Goal: Communication & Community: Answer question/provide support

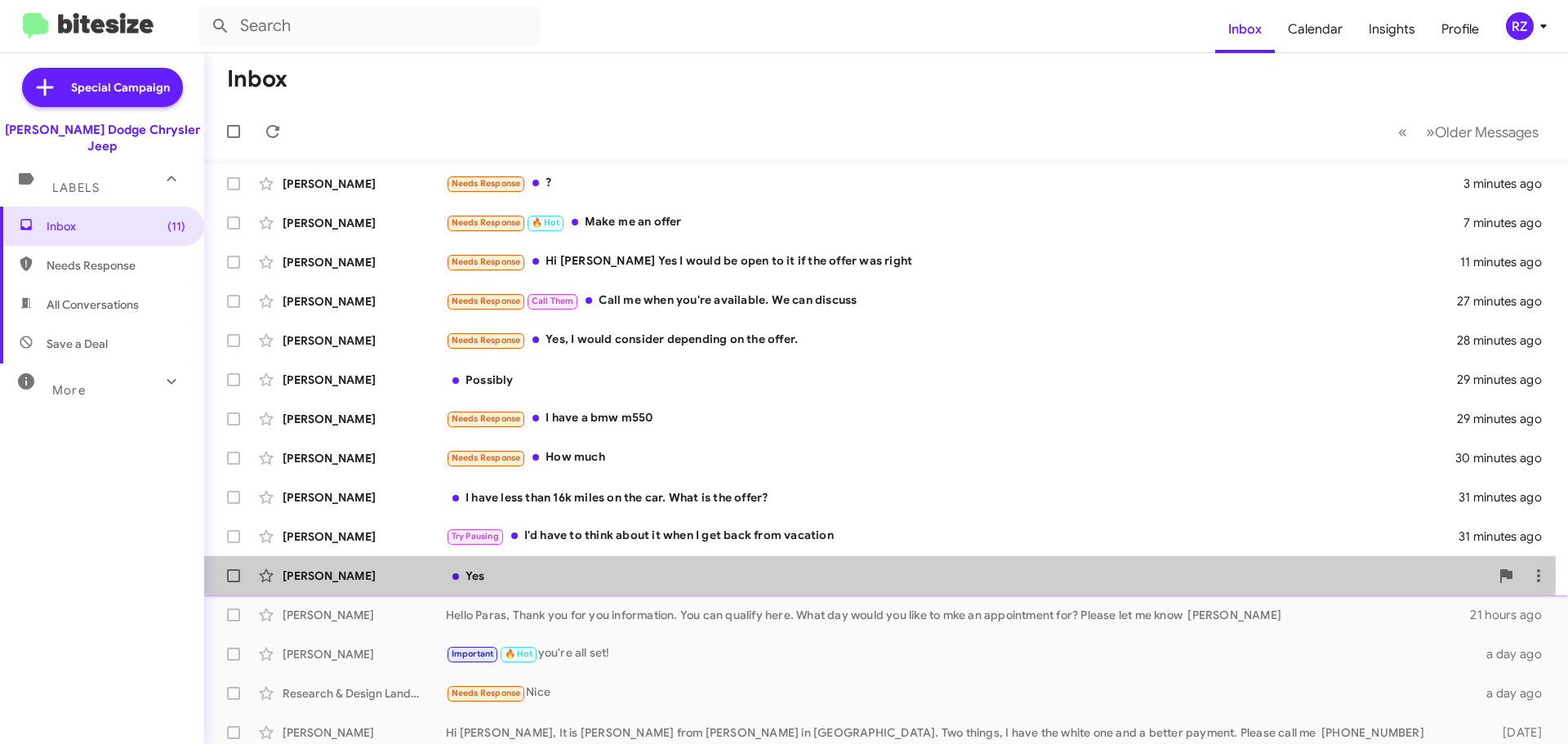
click at [612, 577] on div "Yes" at bounding box center [968, 576] width 1044 height 17
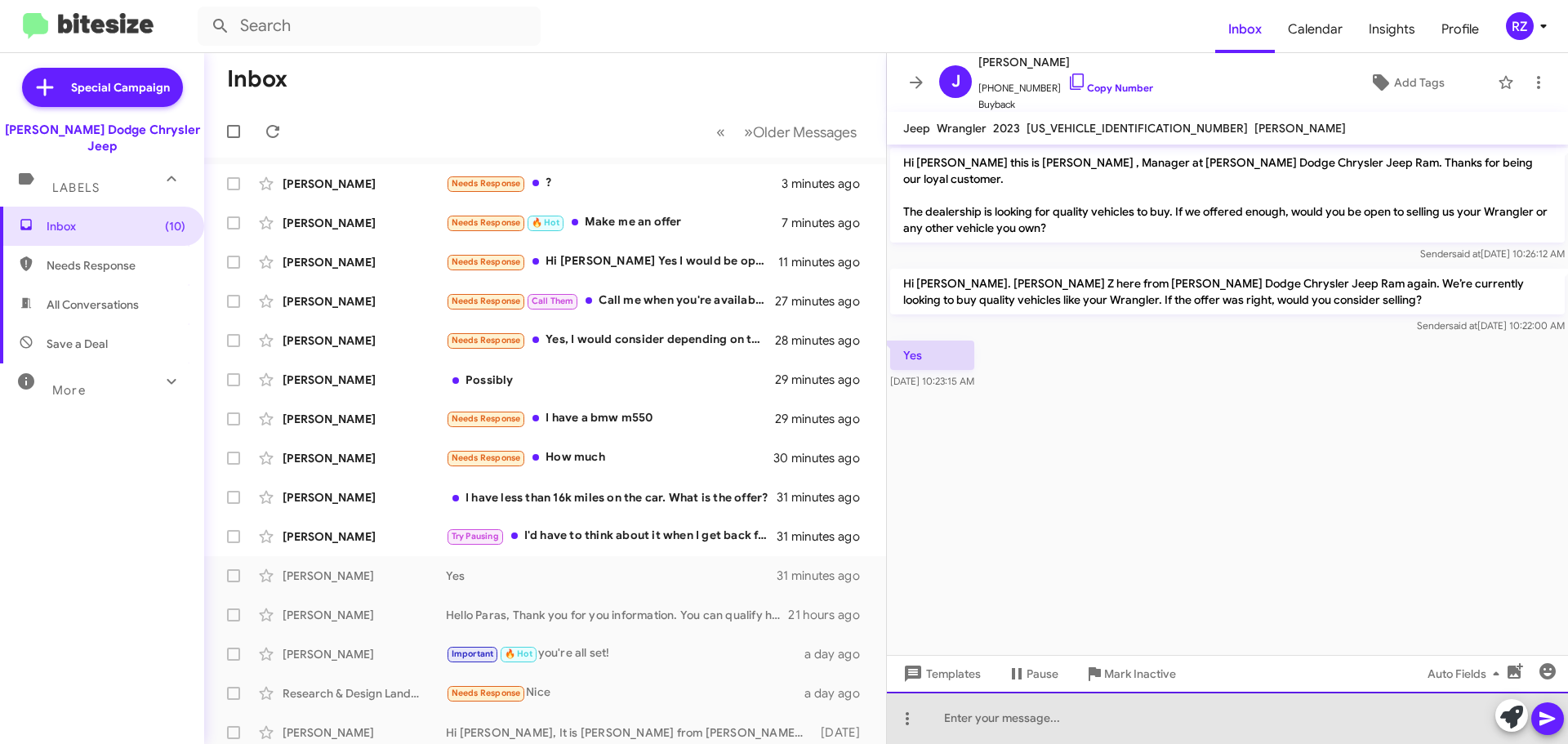
click at [995, 722] on div at bounding box center [1227, 718] width 681 height 52
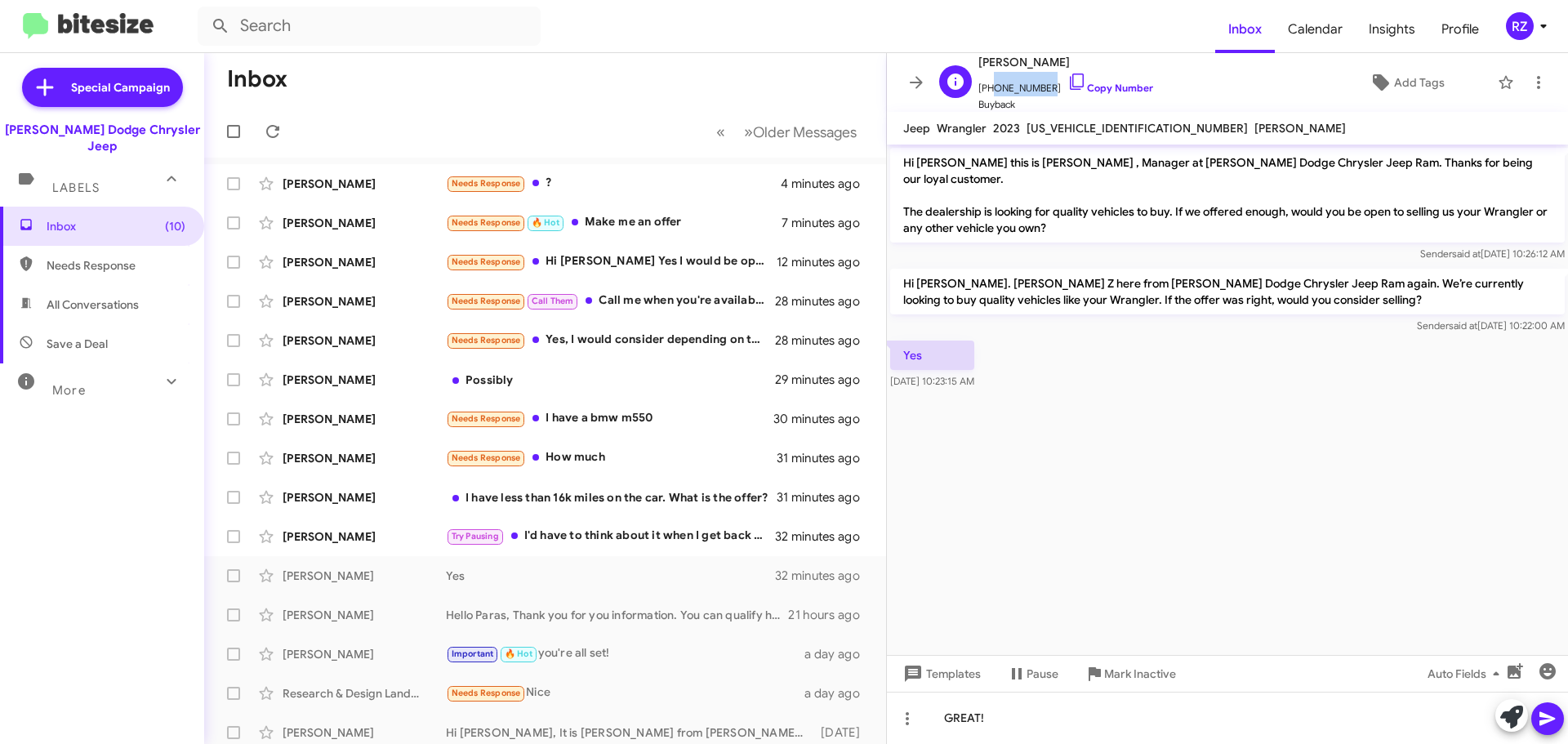
drag, startPoint x: 1041, startPoint y: 85, endPoint x: 988, endPoint y: 85, distance: 53.0
click at [988, 85] on span "[PHONE_NUMBER] Copy Number" at bounding box center [1065, 84] width 175 height 24
copy span "9735705659"
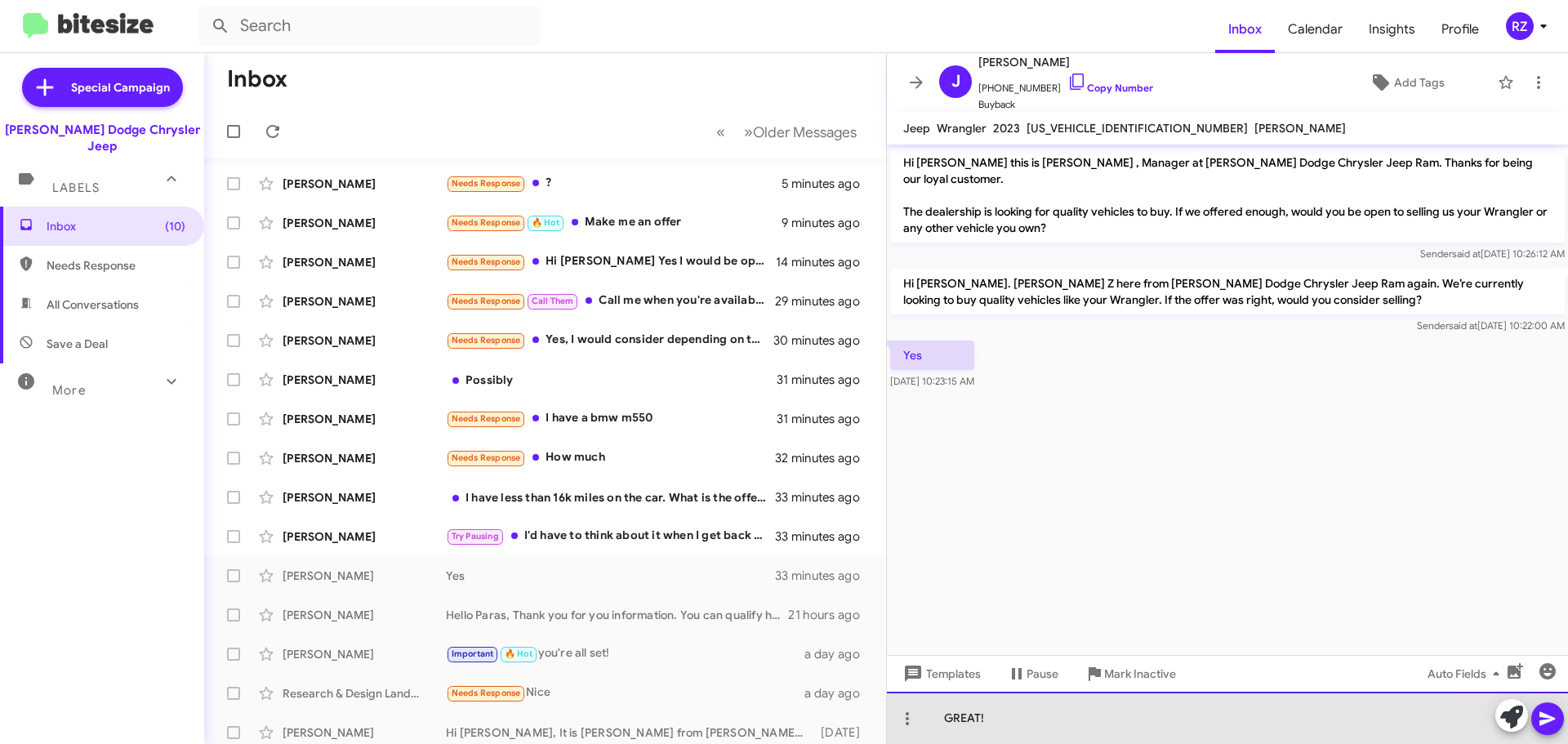
click at [996, 720] on div "GREAT!" at bounding box center [1227, 718] width 681 height 52
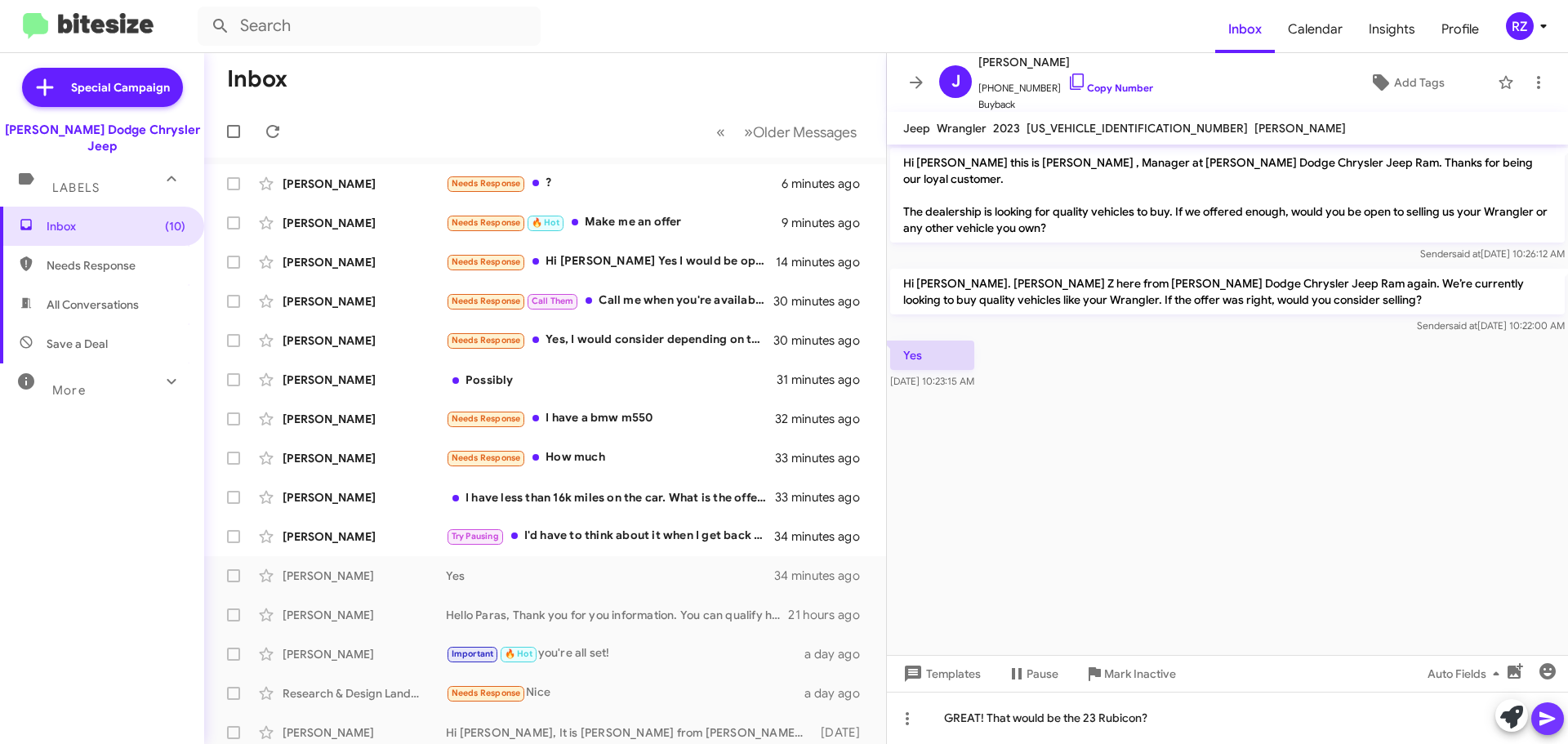
click at [1549, 724] on icon at bounding box center [1547, 718] width 19 height 19
click at [655, 540] on div "Try Pausing I'd have to think about it when I get back from vacation" at bounding box center [627, 536] width 361 height 18
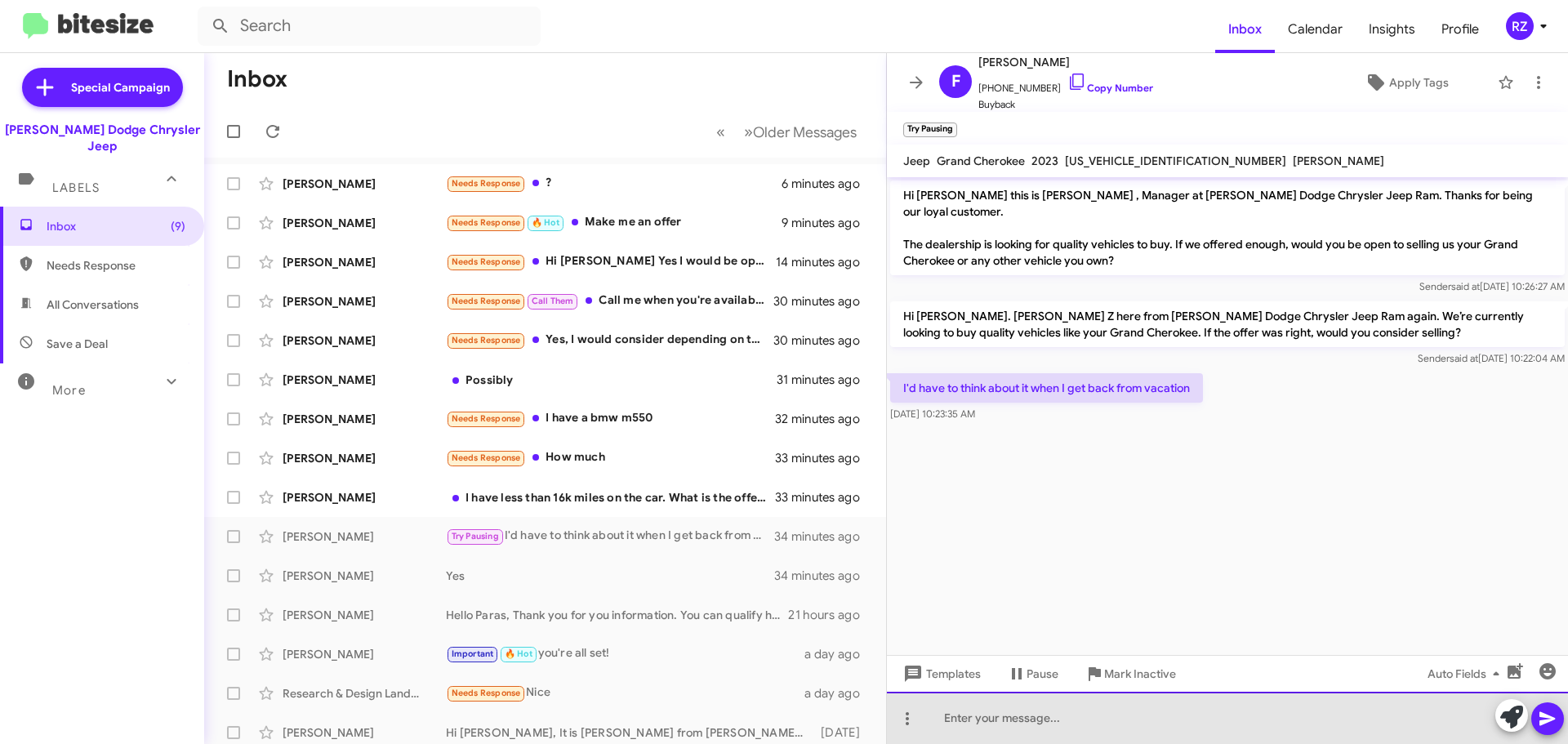
drag, startPoint x: 1001, startPoint y: 726, endPoint x: 987, endPoint y: 736, distance: 17.2
click at [1005, 728] on div at bounding box center [1227, 718] width 681 height 52
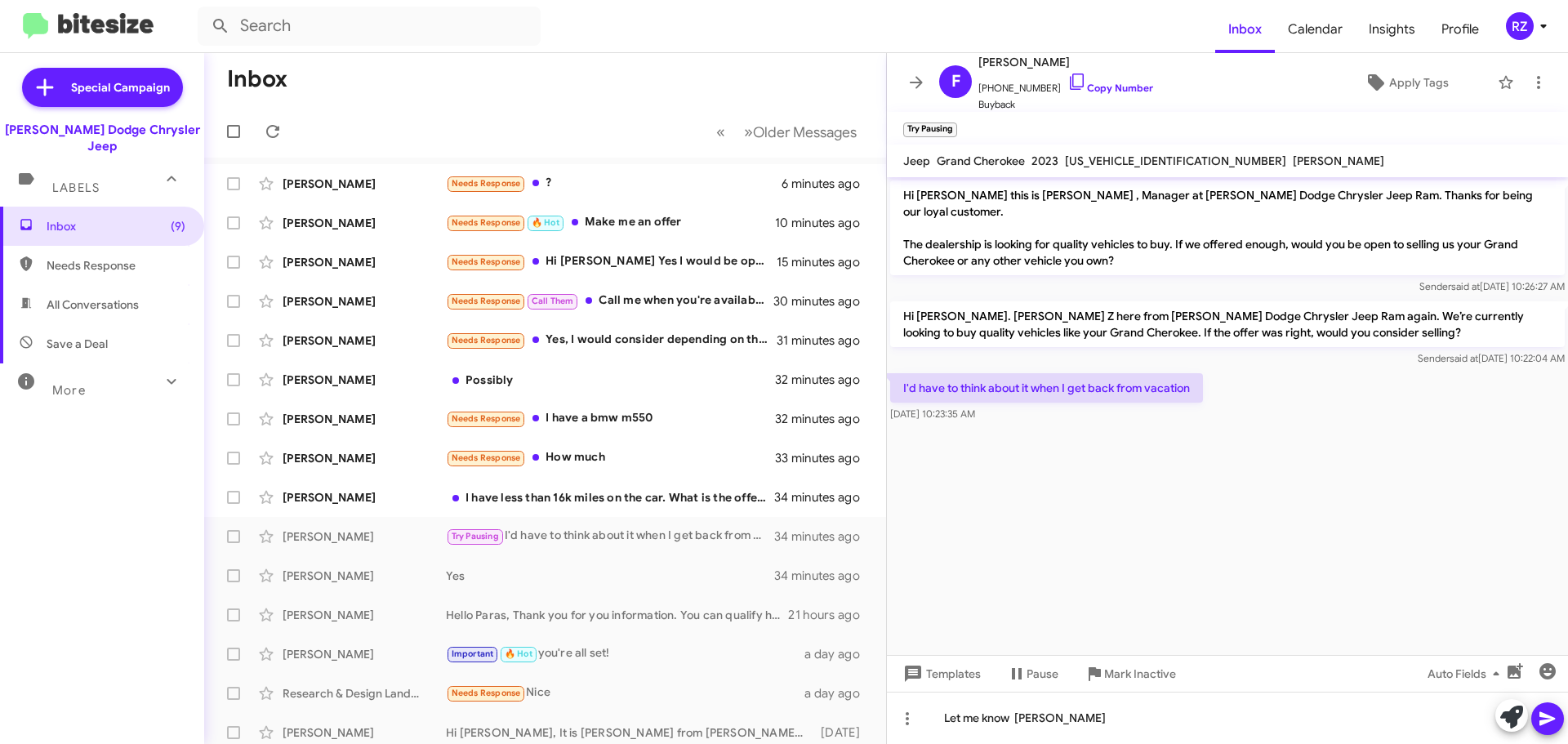
click at [1545, 720] on icon at bounding box center [1547, 718] width 19 height 19
click at [595, 501] on div "I have less than 16k miles on the car. What is the offer?" at bounding box center [627, 498] width 361 height 17
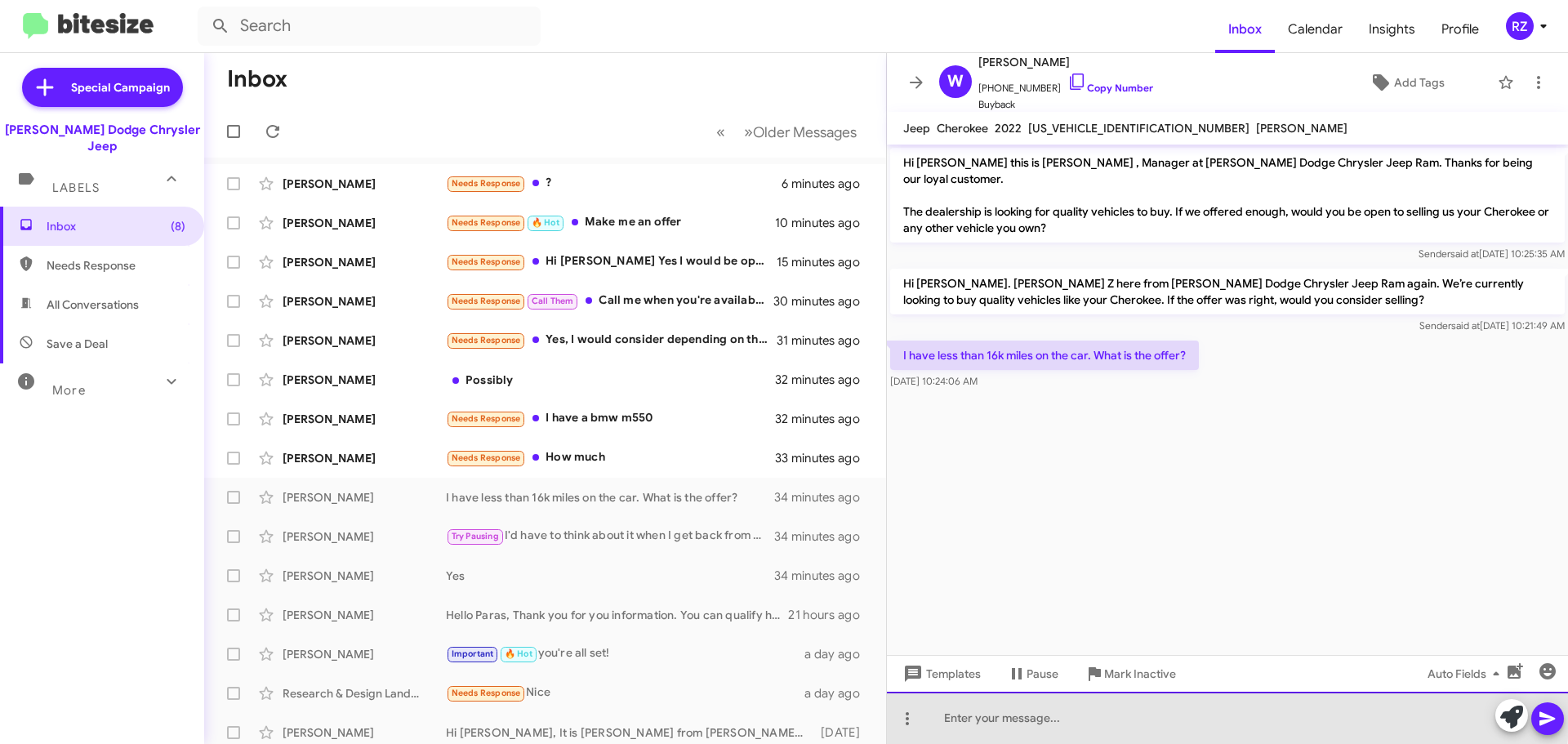
click at [1002, 709] on div at bounding box center [1227, 718] width 681 height 52
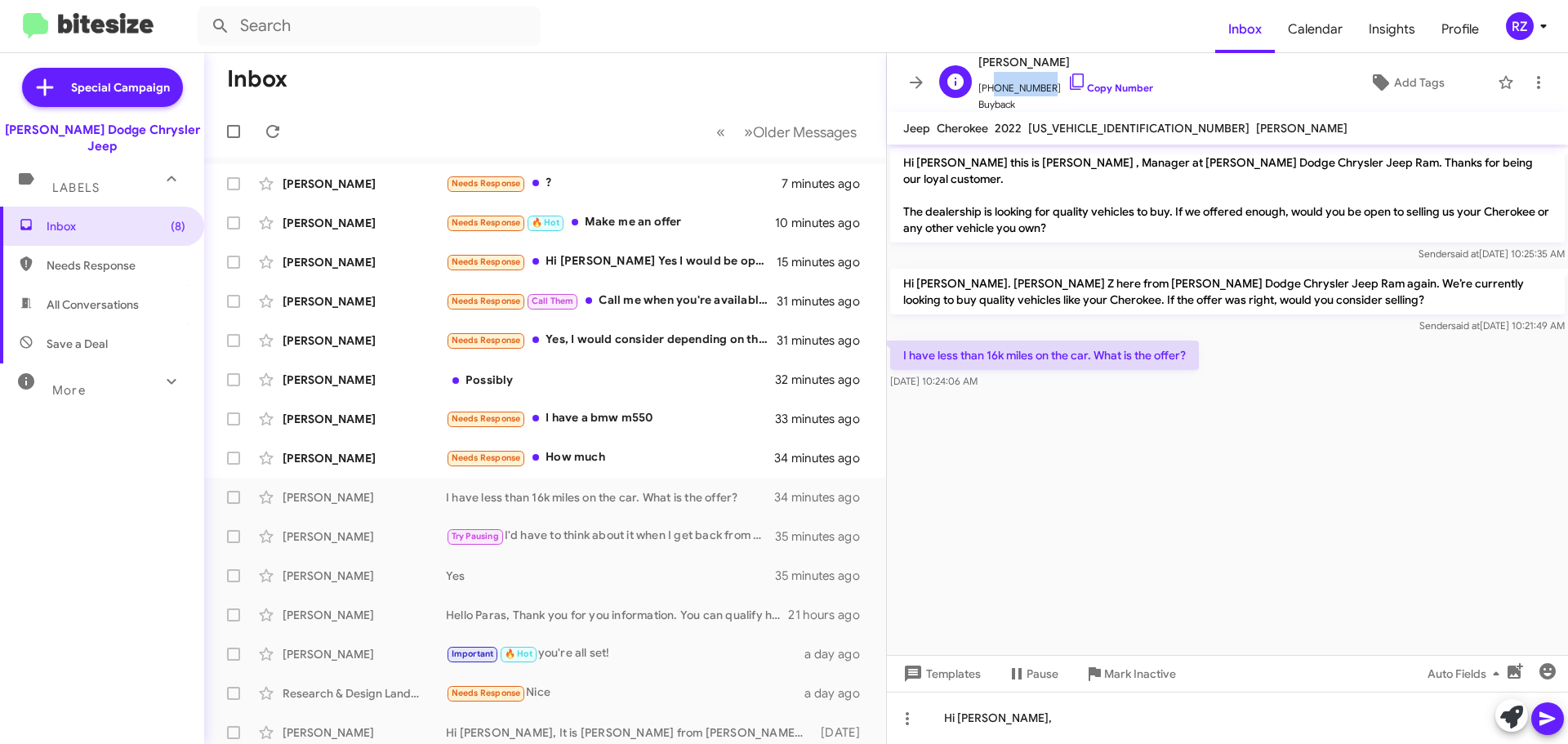
drag, startPoint x: 1043, startPoint y: 88, endPoint x: 989, endPoint y: 93, distance: 54.2
click at [989, 93] on span "[PHONE_NUMBER] Copy Number" at bounding box center [1065, 84] width 175 height 24
copy span "9738854805"
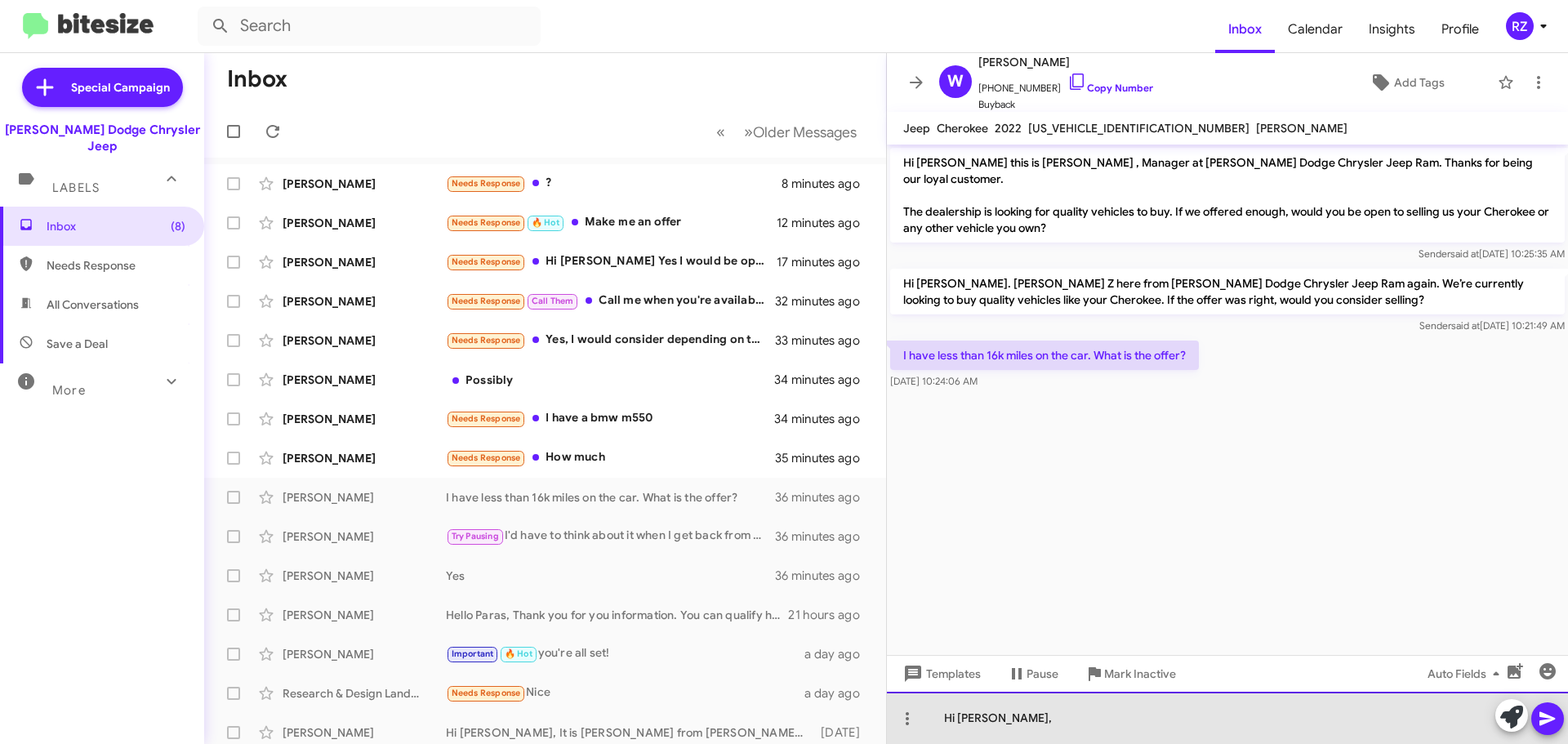
click at [1024, 722] on div "Hi [PERSON_NAME]," at bounding box center [1227, 718] width 681 height 52
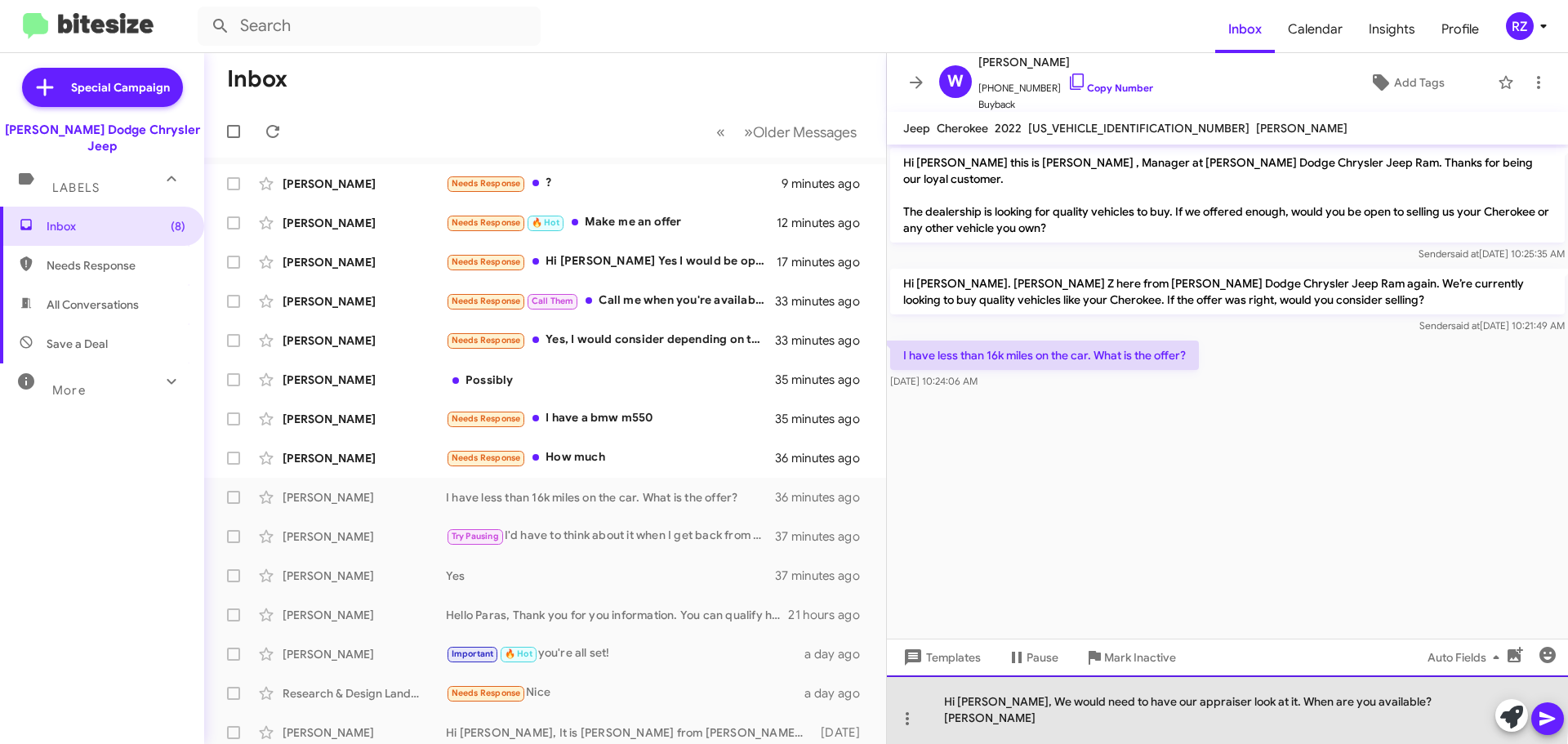
click at [977, 717] on div "Hi [PERSON_NAME], We would need to have our appraiser look at it. When are you …" at bounding box center [1227, 710] width 681 height 69
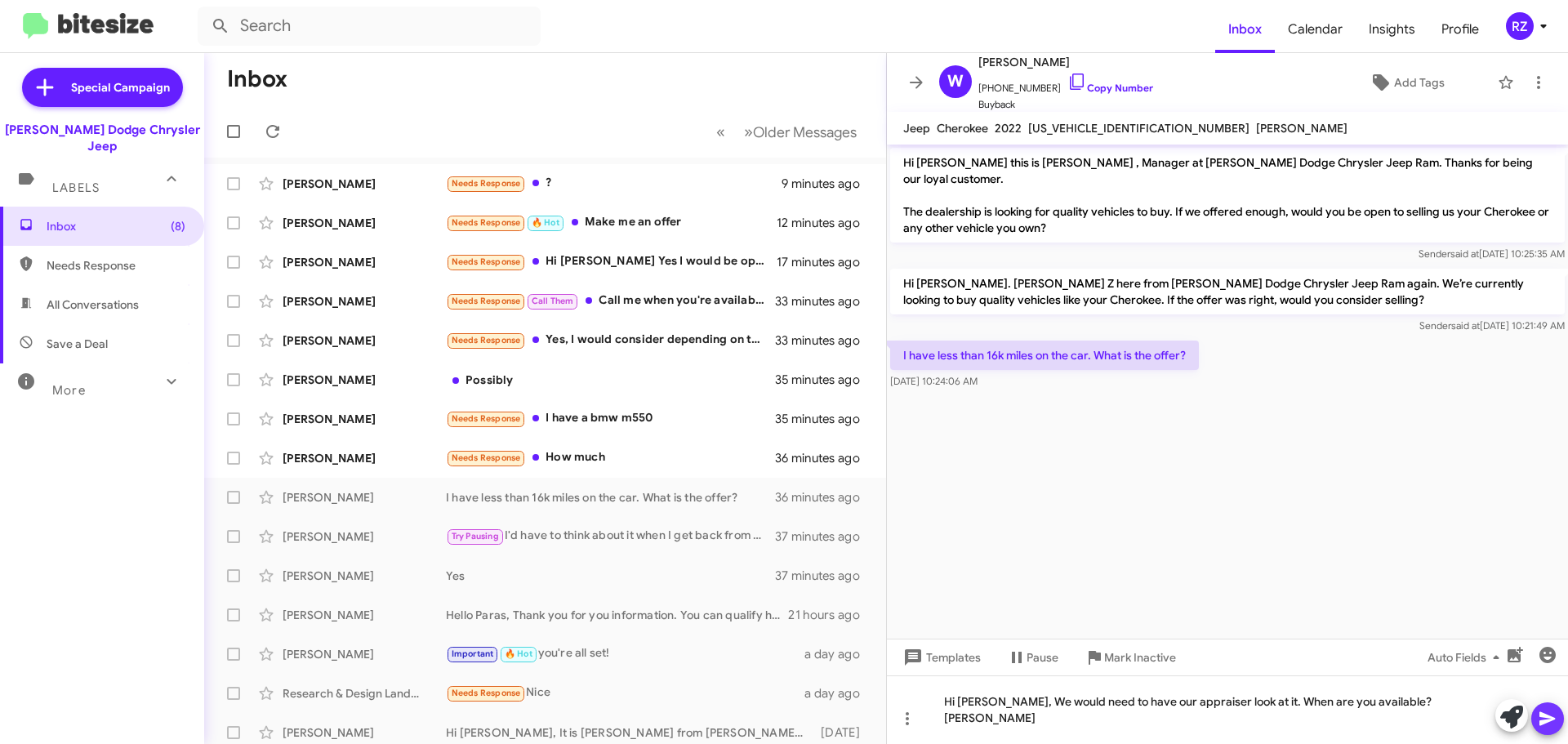
click at [1540, 709] on icon at bounding box center [1547, 718] width 19 height 19
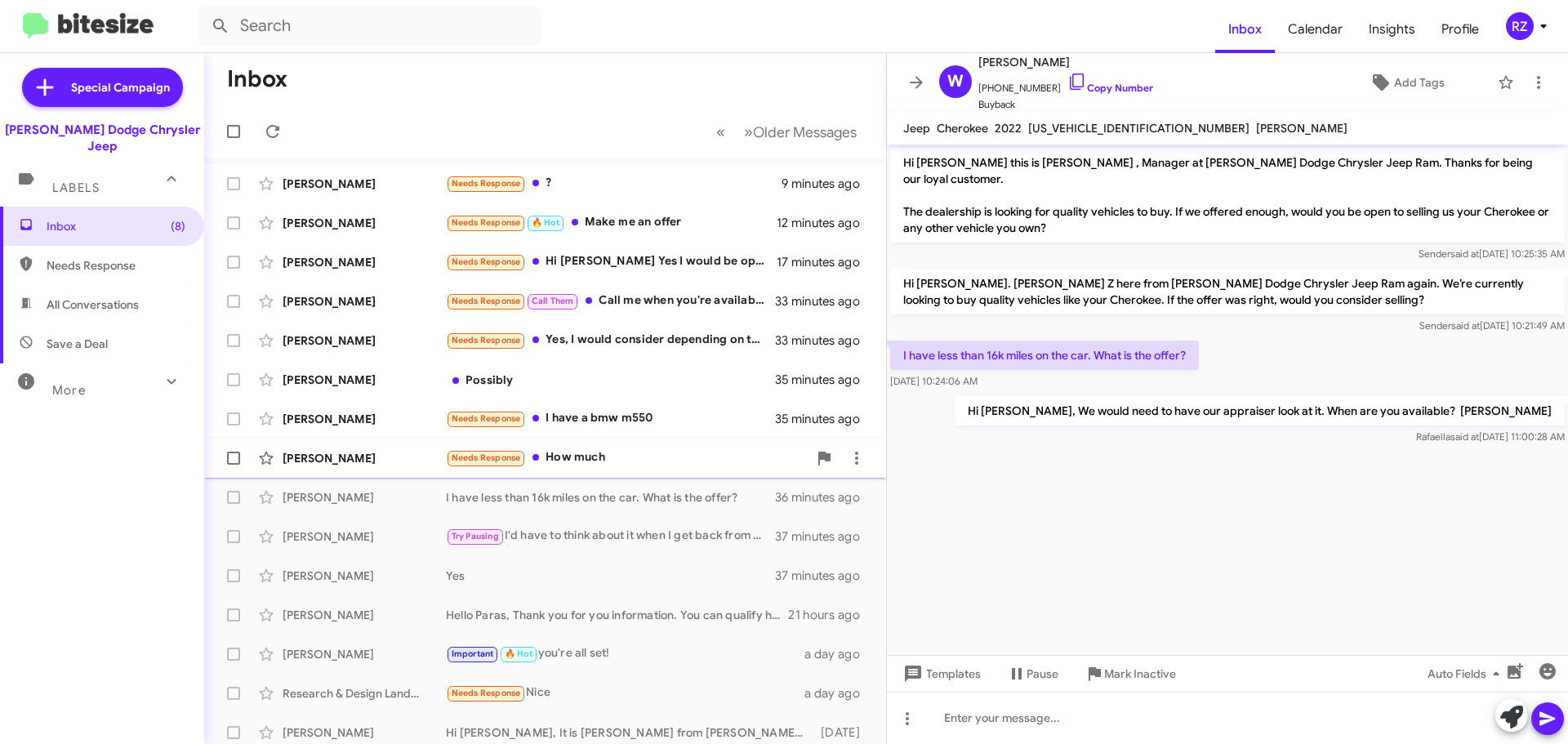
click at [702, 453] on div "Needs Response How much" at bounding box center [627, 458] width 361 height 18
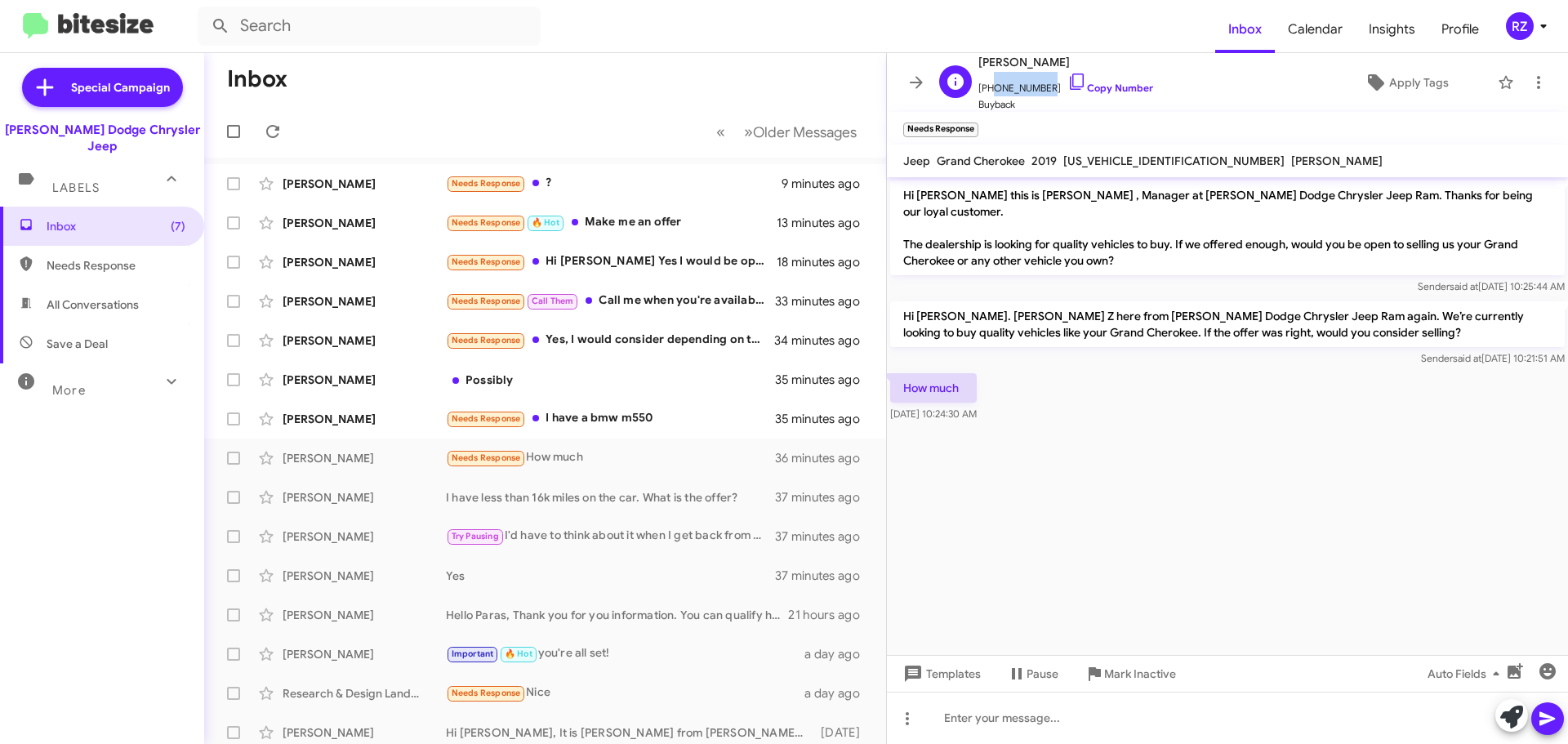
drag, startPoint x: 1042, startPoint y: 87, endPoint x: 989, endPoint y: 90, distance: 53.1
click at [989, 90] on span "[PHONE_NUMBER] Copy Number" at bounding box center [1065, 84] width 175 height 24
copy span "2013009494"
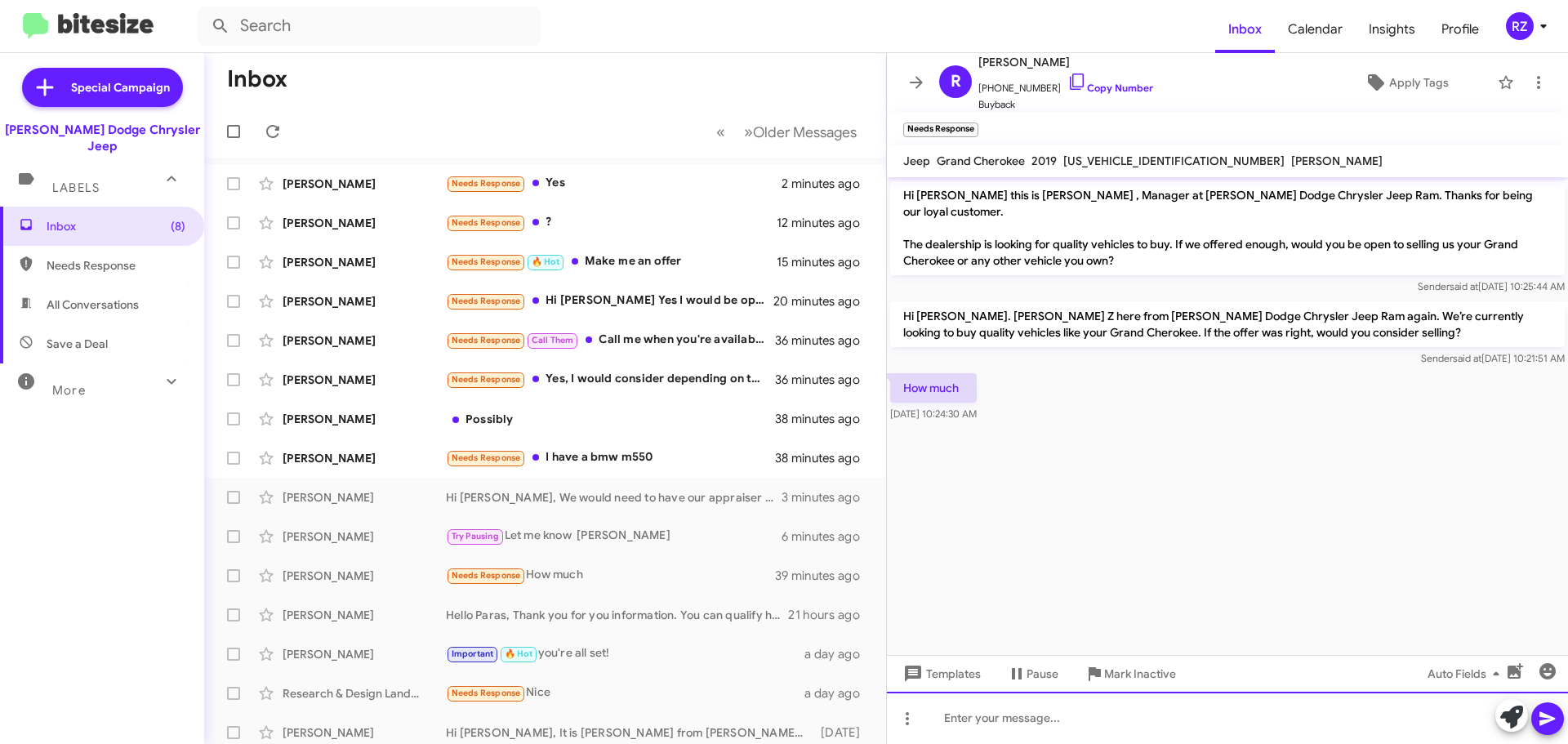
click at [960, 720] on div at bounding box center [1227, 718] width 681 height 52
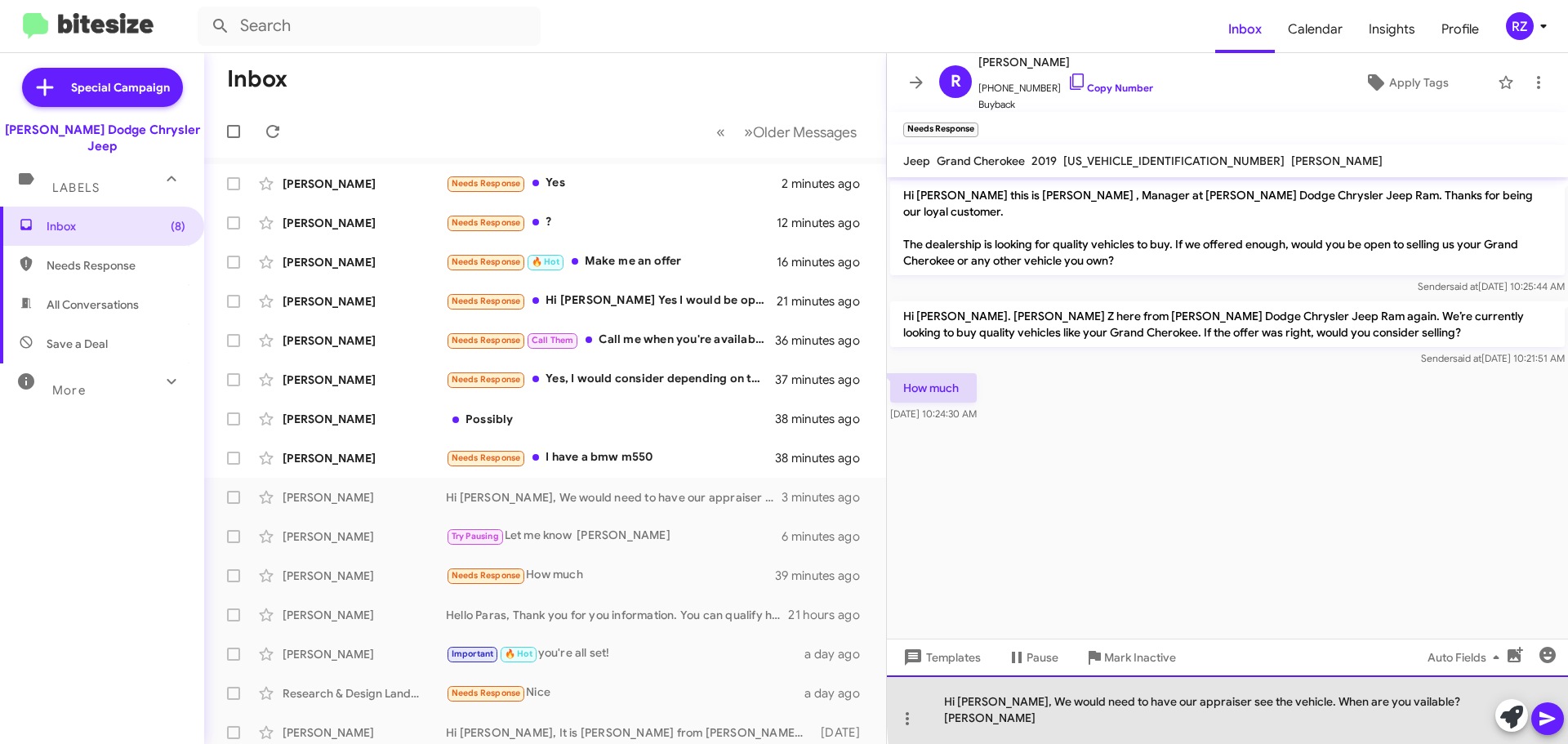
click at [1360, 717] on div "Hi [PERSON_NAME], We would need to have our appraiser see the vehicle. When are…" at bounding box center [1227, 710] width 681 height 69
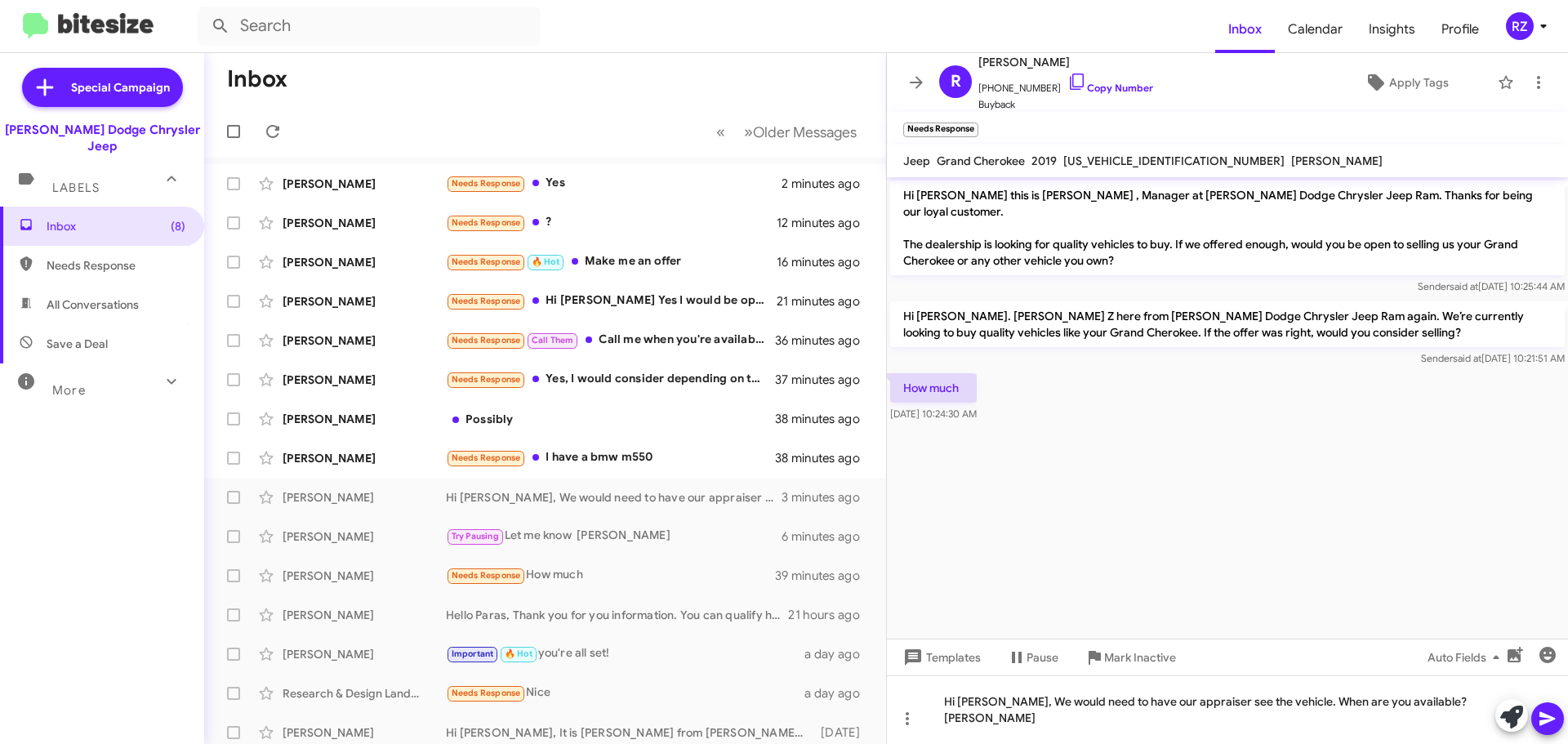
click at [1544, 709] on icon at bounding box center [1547, 718] width 19 height 19
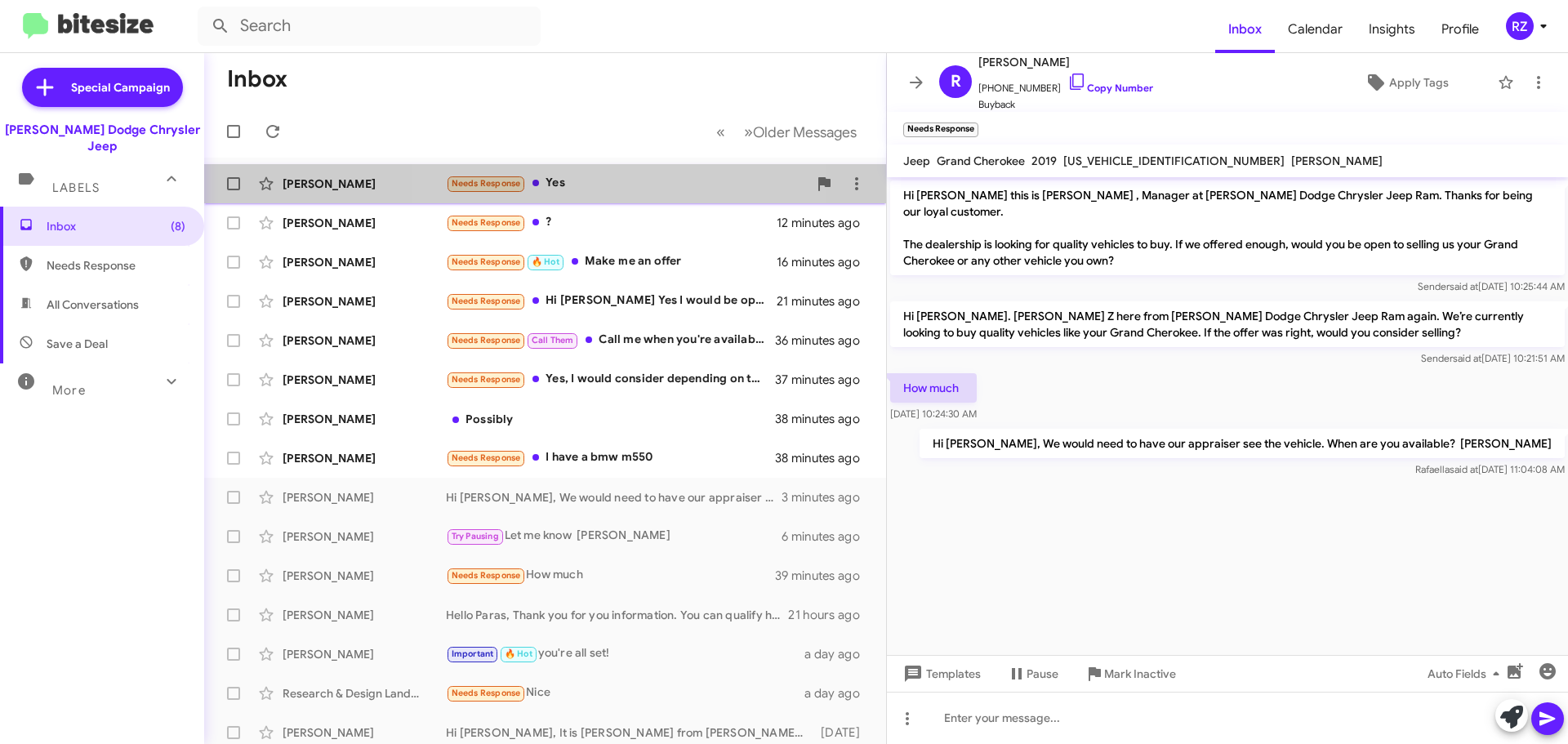
click at [607, 183] on div "Needs Response Yes" at bounding box center [627, 183] width 361 height 18
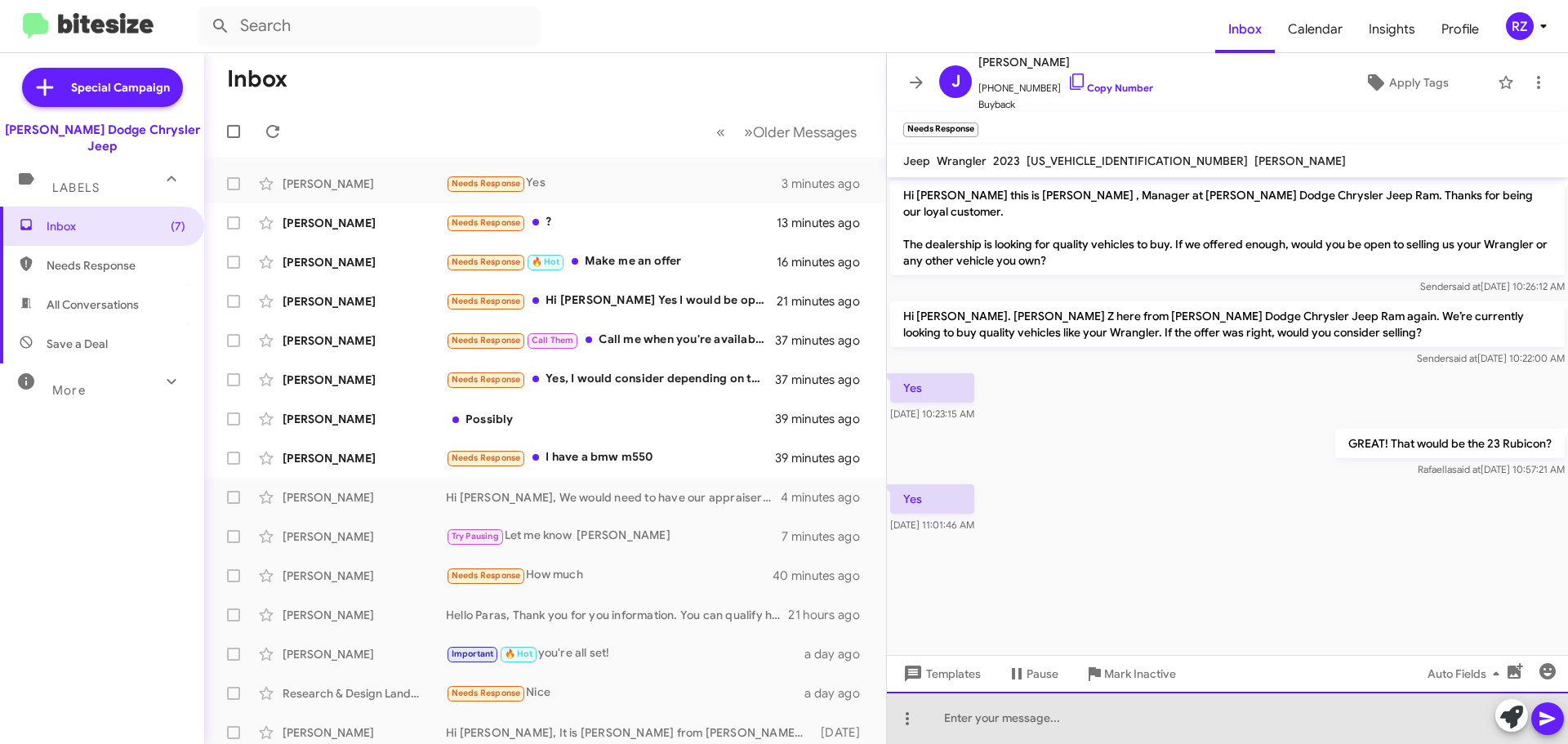
click at [1017, 723] on div at bounding box center [1227, 718] width 681 height 52
click at [978, 717] on div "We woild need to have our appraiser see it. When are you available? [PERSON_NAM…" at bounding box center [1227, 718] width 681 height 52
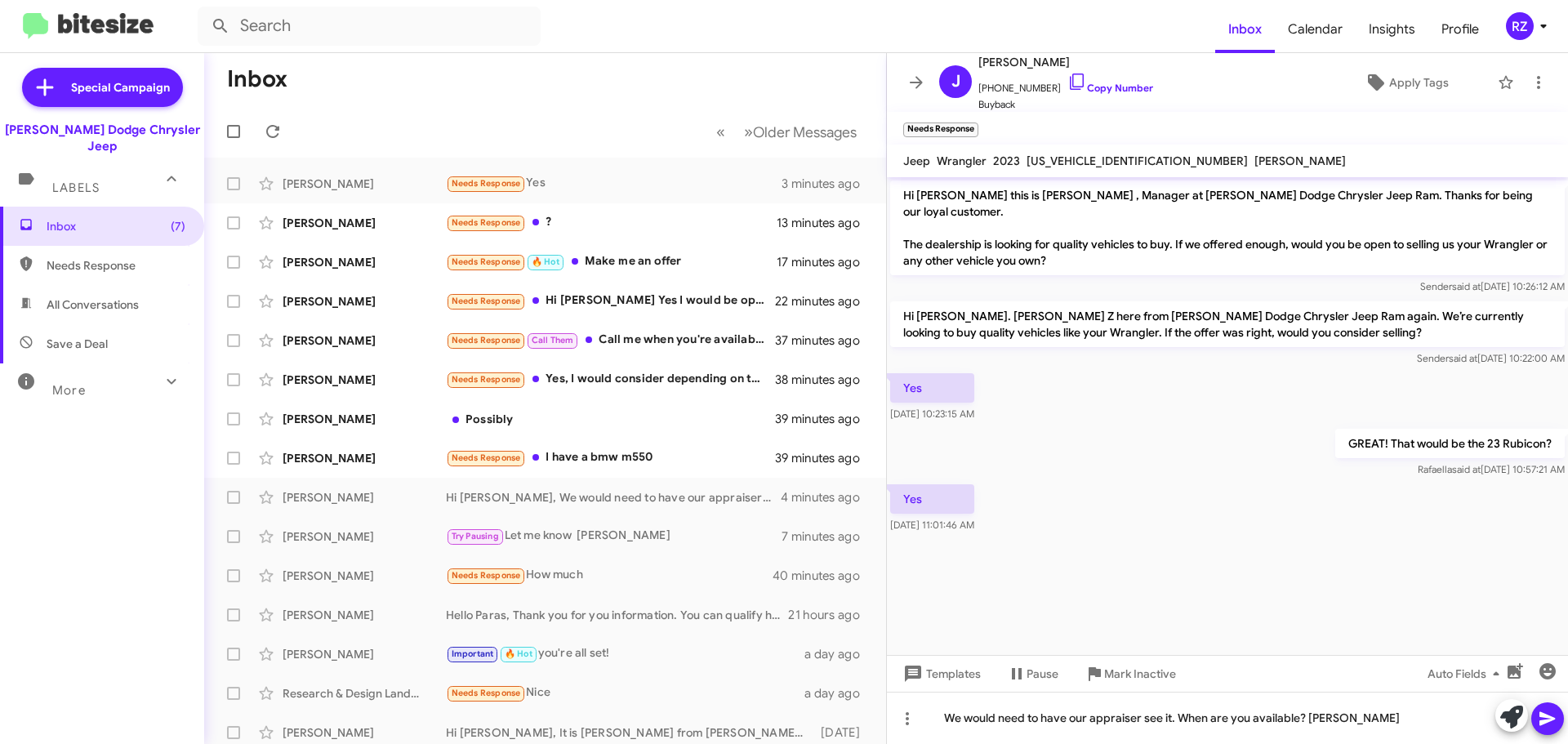
click at [1540, 720] on icon at bounding box center [1547, 718] width 19 height 19
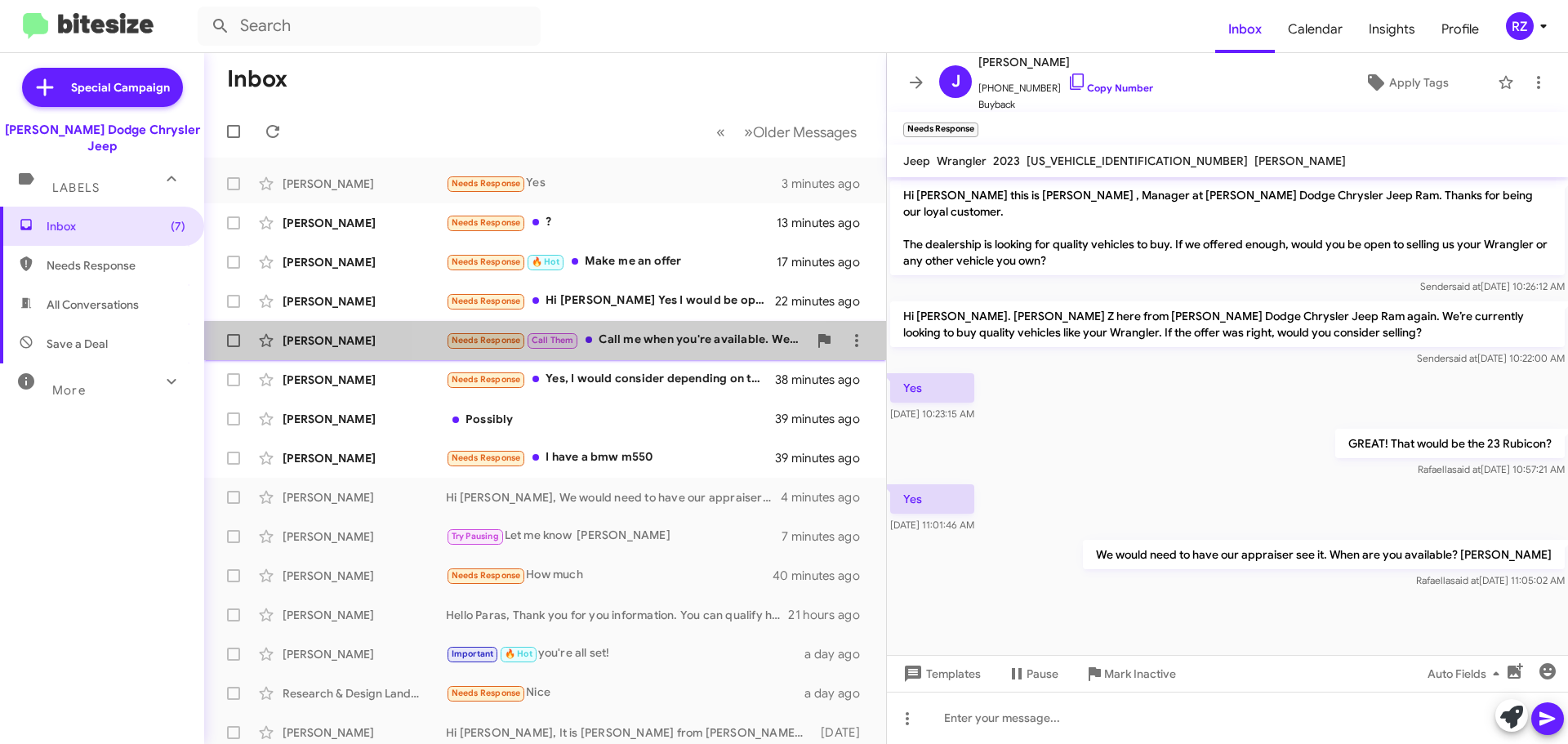
click at [645, 350] on div "Needs Response Call Them Call me when you're available. We can discuss" at bounding box center [627, 340] width 361 height 18
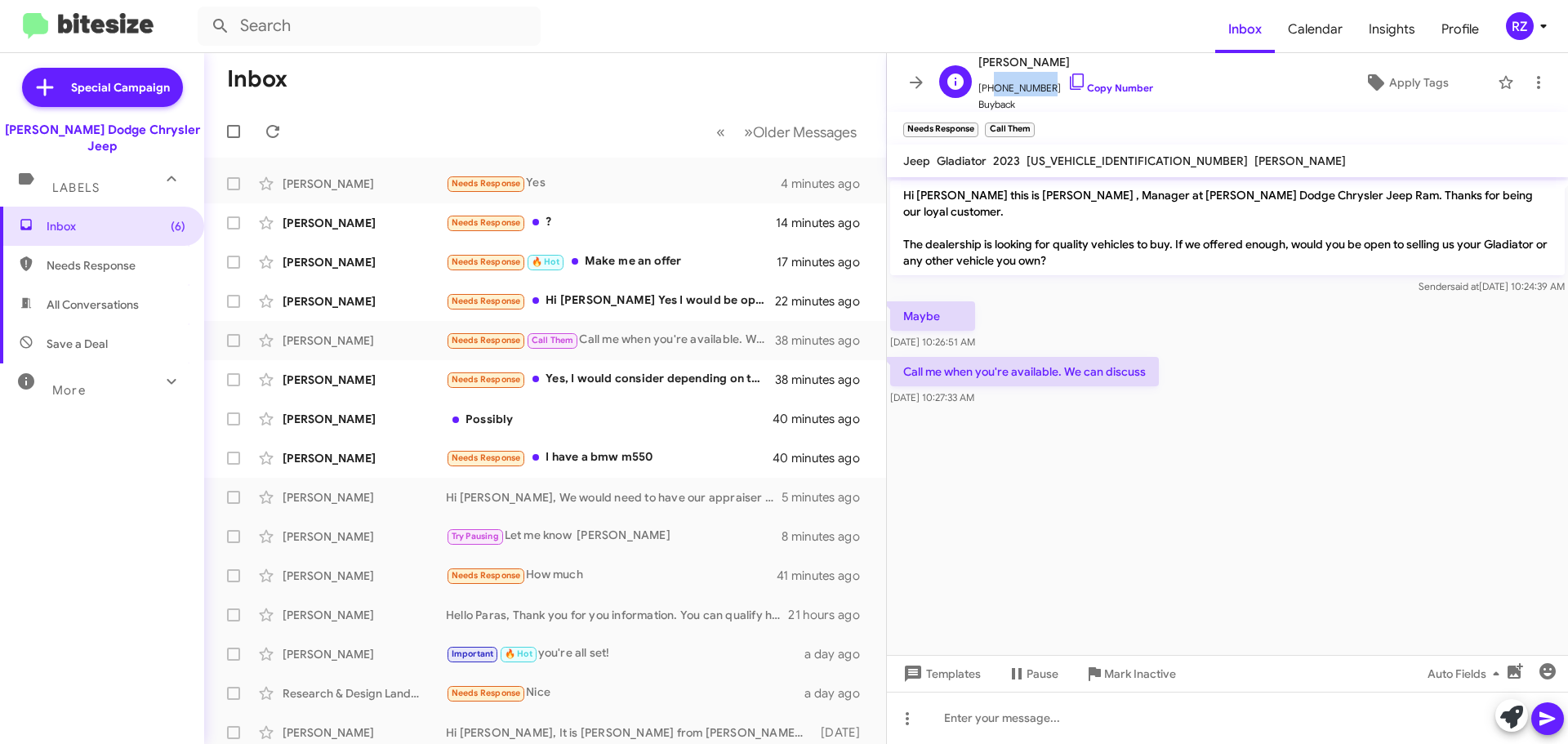
drag, startPoint x: 1041, startPoint y: 88, endPoint x: 989, endPoint y: 87, distance: 52.0
click at [989, 87] on span "[PHONE_NUMBER] Copy Number" at bounding box center [1065, 84] width 175 height 24
copy span "9733900982"
click at [1222, 314] on div "Maybe [DATE] 10:26:51 AM" at bounding box center [1227, 326] width 681 height 55
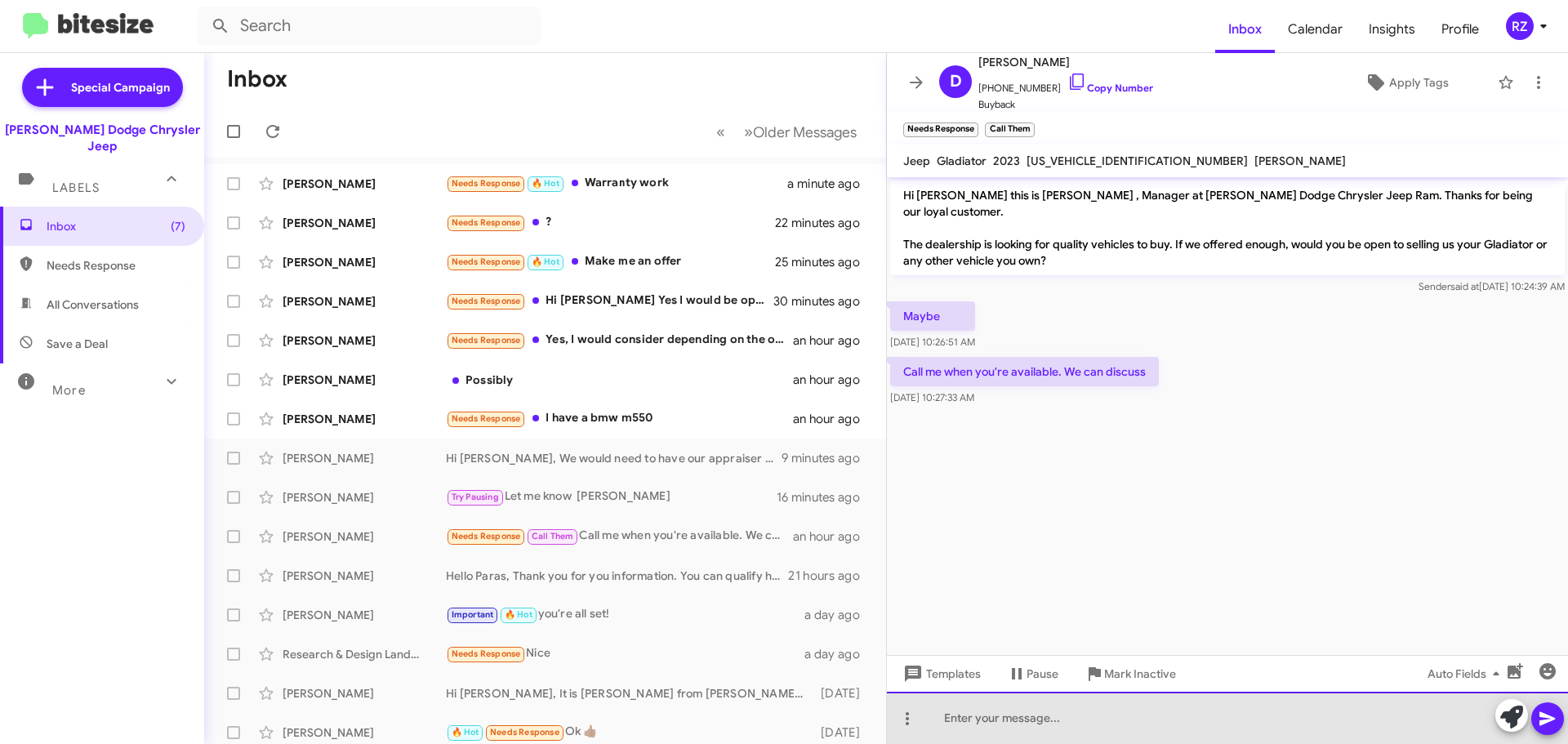
click at [964, 724] on div at bounding box center [1227, 718] width 681 height 52
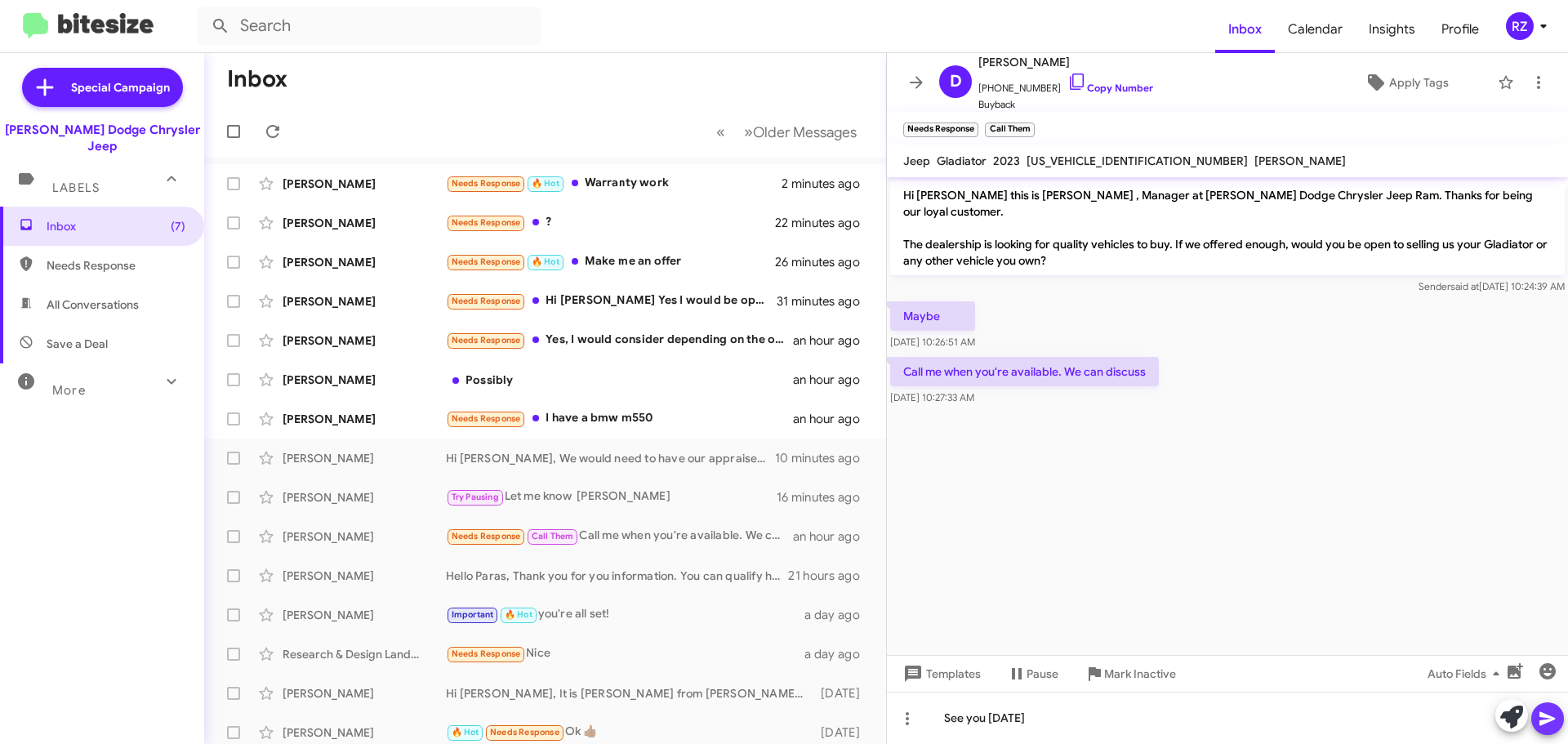
click at [1549, 724] on icon at bounding box center [1547, 718] width 19 height 19
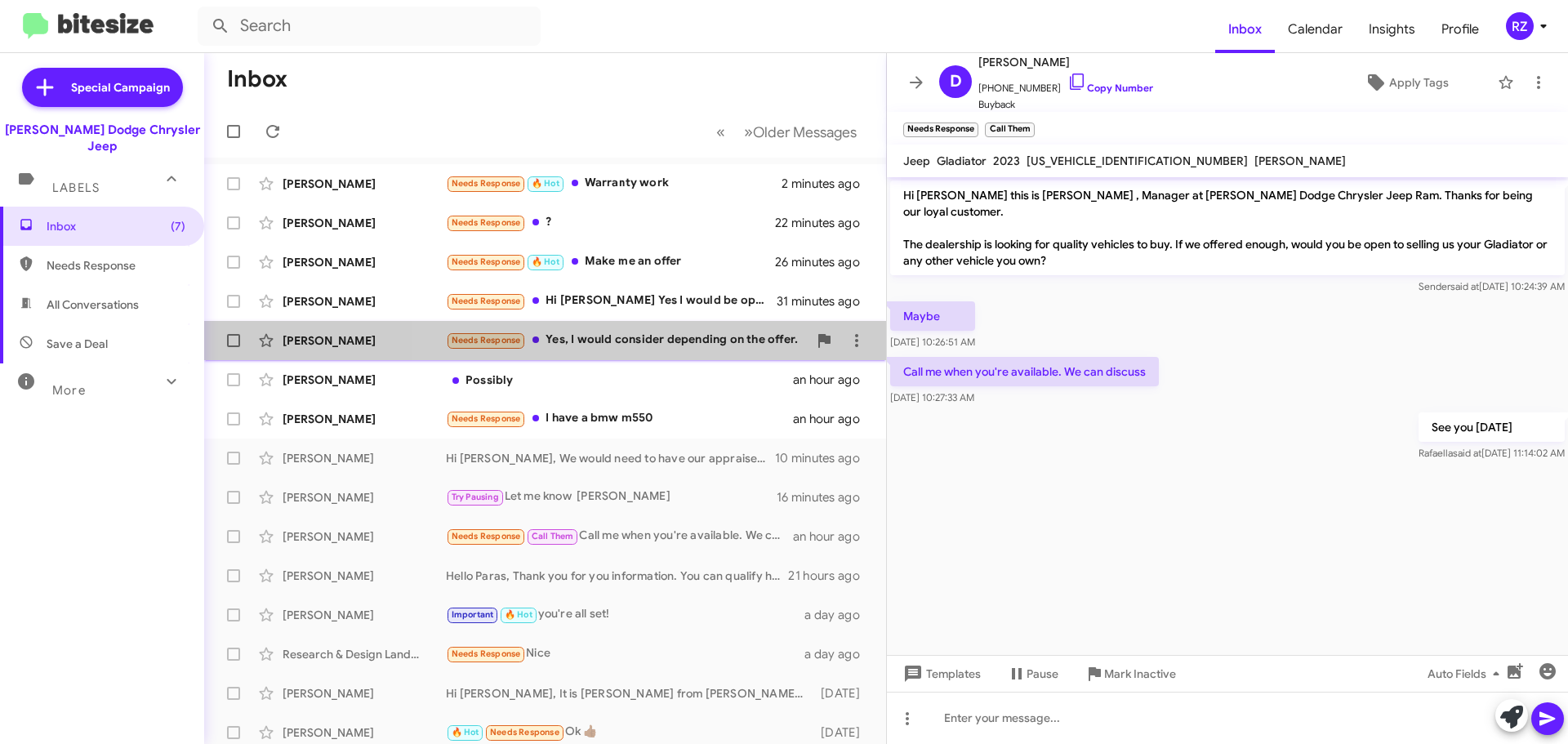
click at [702, 342] on div "Needs Response Yes, I would consider depending on the offer." at bounding box center [627, 340] width 361 height 18
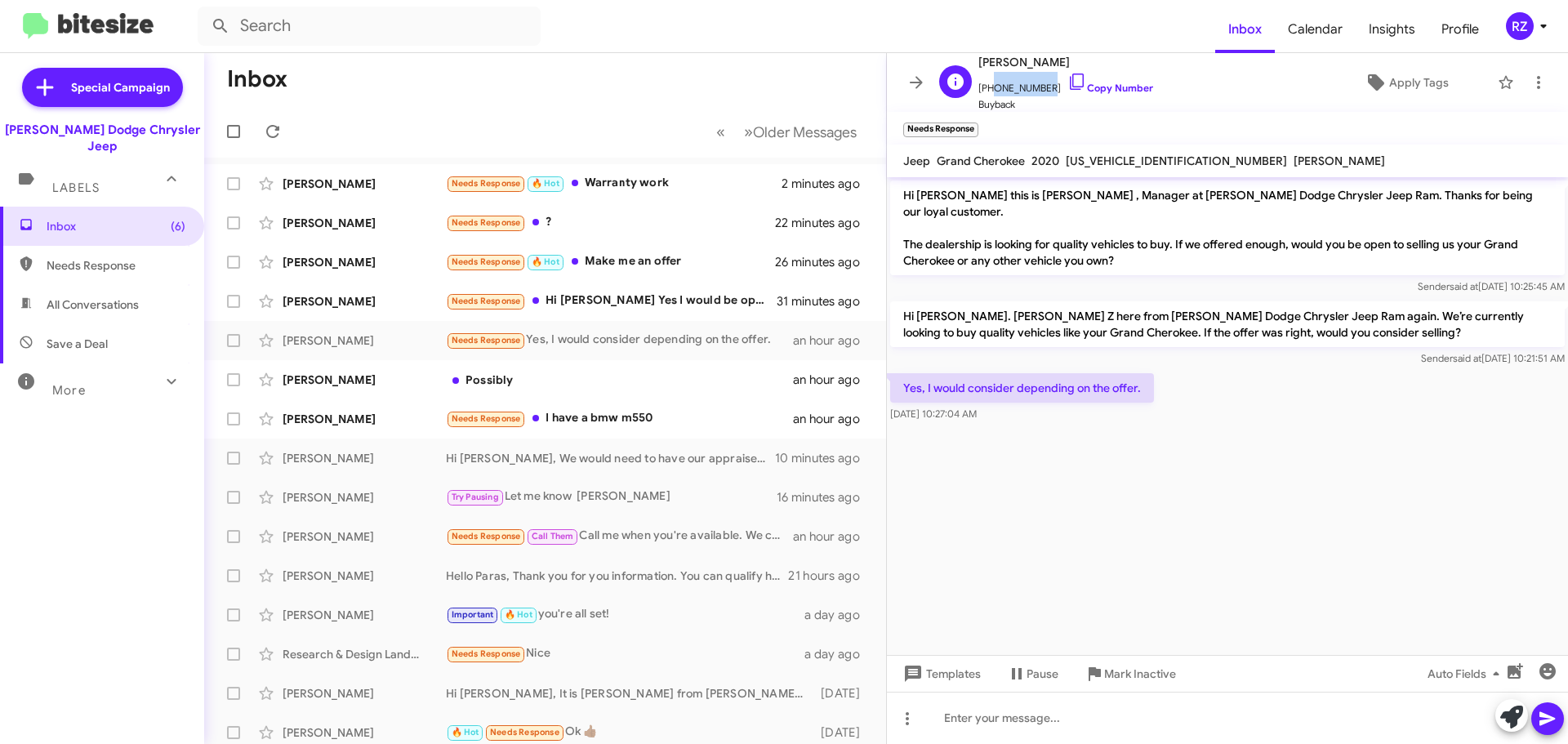
drag, startPoint x: 1043, startPoint y: 86, endPoint x: 988, endPoint y: 87, distance: 55.0
click at [988, 87] on span "[PHONE_NUMBER] Copy Number" at bounding box center [1065, 84] width 175 height 24
copy span "9736500589"
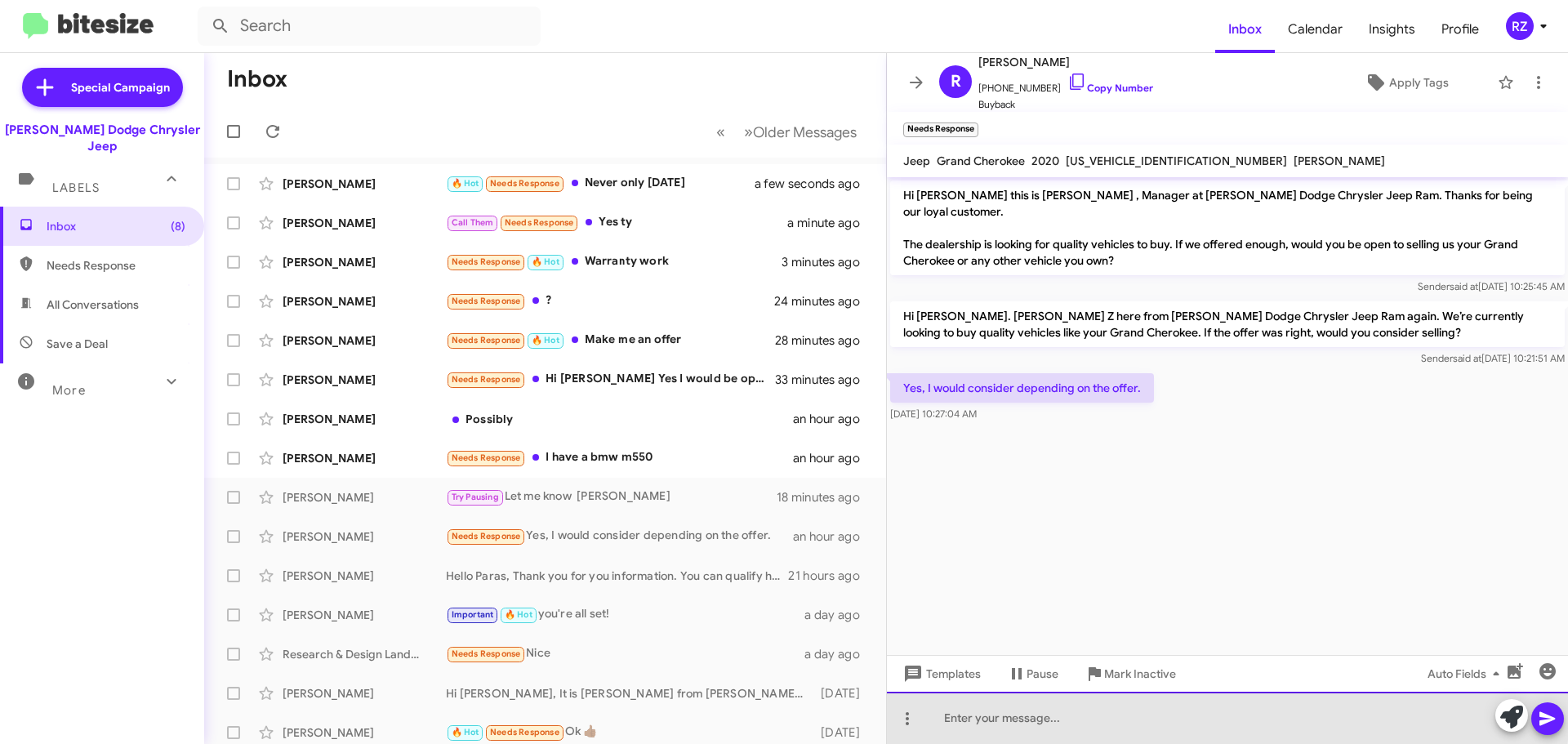
drag, startPoint x: 970, startPoint y: 710, endPoint x: 959, endPoint y: 704, distance: 12.5
click at [971, 706] on div at bounding box center [1227, 718] width 681 height 52
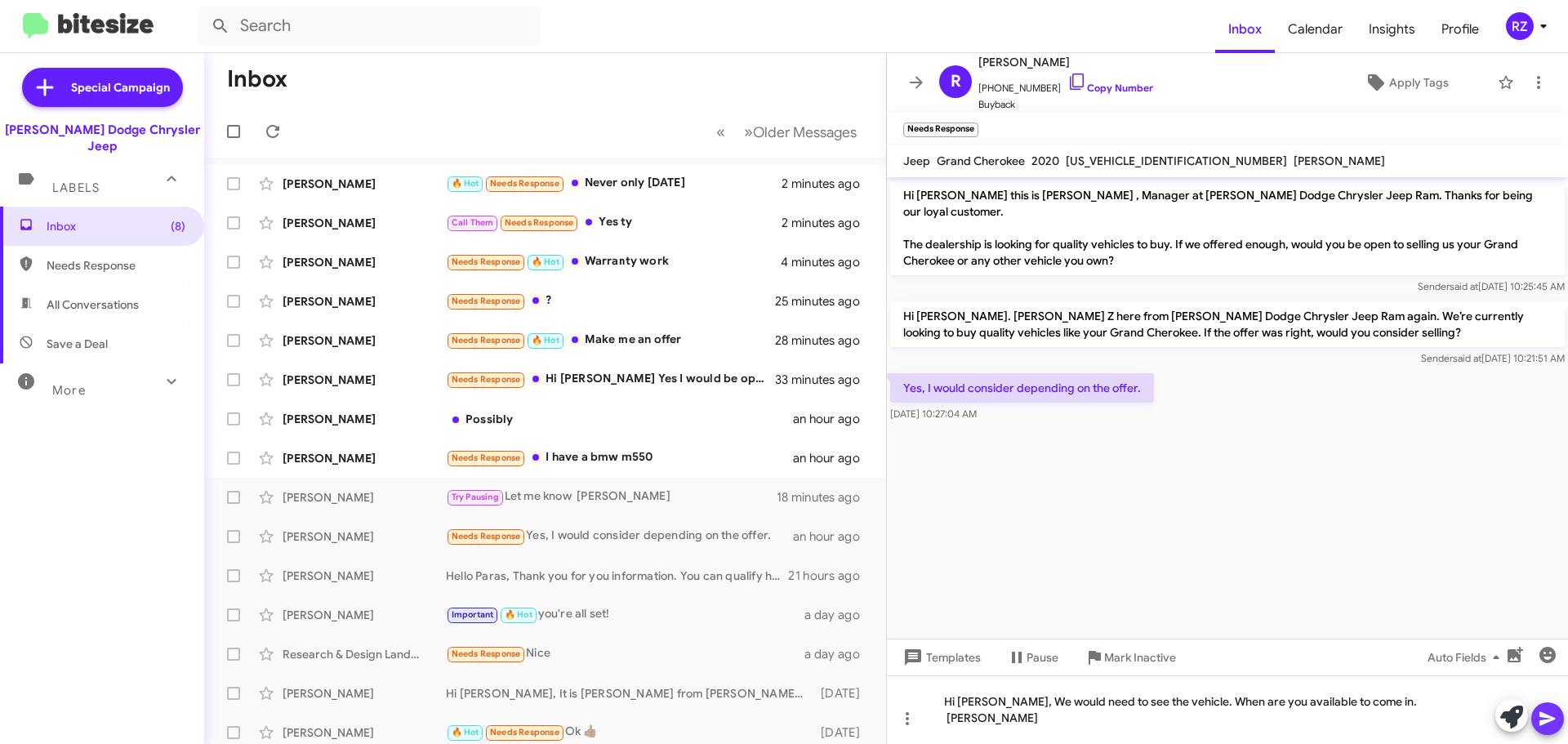
click at [1543, 715] on icon at bounding box center [1547, 719] width 16 height 14
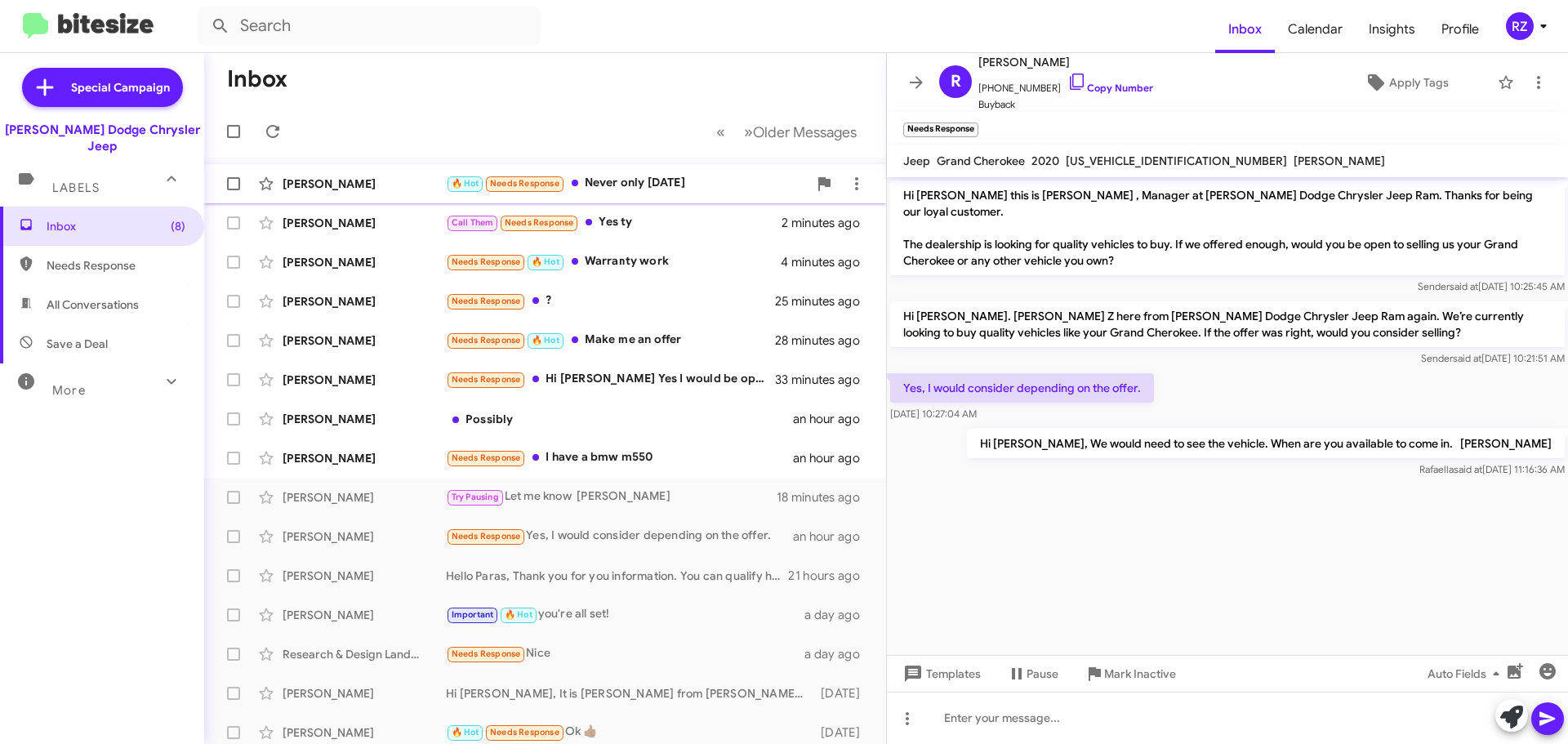
click at [701, 189] on div "🔥 Hot Needs Response Never only [DATE]" at bounding box center [627, 183] width 361 height 18
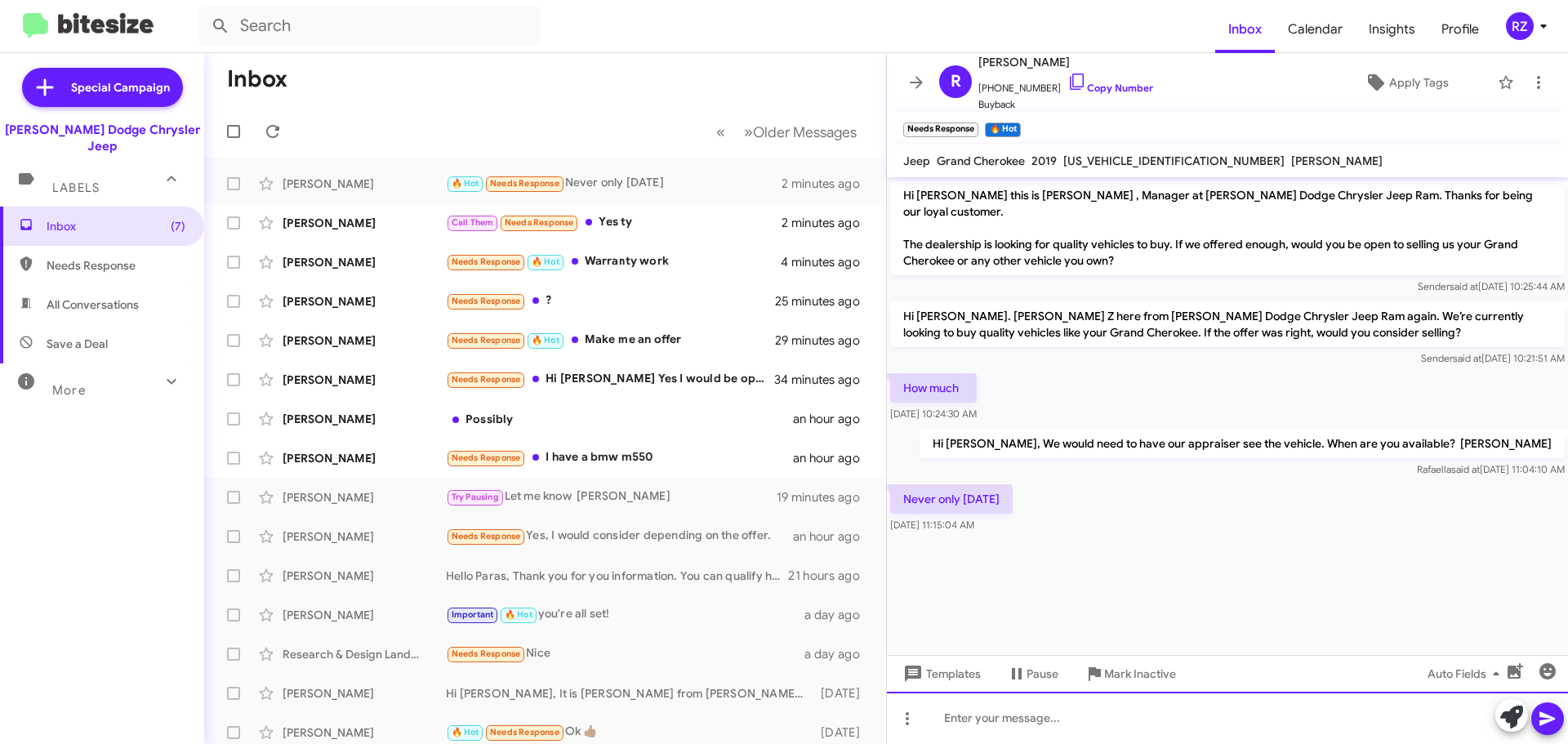
click at [992, 721] on div at bounding box center [1227, 718] width 681 height 52
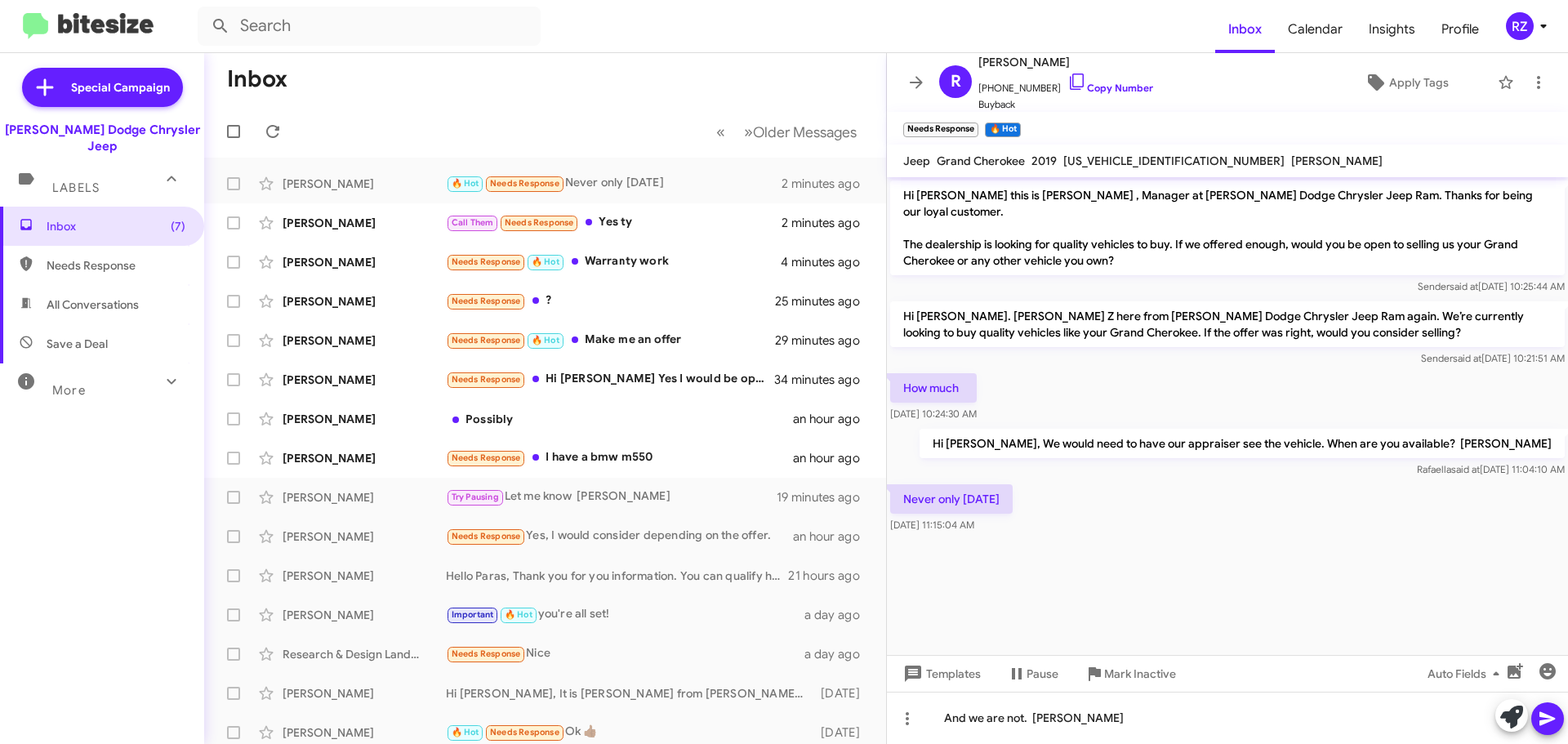
click at [1540, 712] on icon at bounding box center [1547, 718] width 19 height 19
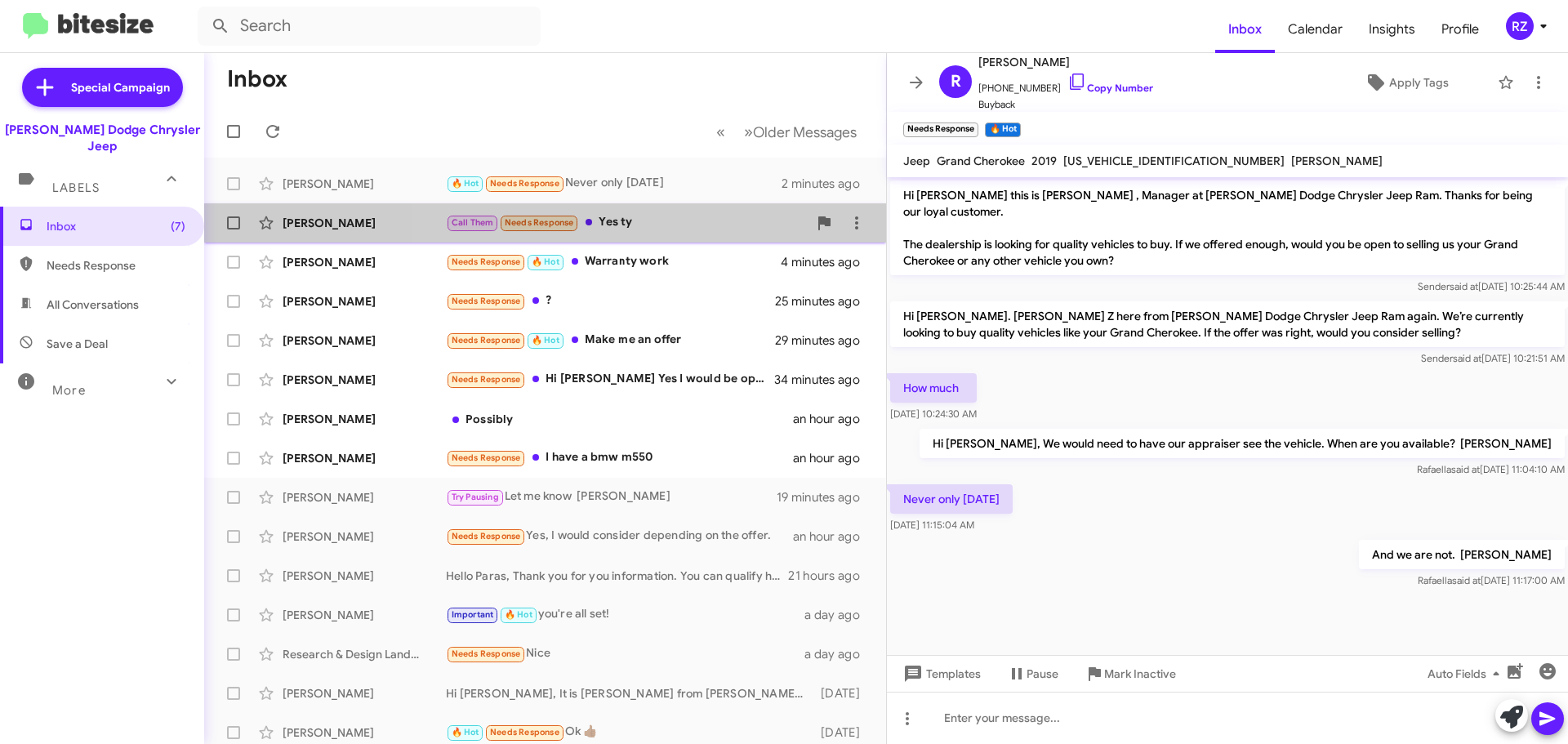
click at [655, 228] on div "Call Them Needs Response Yes ty" at bounding box center [627, 223] width 361 height 18
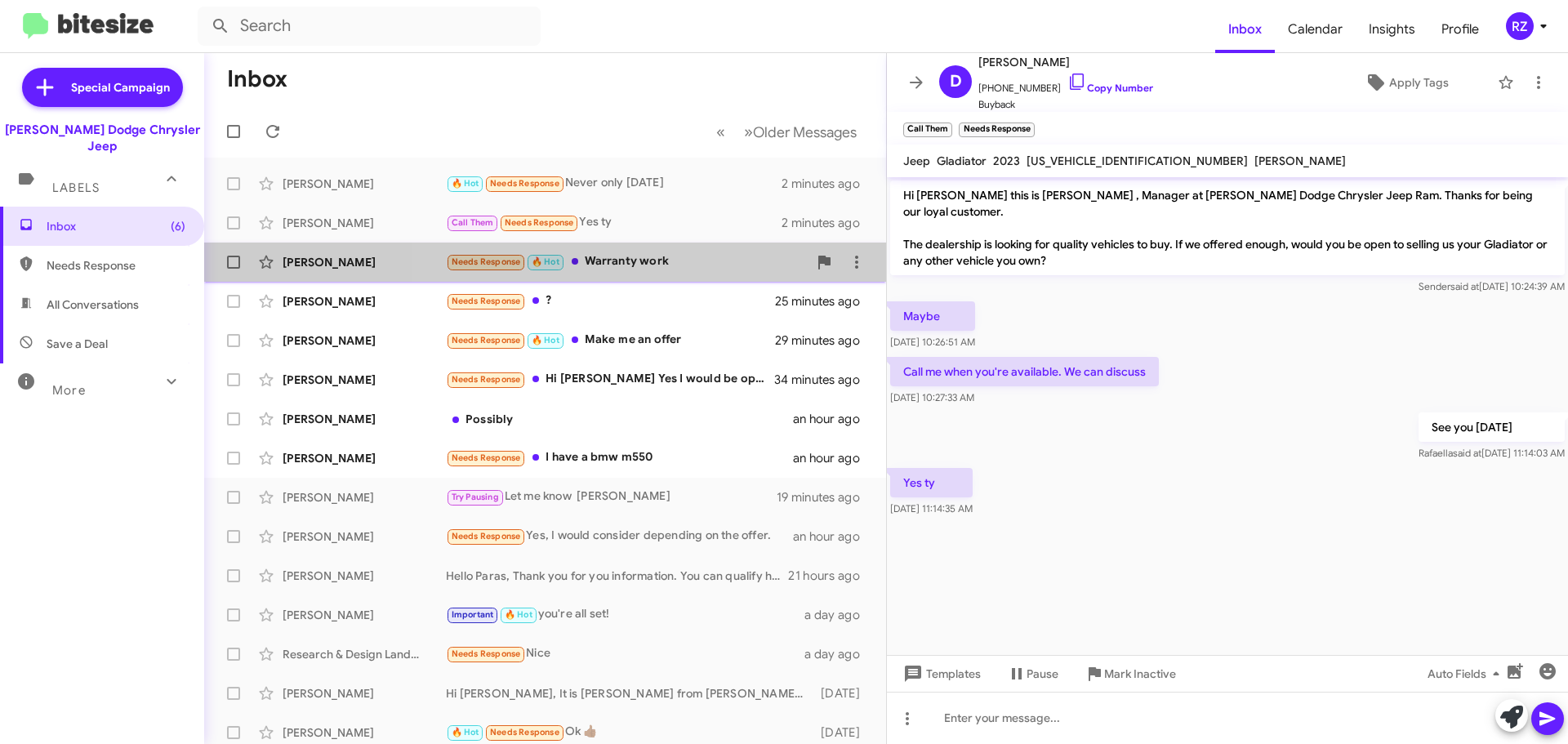
click at [691, 266] on div "Needs Response 🔥 Hot Warranty work" at bounding box center [627, 262] width 361 height 18
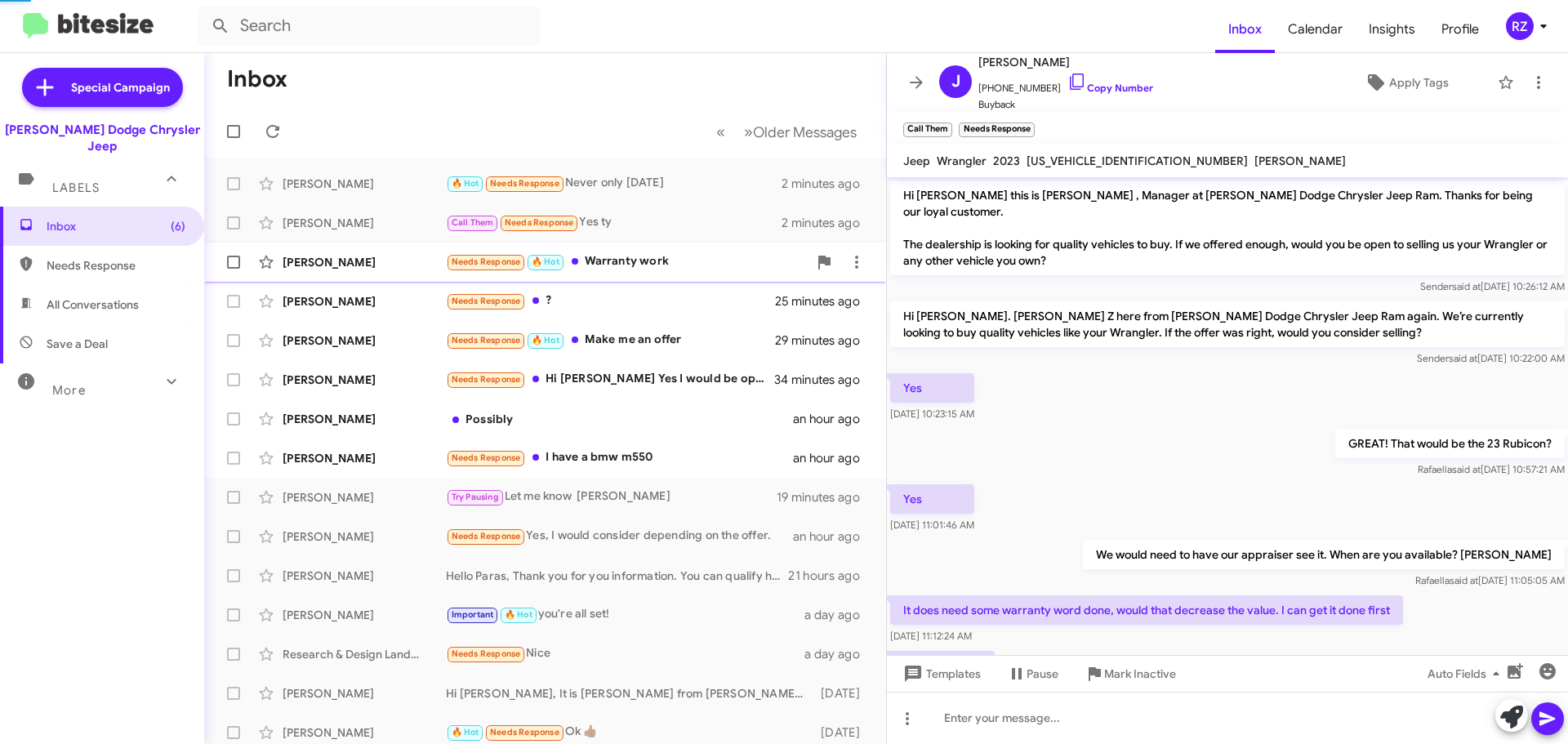
scroll to position [64, 0]
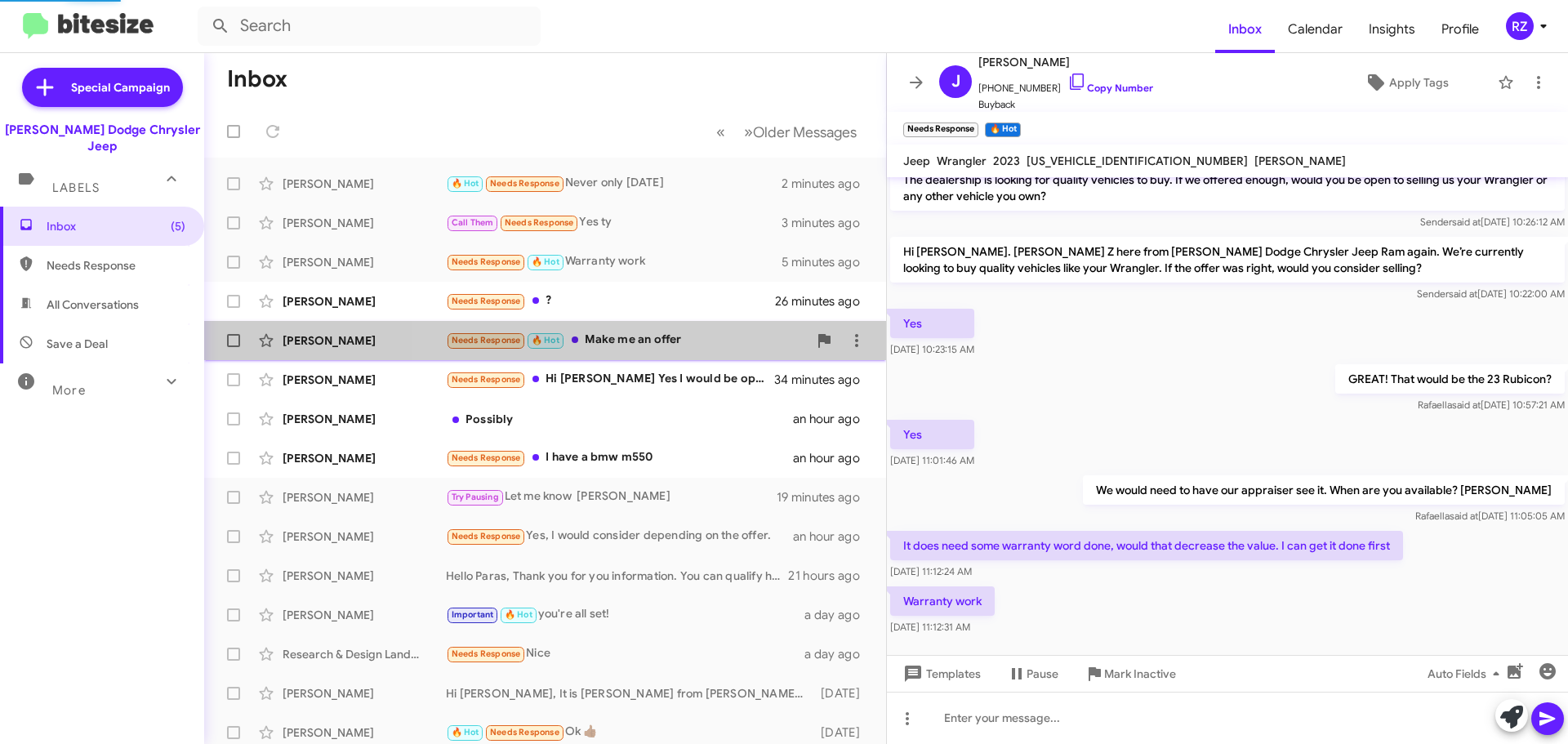
click at [705, 339] on div "Needs Response 🔥 Hot Make me an offer" at bounding box center [627, 340] width 361 height 18
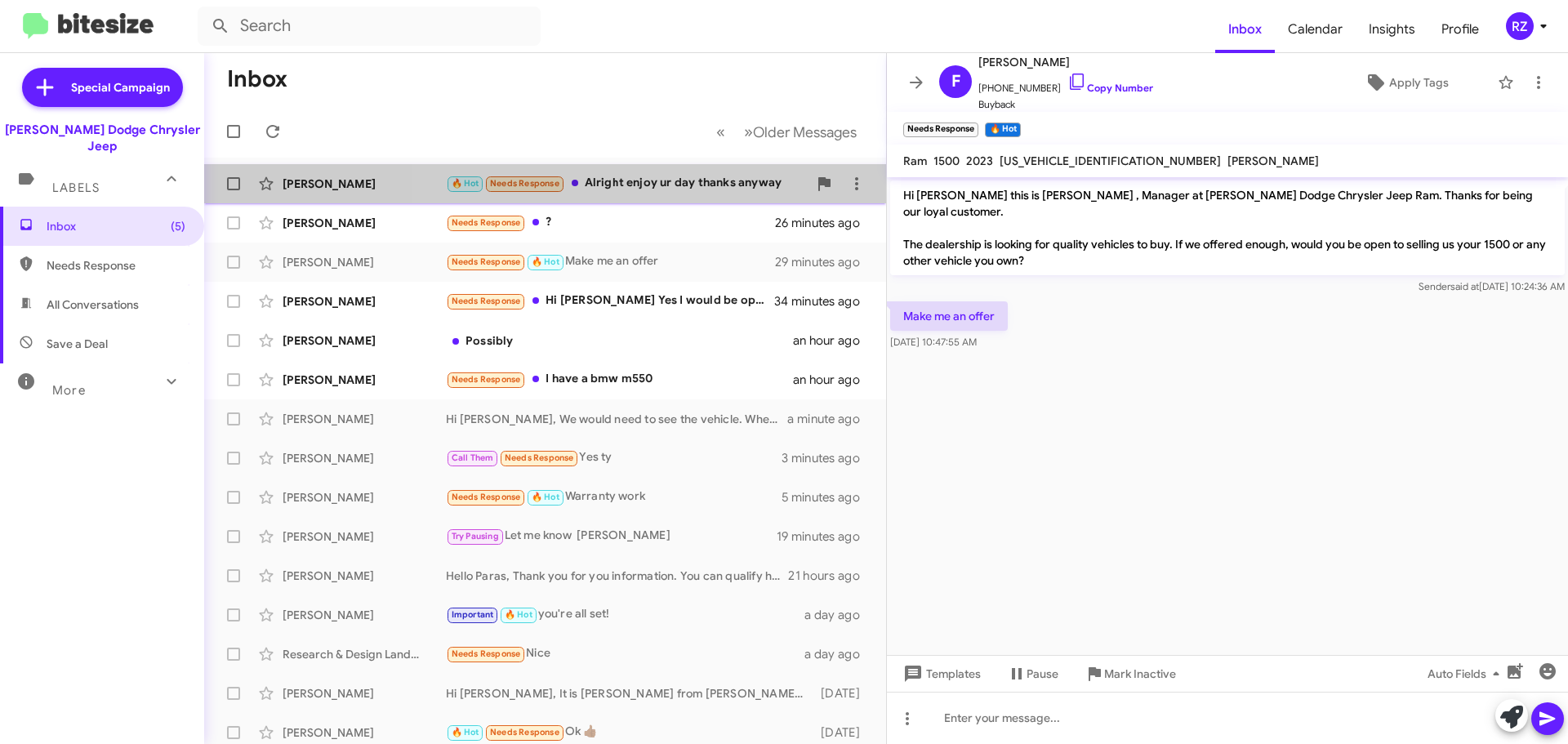
click at [695, 191] on div "🔥 Hot Needs Response Alright enjoy ur day thanks anyway" at bounding box center [627, 183] width 361 height 18
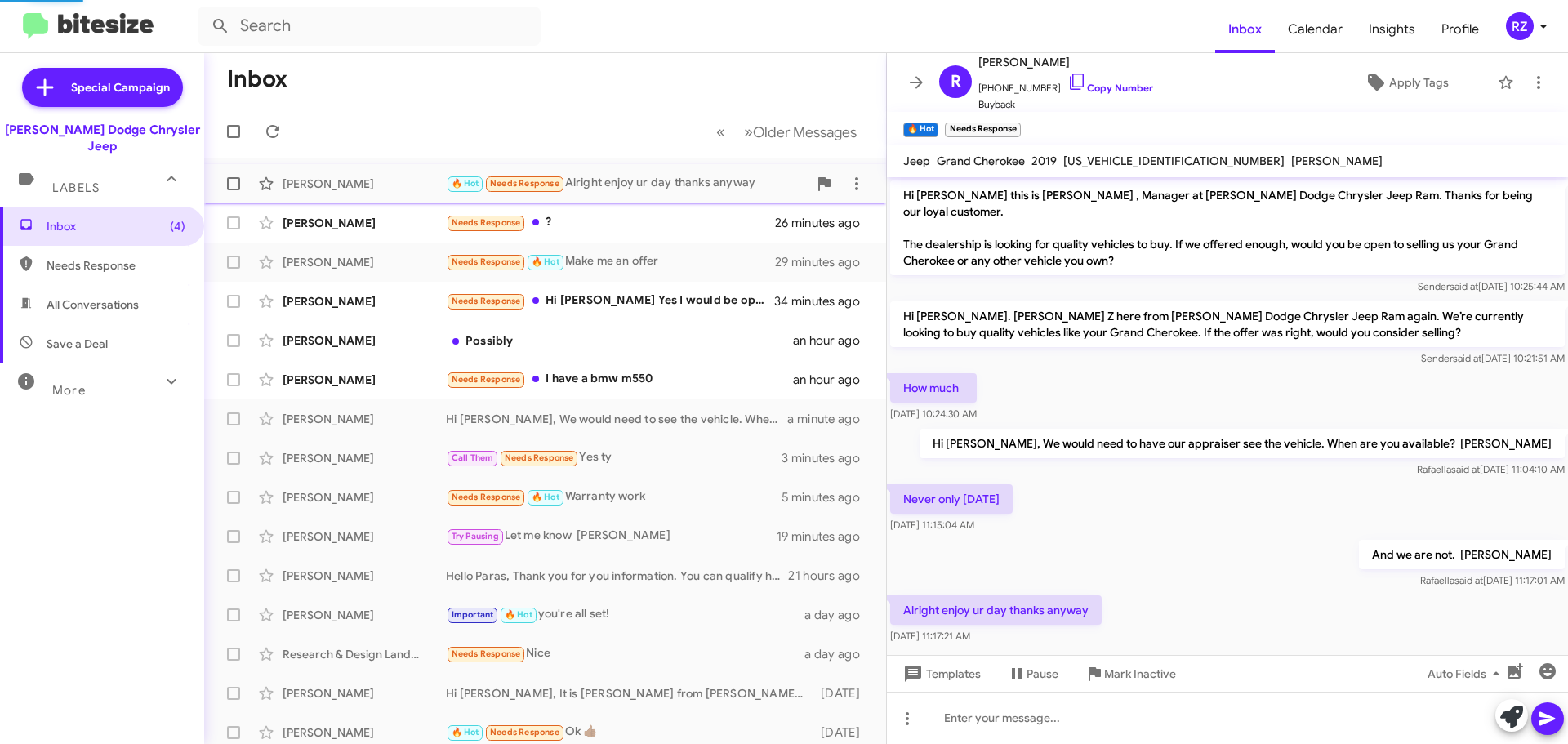
scroll to position [5, 0]
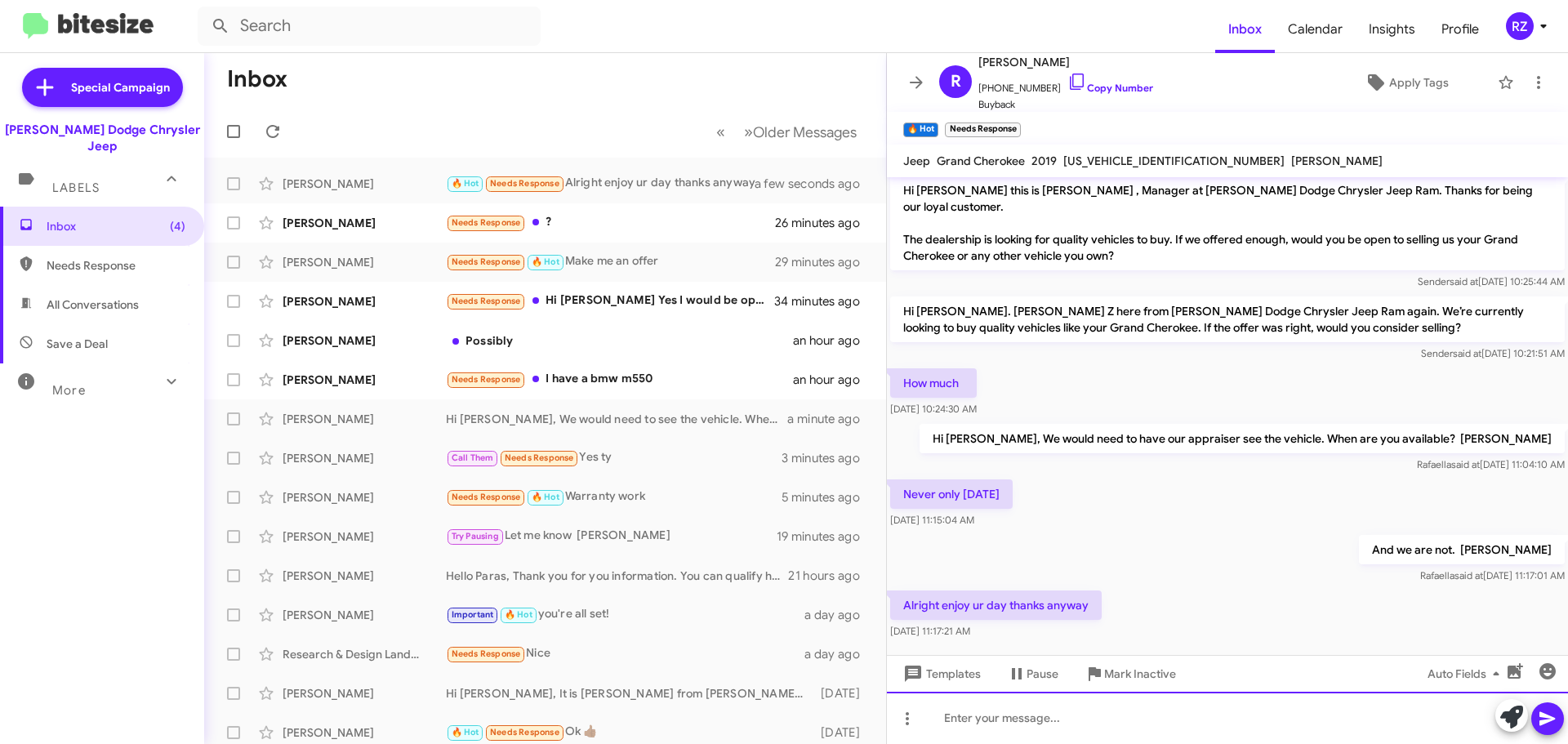
click at [970, 726] on div at bounding box center [1227, 718] width 681 height 52
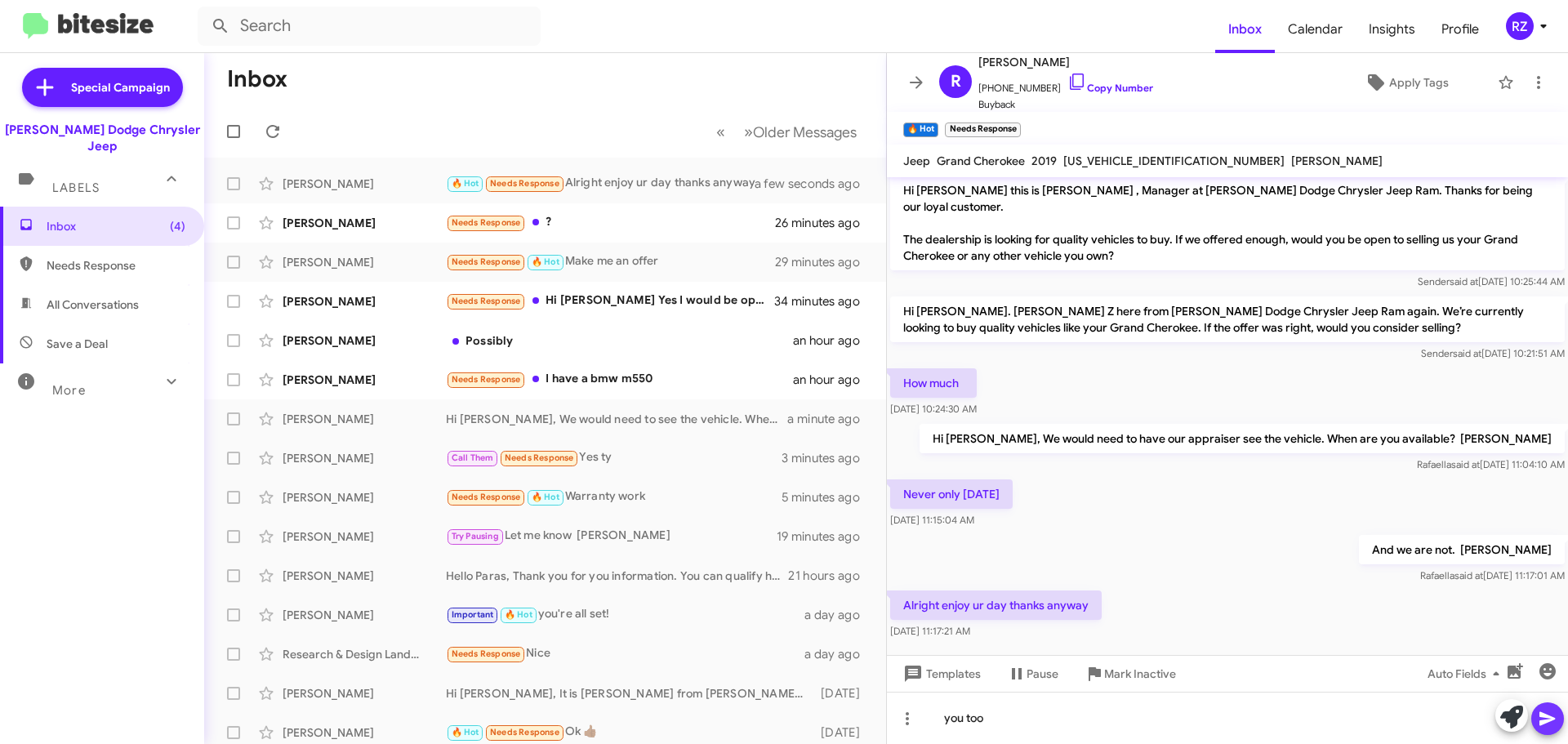
click at [1555, 718] on icon at bounding box center [1547, 719] width 16 height 14
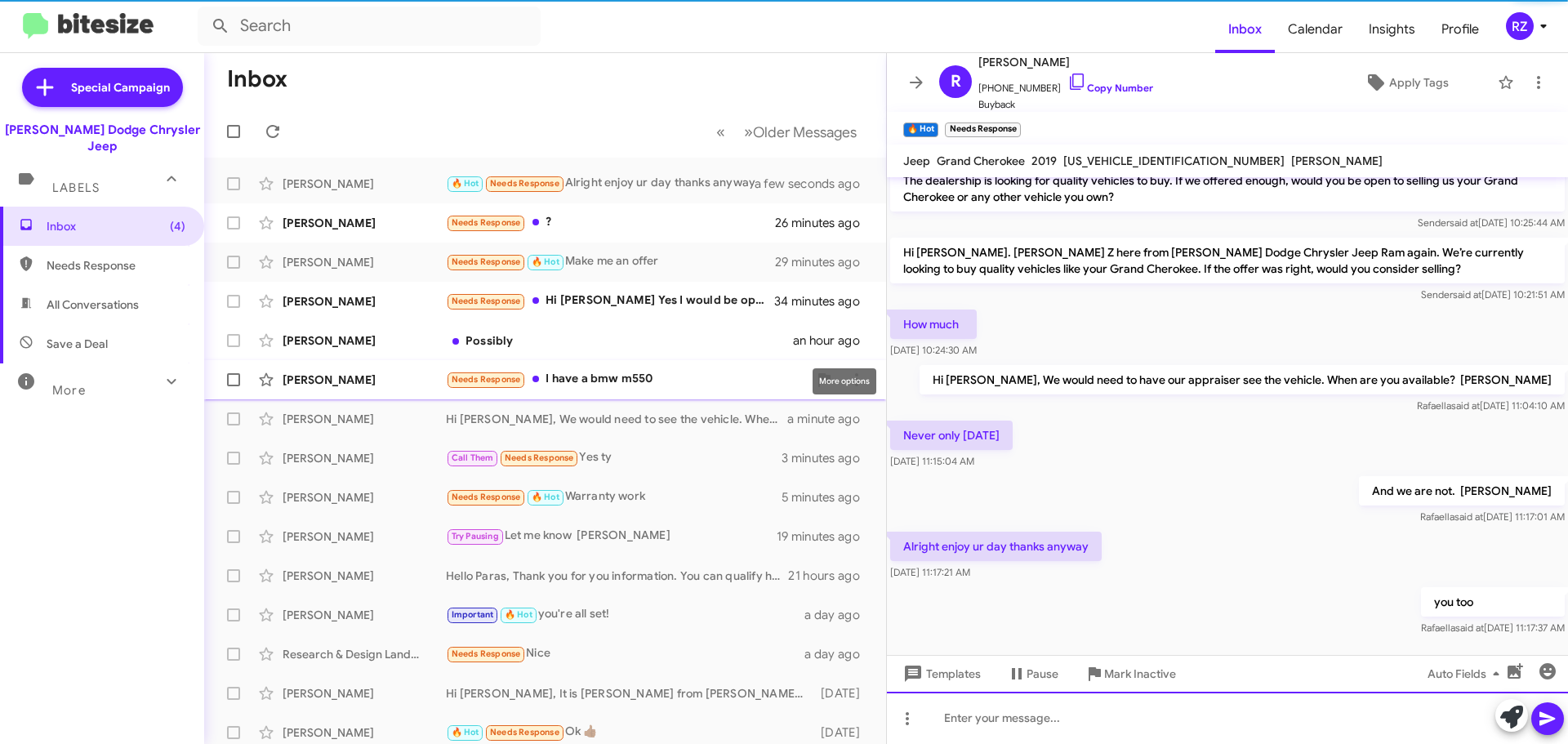
scroll to position [64, 0]
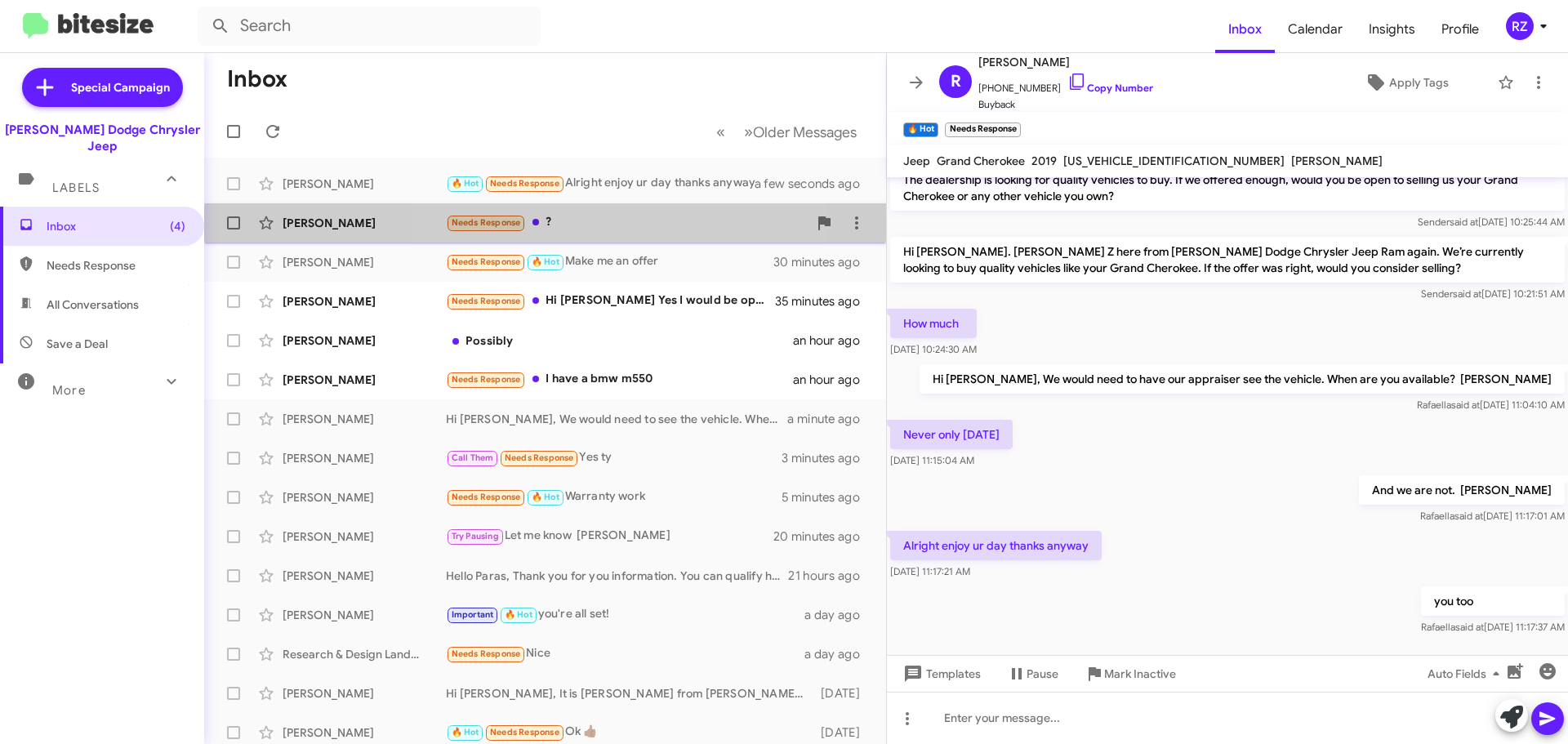
click at [597, 230] on div "Needs Response ?" at bounding box center [627, 223] width 361 height 18
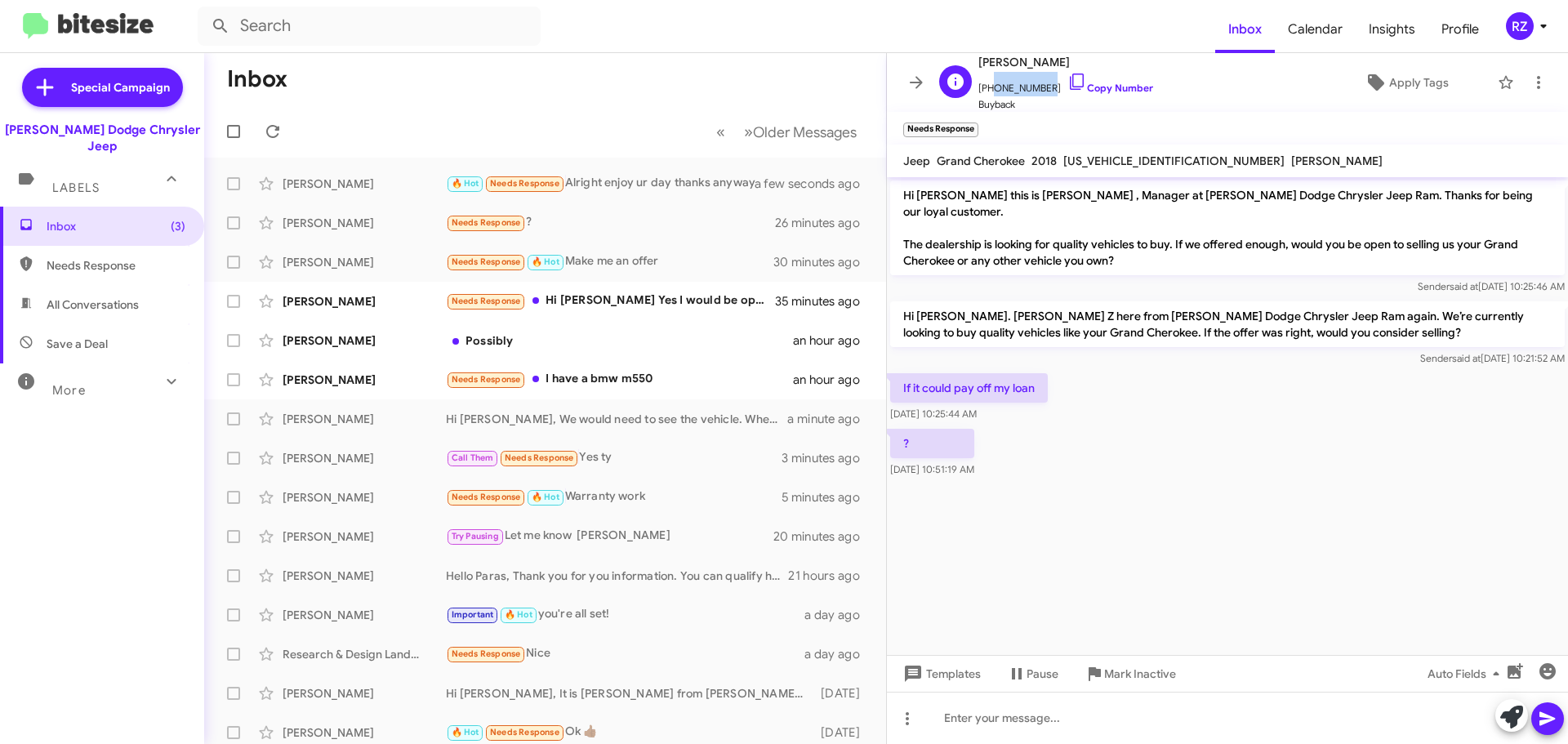
drag, startPoint x: 1040, startPoint y: 90, endPoint x: 987, endPoint y: 93, distance: 53.1
click at [987, 93] on span "[PHONE_NUMBER] Copy Number" at bounding box center [1065, 84] width 175 height 24
copy span "9737252346"
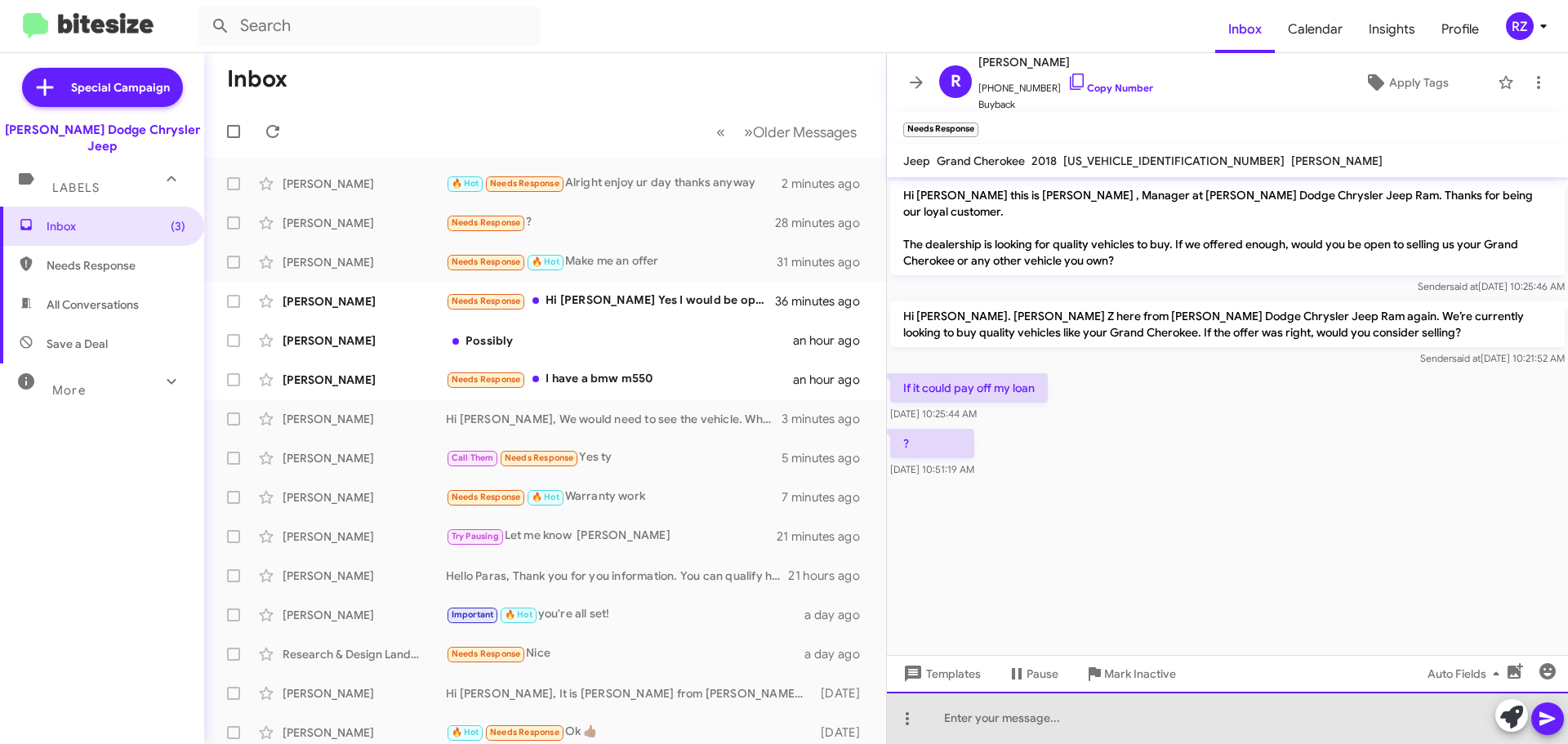
click at [958, 717] on div at bounding box center [1227, 718] width 681 height 52
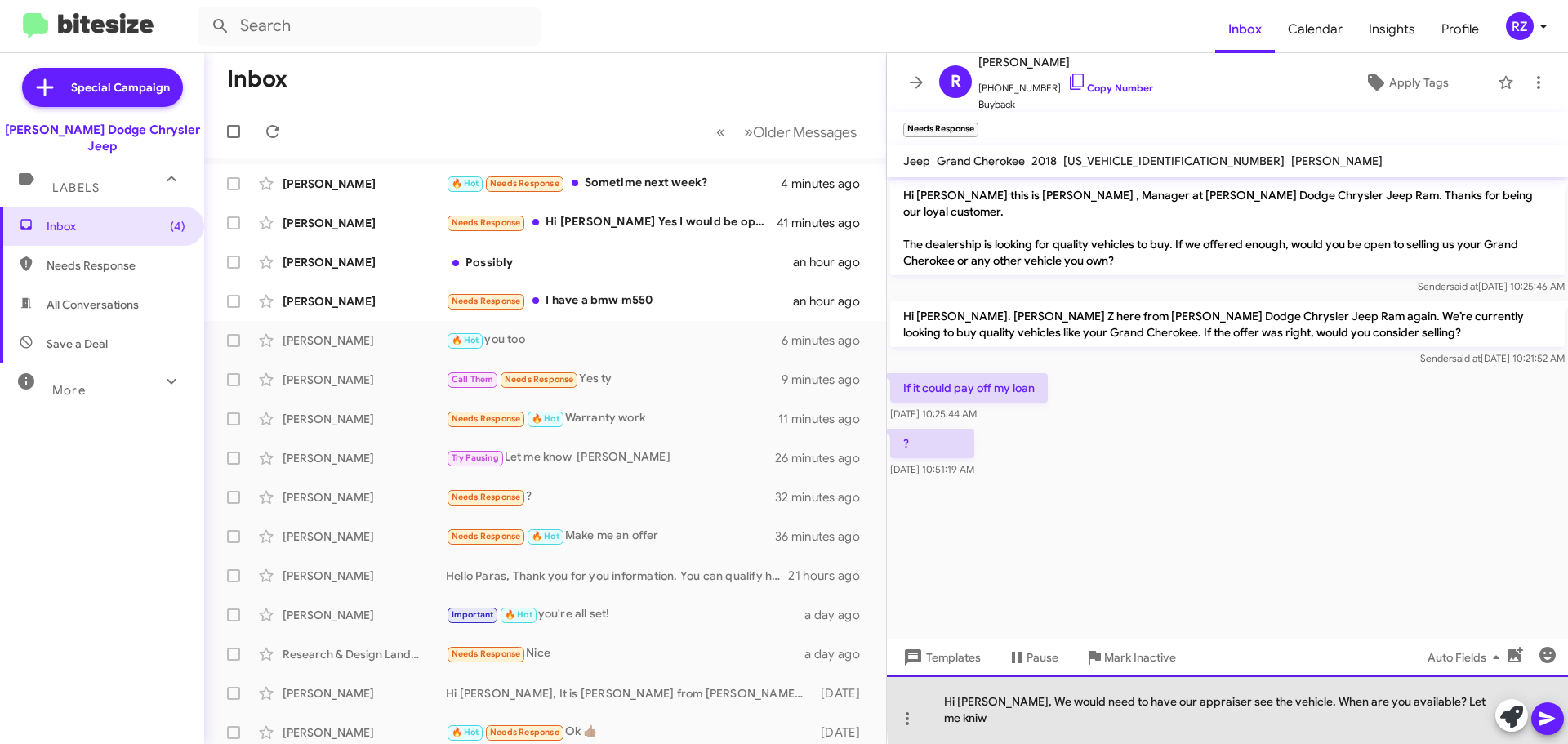
click at [1467, 717] on div "Hi [PERSON_NAME], We would need to have our appraiser see the vehicle. When are…" at bounding box center [1227, 710] width 681 height 69
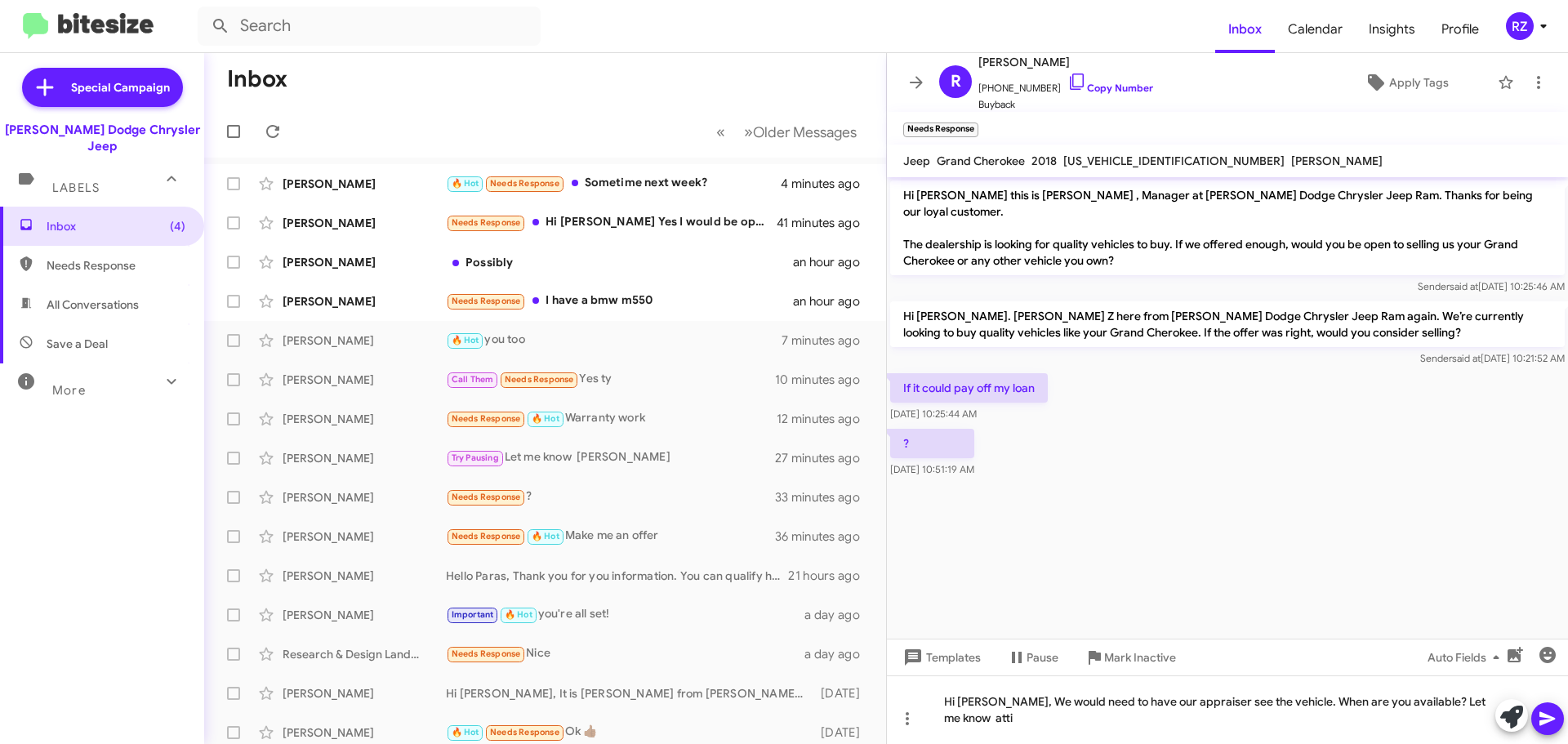
click at [1550, 722] on icon at bounding box center [1547, 718] width 19 height 19
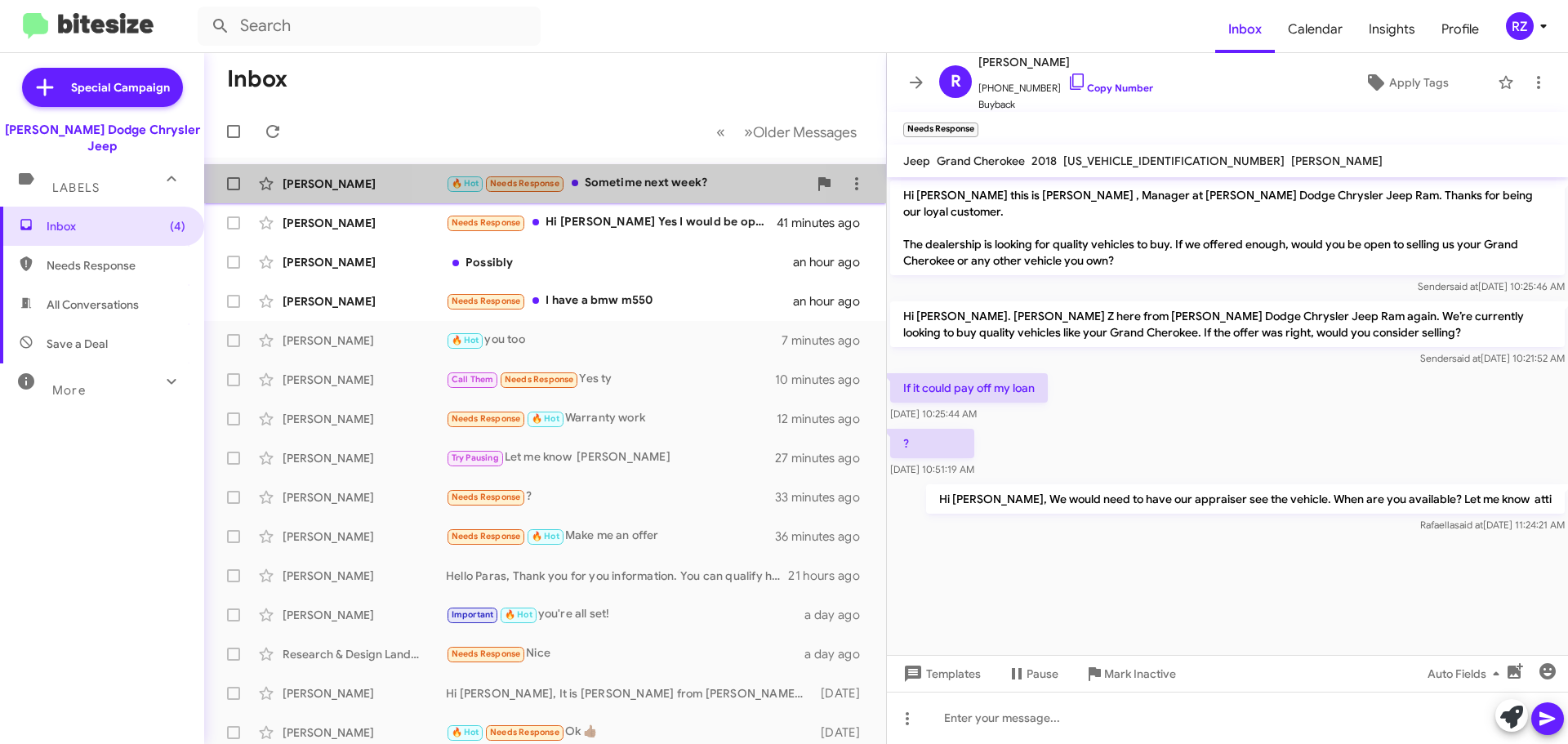
click at [637, 191] on div "🔥 Hot Needs Response Sometime next week?" at bounding box center [627, 183] width 361 height 18
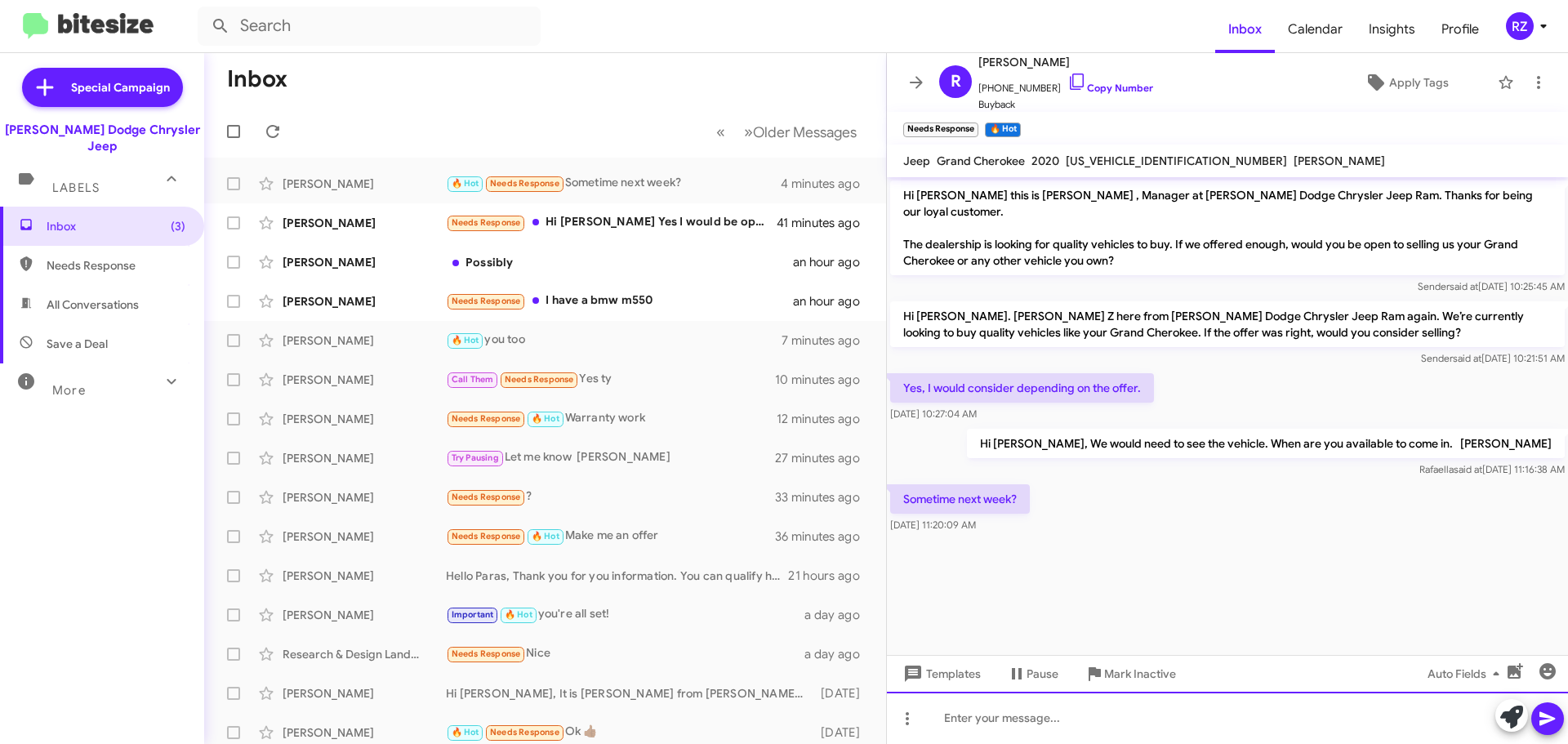
click at [935, 722] on div at bounding box center [1227, 718] width 681 height 52
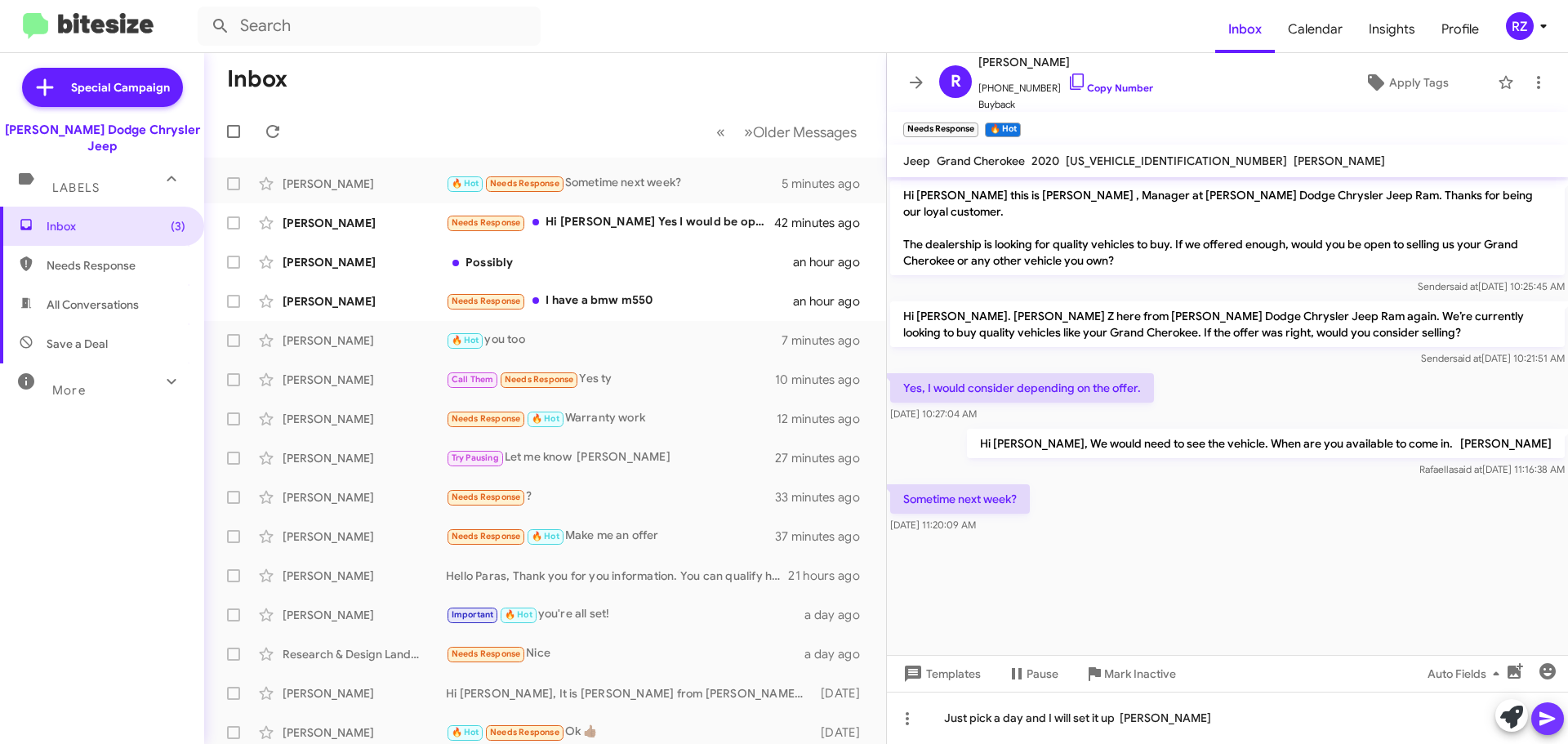
click at [1552, 716] on icon at bounding box center [1547, 718] width 19 height 19
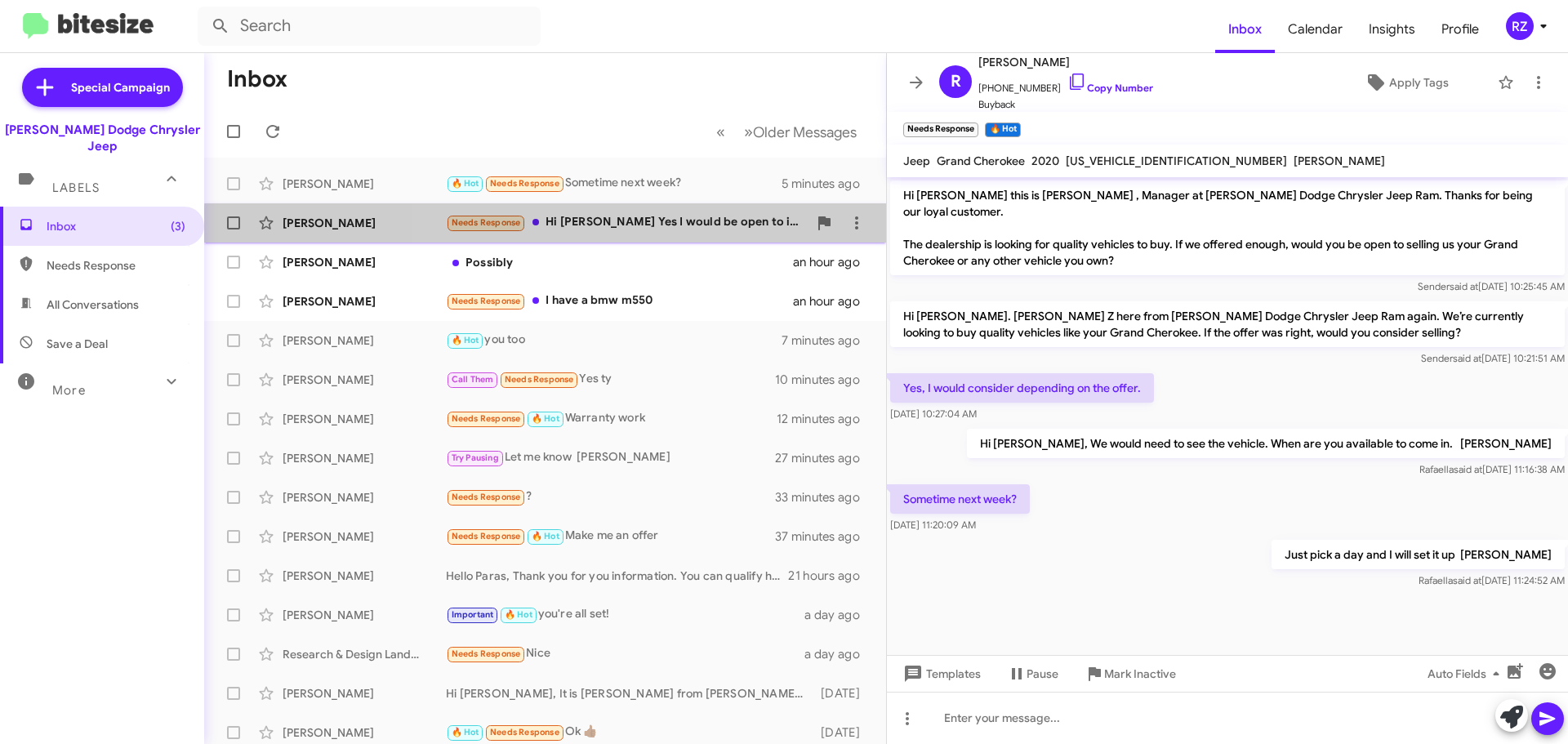
click at [653, 232] on div "Needs Response Hi [PERSON_NAME] Yes I would be open to it if the offer was right" at bounding box center [627, 223] width 361 height 18
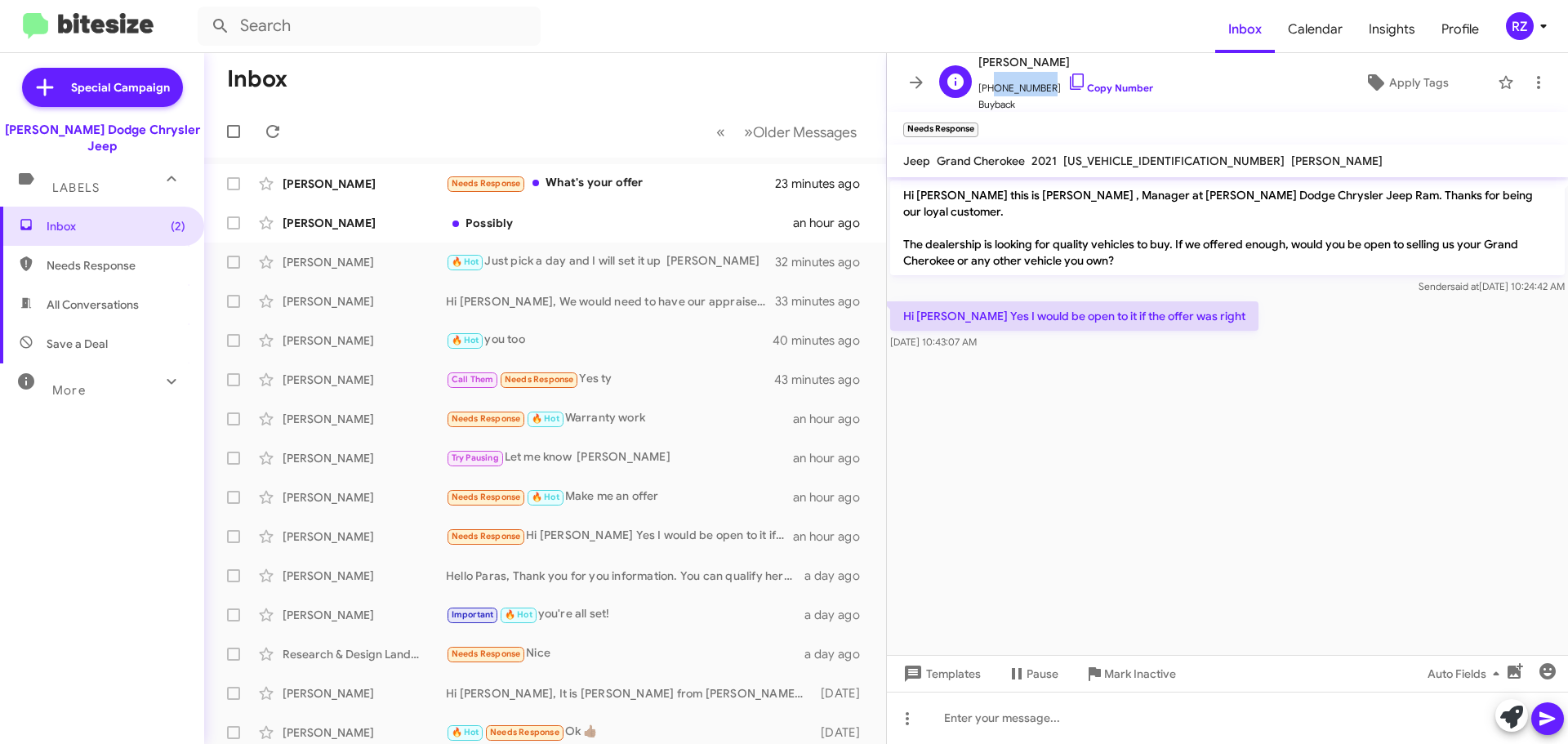
drag, startPoint x: 1040, startPoint y: 88, endPoint x: 988, endPoint y: 90, distance: 52.0
click at [988, 90] on span "[PHONE_NUMBER] Copy Number" at bounding box center [1065, 84] width 175 height 24
copy span "9179955670"
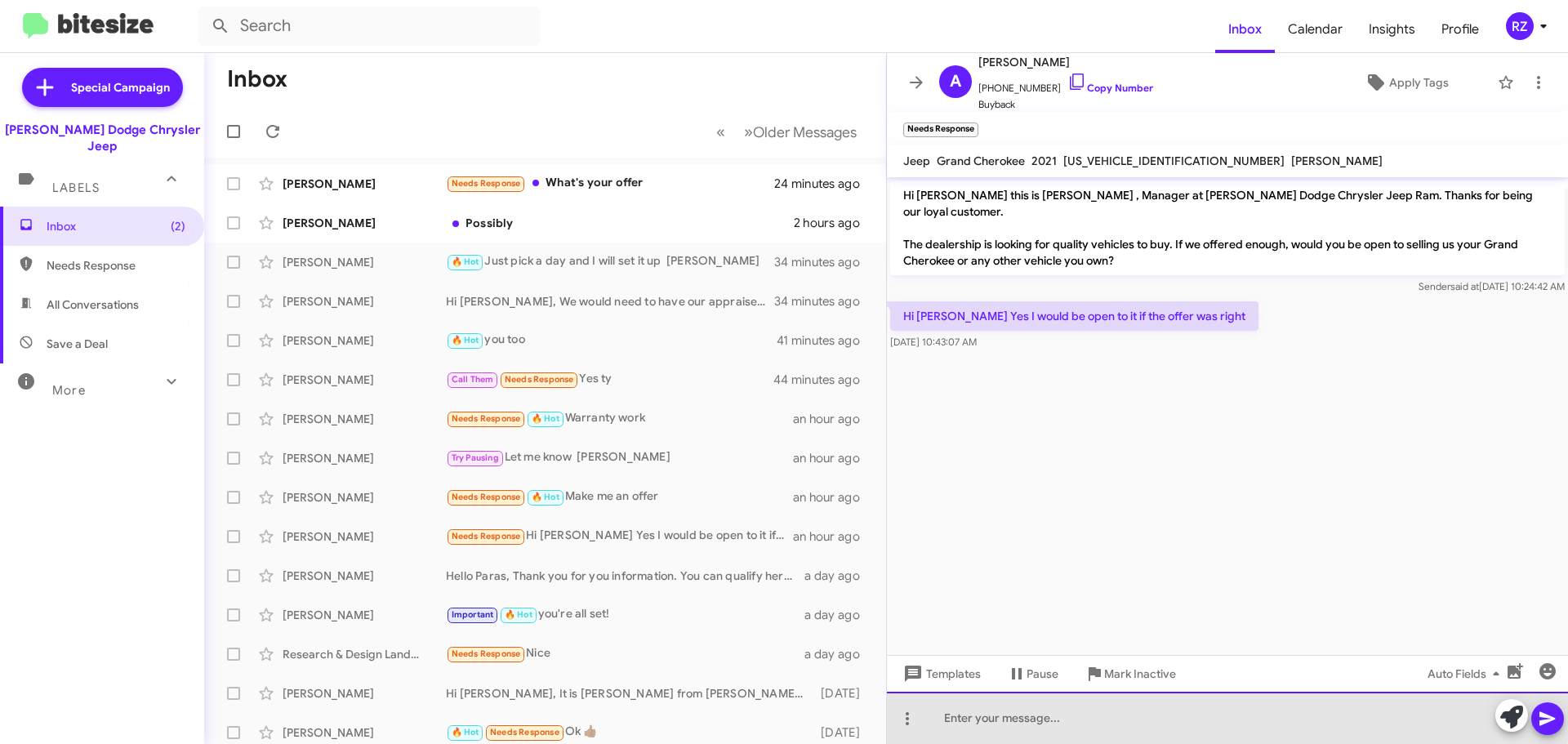
click at [1045, 711] on div at bounding box center [1227, 718] width 681 height 52
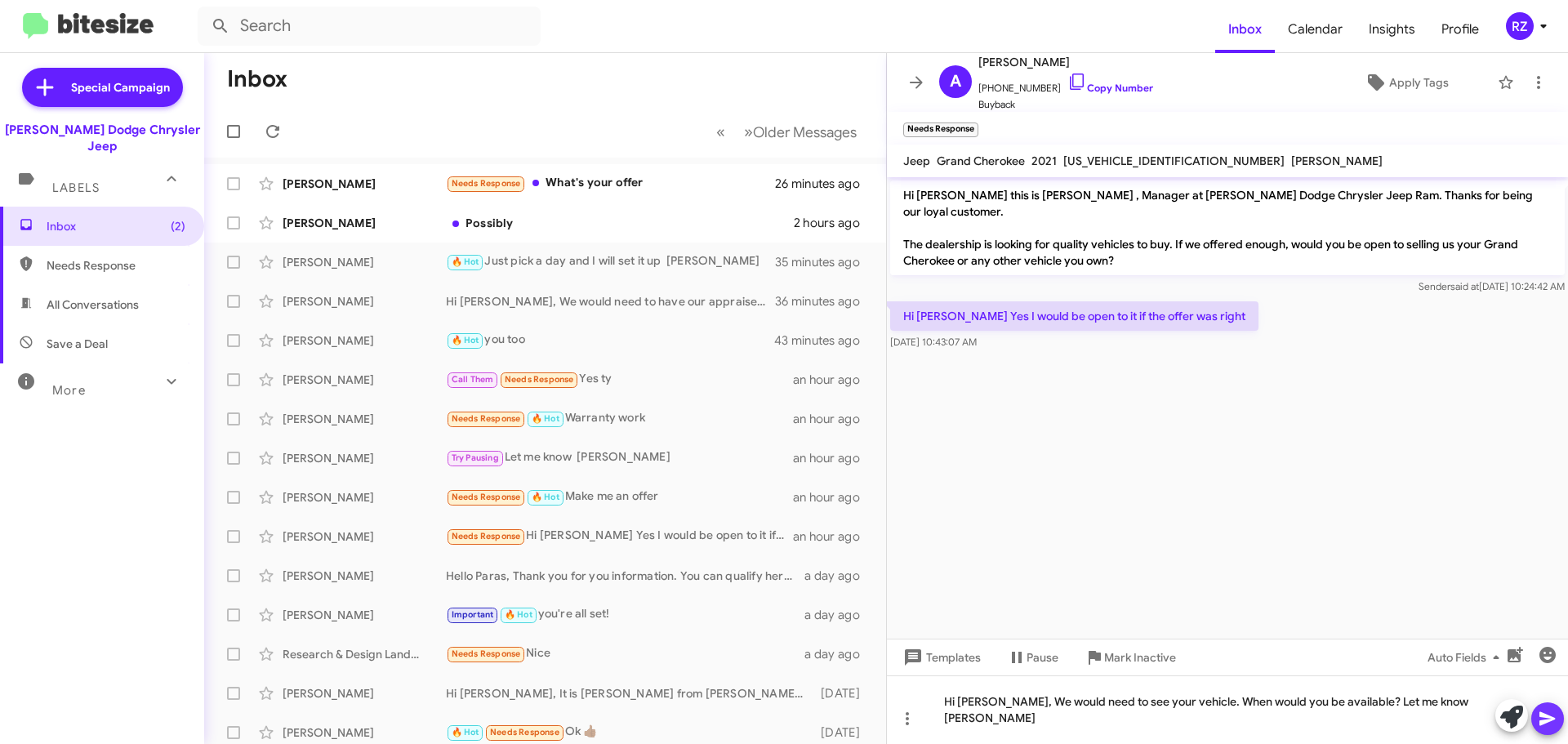
click at [1553, 711] on icon at bounding box center [1547, 718] width 19 height 19
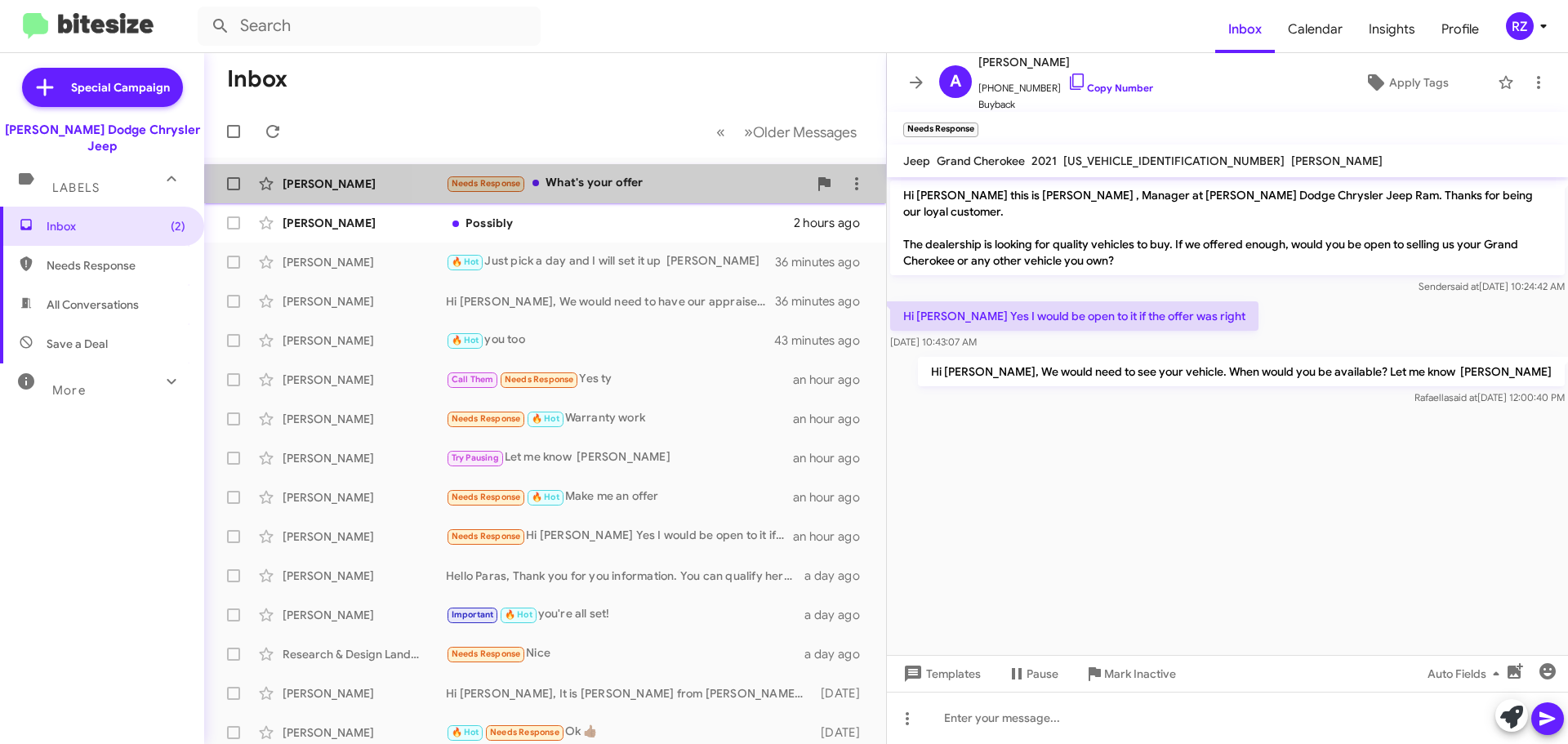
click at [656, 192] on div "Needs Response What's your offer" at bounding box center [627, 183] width 361 height 18
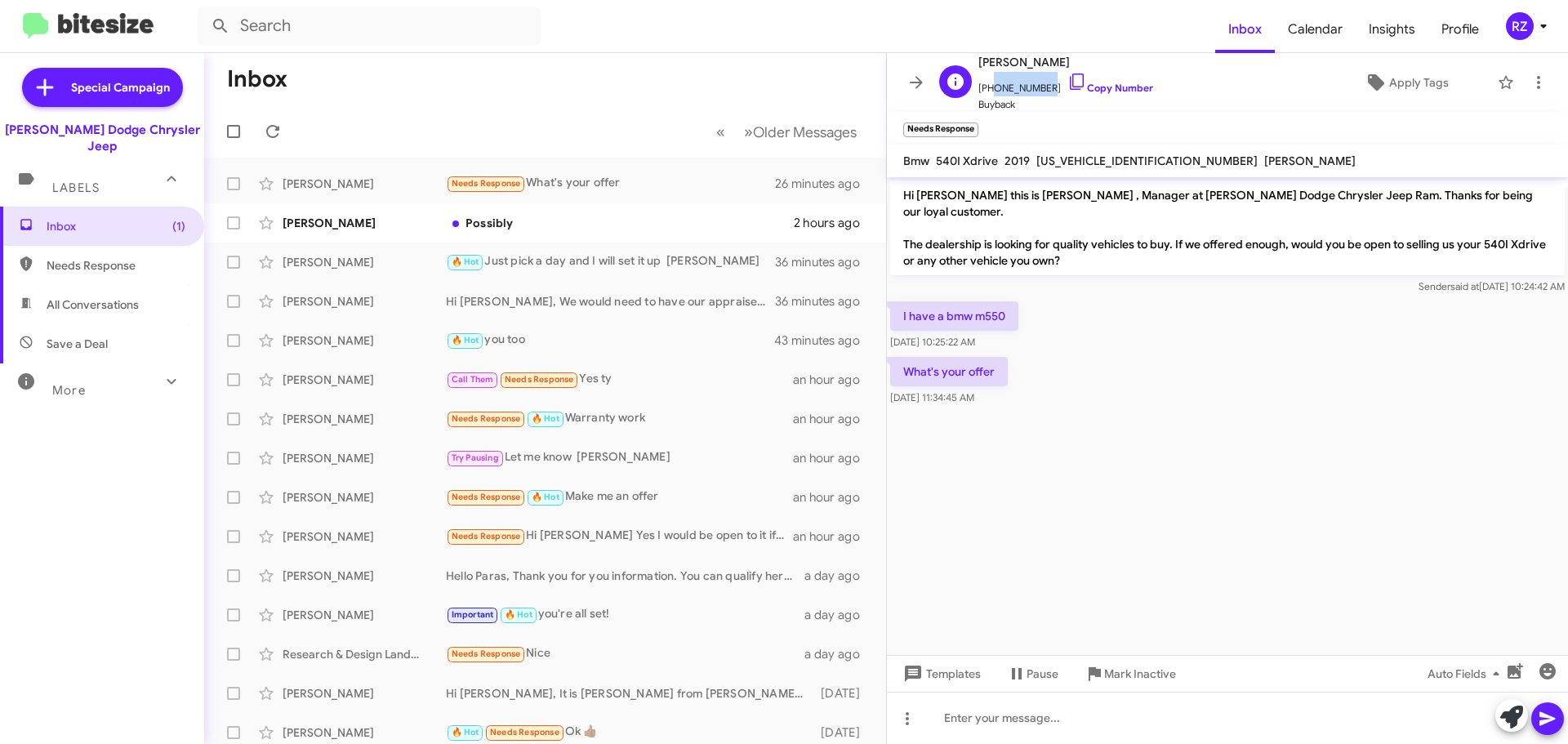
drag, startPoint x: 1038, startPoint y: 88, endPoint x: 990, endPoint y: 88, distance: 48.0
click at [990, 88] on span "[PHONE_NUMBER] Copy Number" at bounding box center [1065, 84] width 175 height 24
copy span "2018930618"
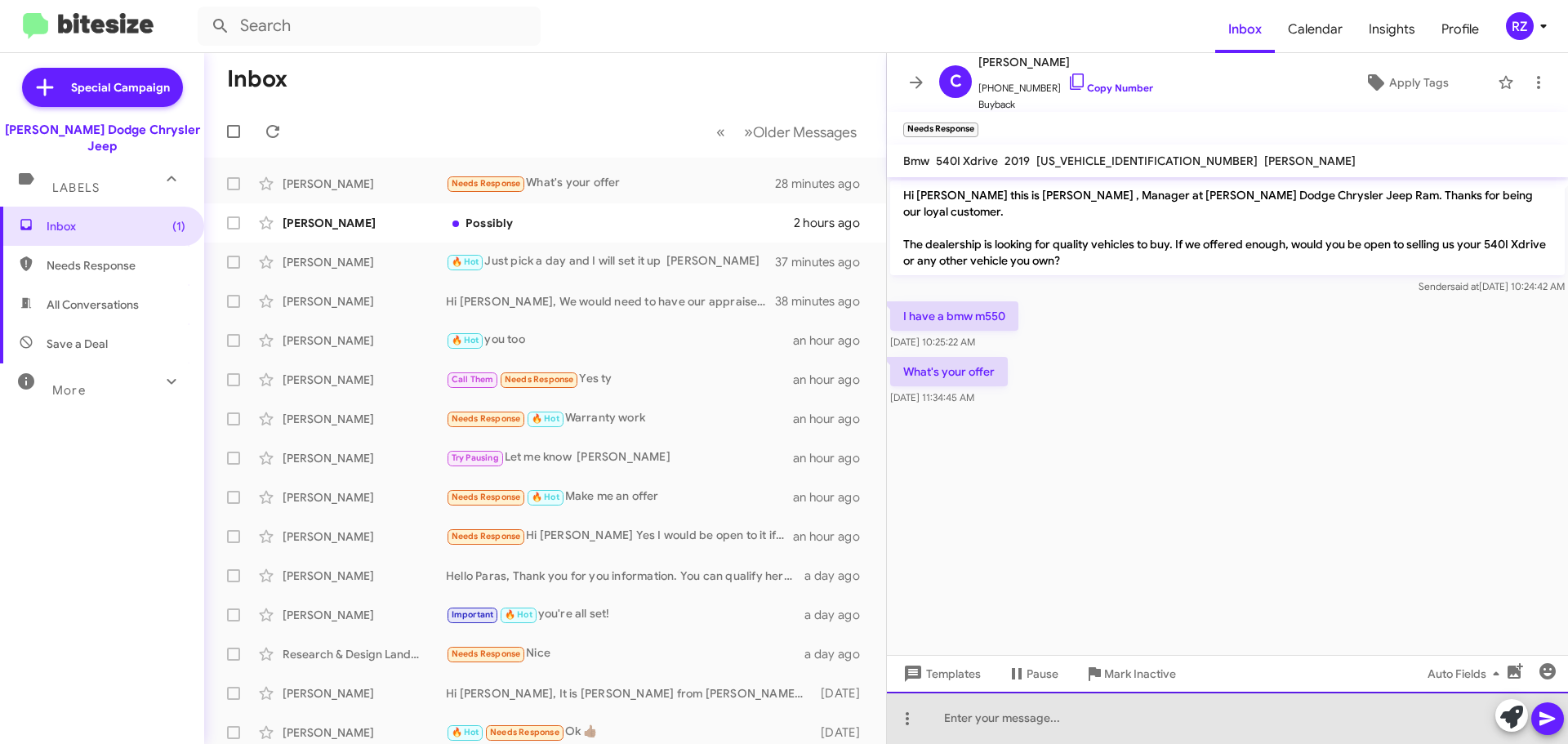
click at [978, 718] on div at bounding box center [1227, 718] width 681 height 52
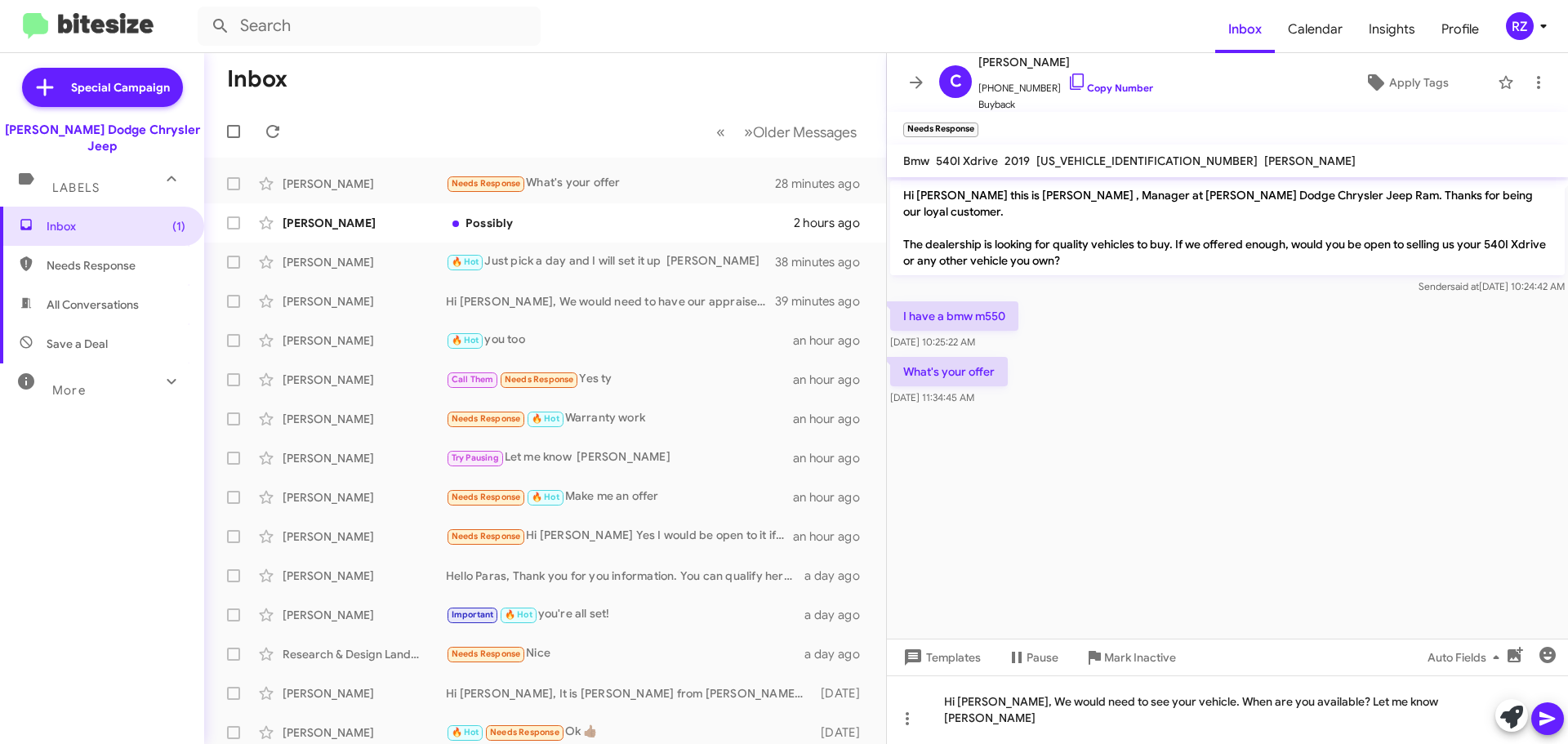
click at [1548, 705] on span at bounding box center [1547, 718] width 19 height 33
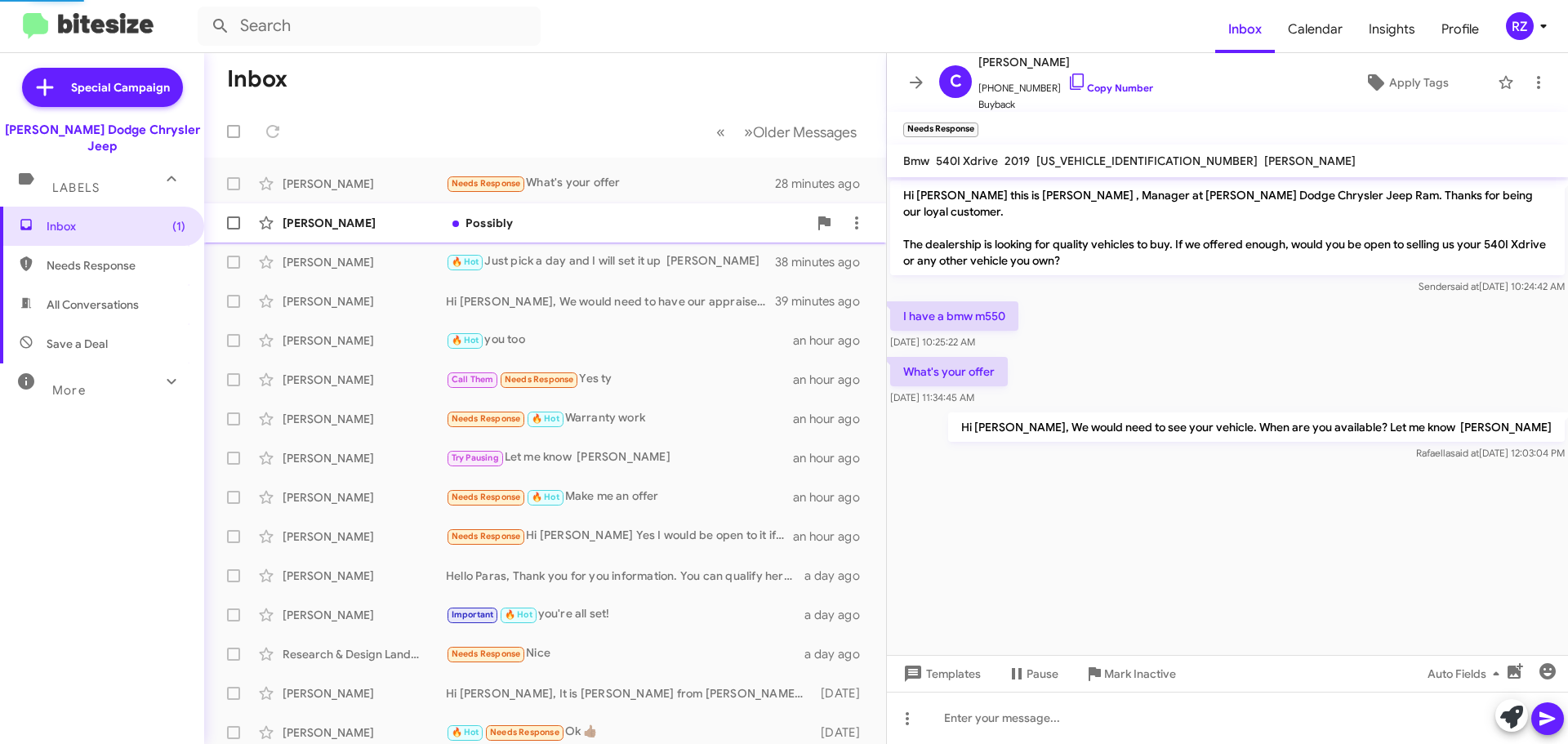
click at [554, 228] on div "Possibly" at bounding box center [627, 223] width 361 height 17
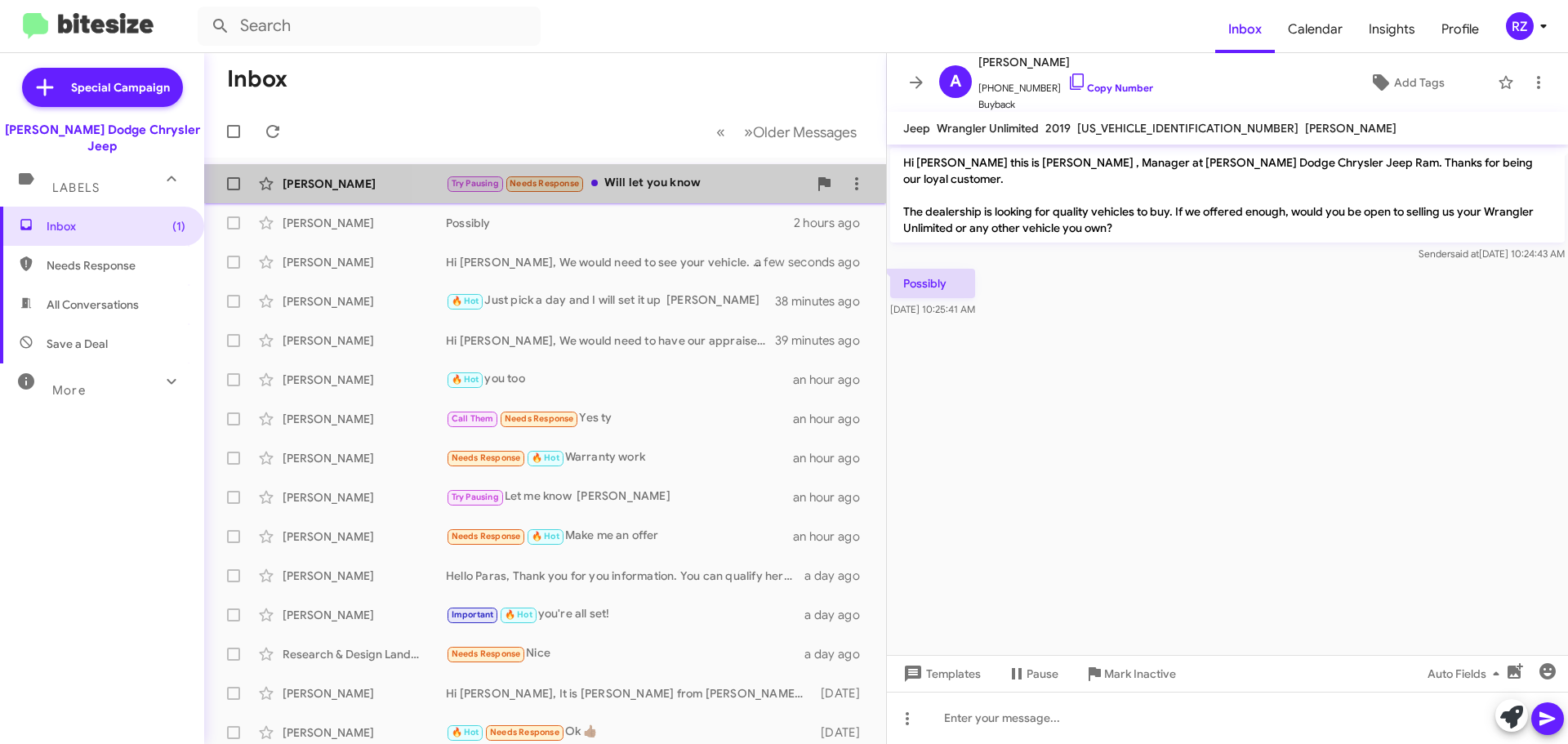
click at [718, 181] on div "Try Pausing Needs Response Will let you know" at bounding box center [627, 183] width 361 height 18
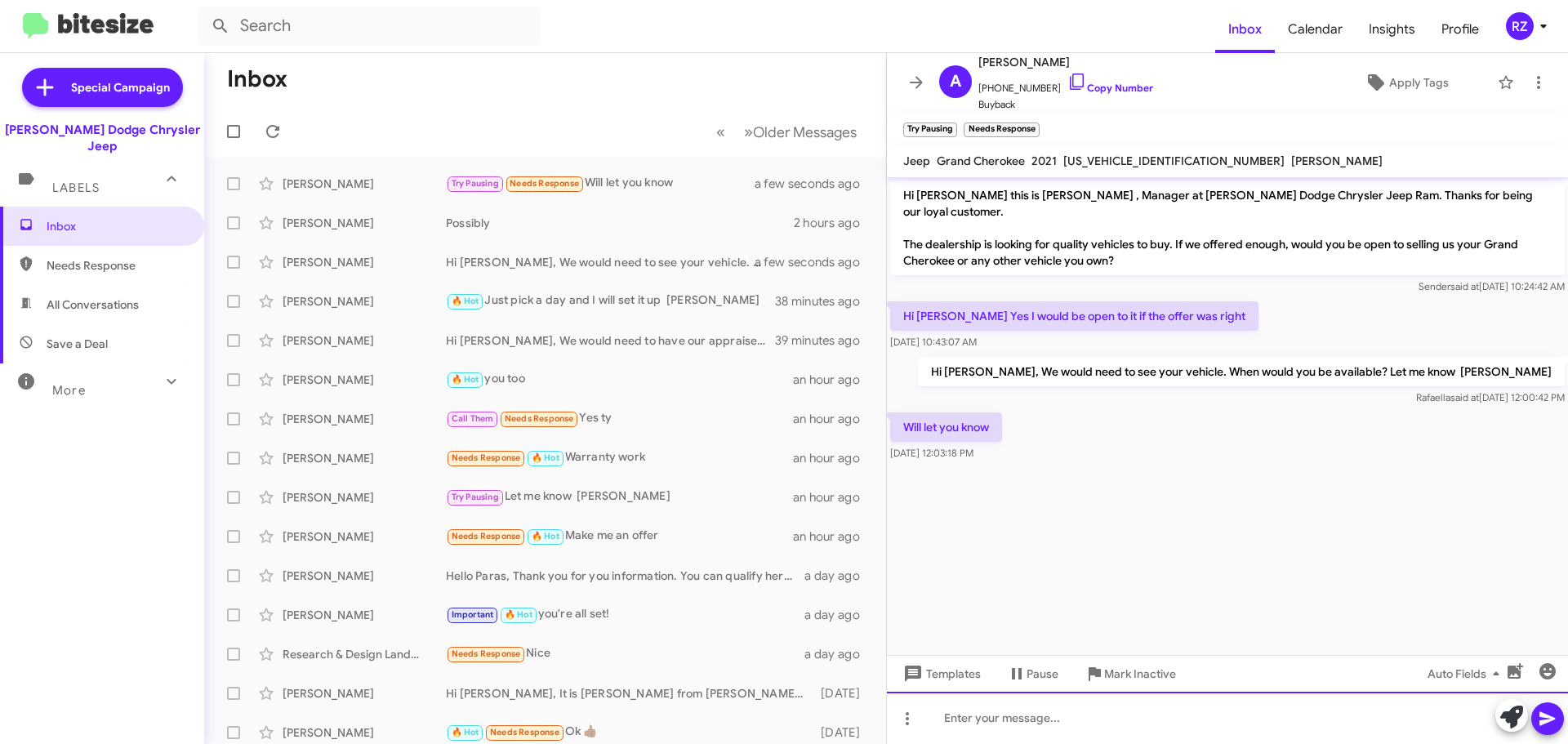
click at [975, 716] on div at bounding box center [1227, 718] width 681 height 52
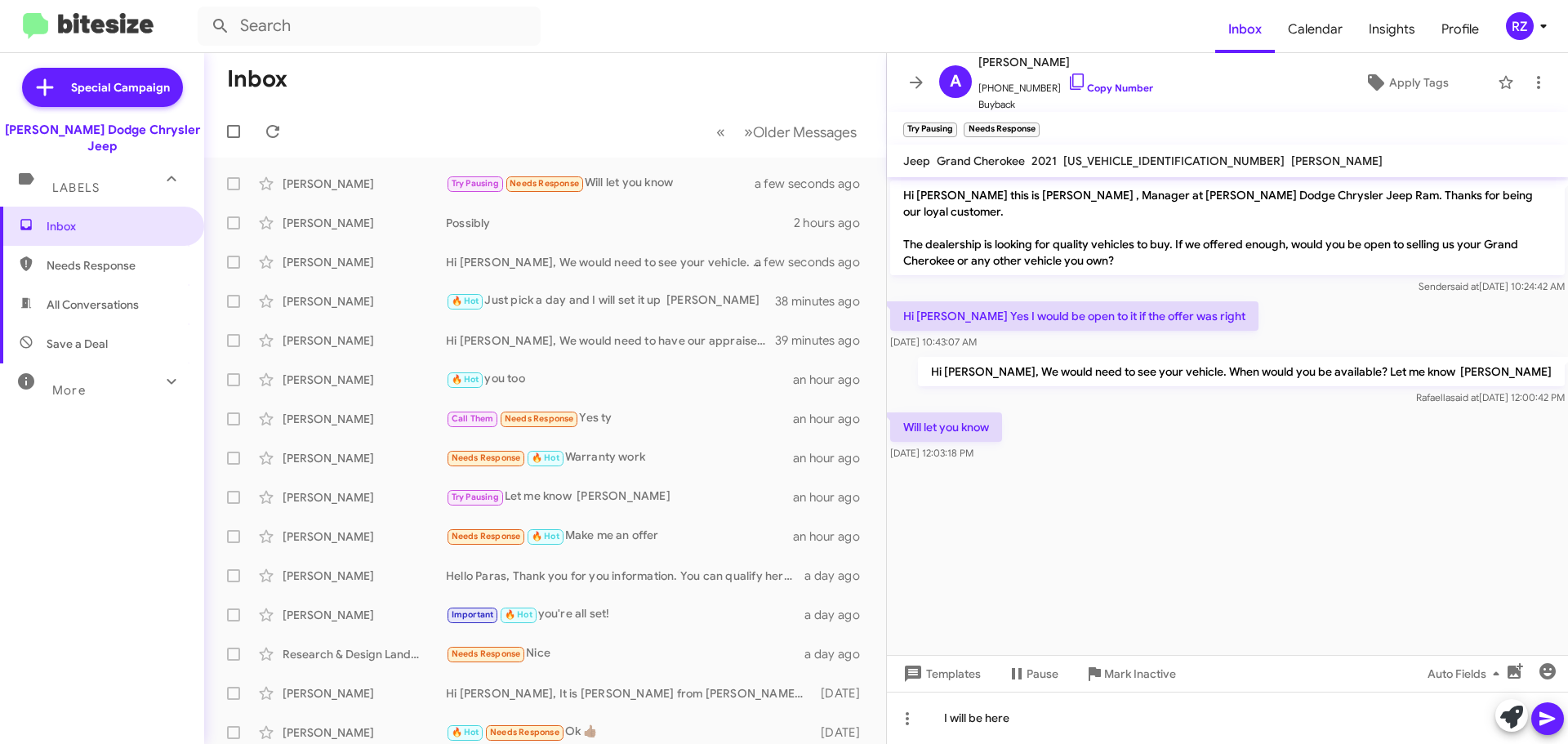
click at [1544, 718] on icon at bounding box center [1547, 718] width 19 height 19
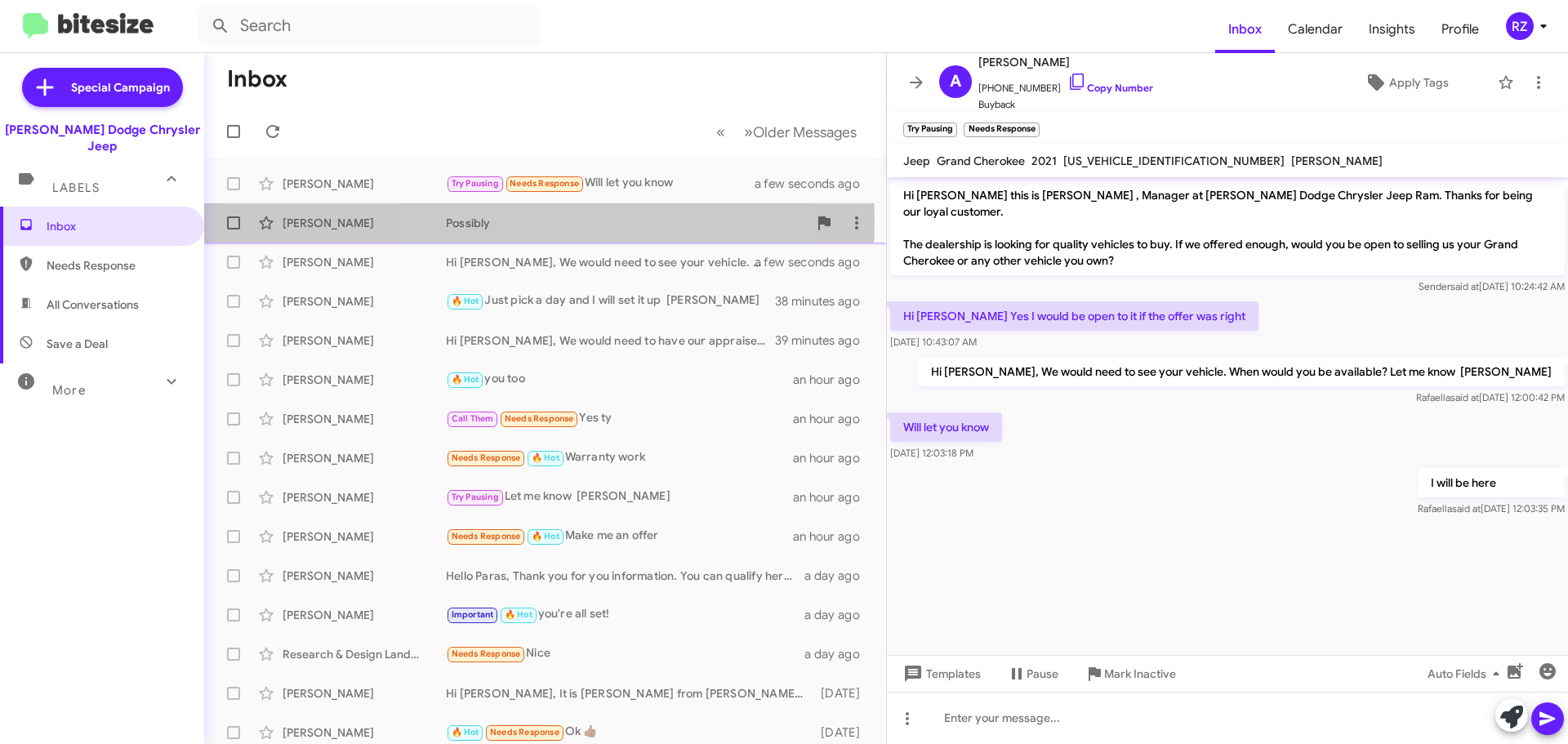
click at [533, 222] on div "Possibly" at bounding box center [627, 223] width 361 height 17
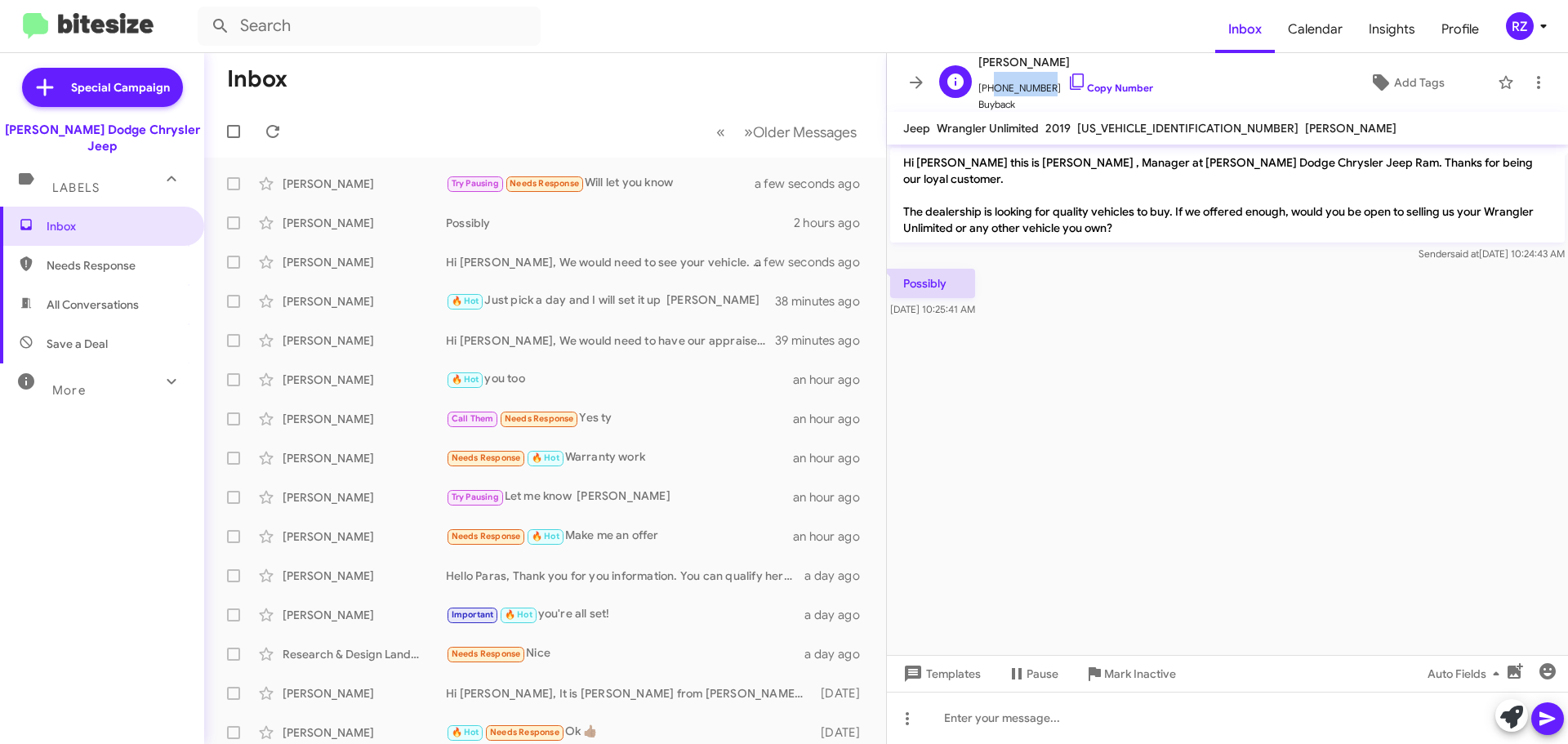
drag, startPoint x: 1042, startPoint y: 88, endPoint x: 989, endPoint y: 89, distance: 53.0
click at [989, 89] on span "[PHONE_NUMBER] Copy Number" at bounding box center [1065, 84] width 175 height 24
copy span "8622848465"
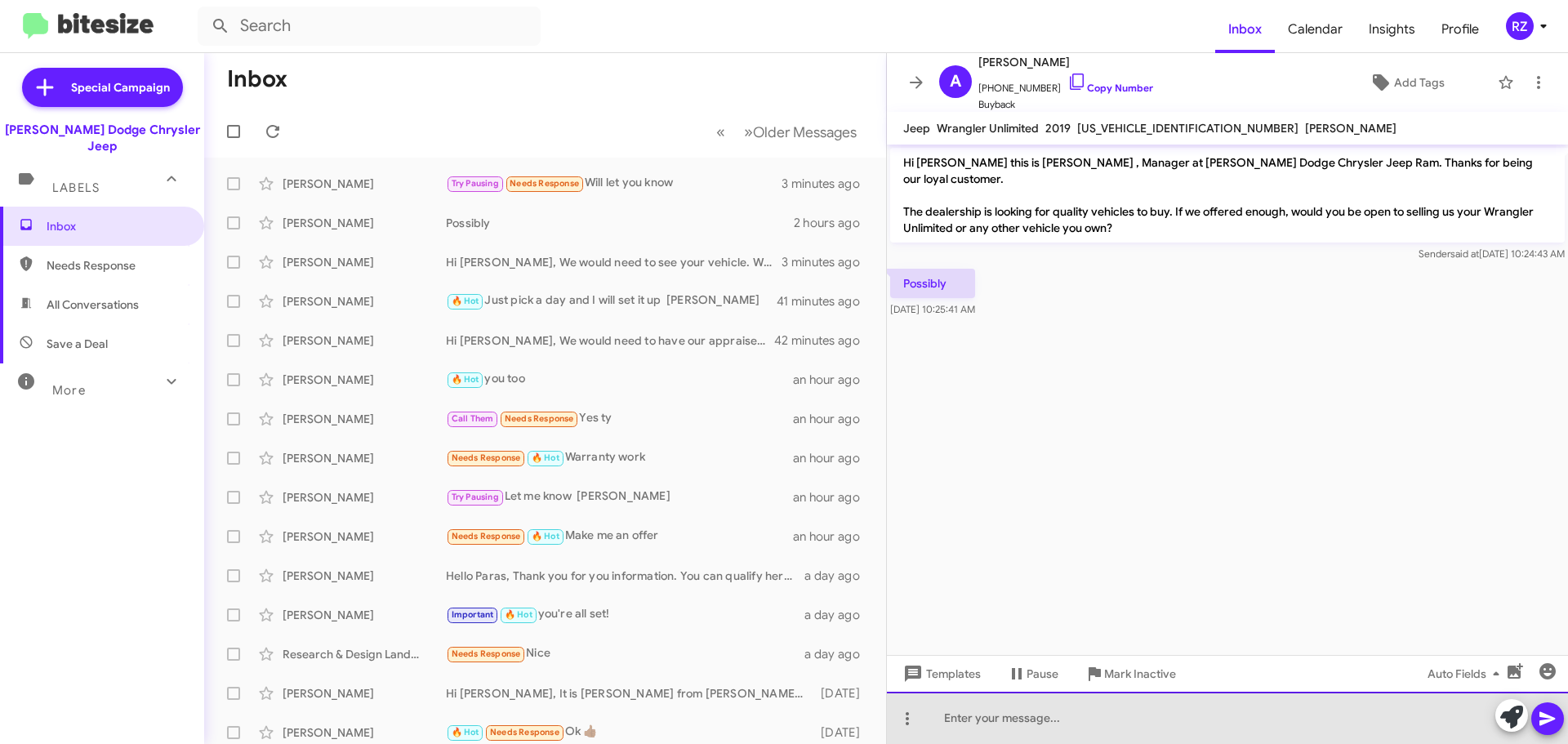
click at [992, 711] on div at bounding box center [1227, 718] width 681 height 52
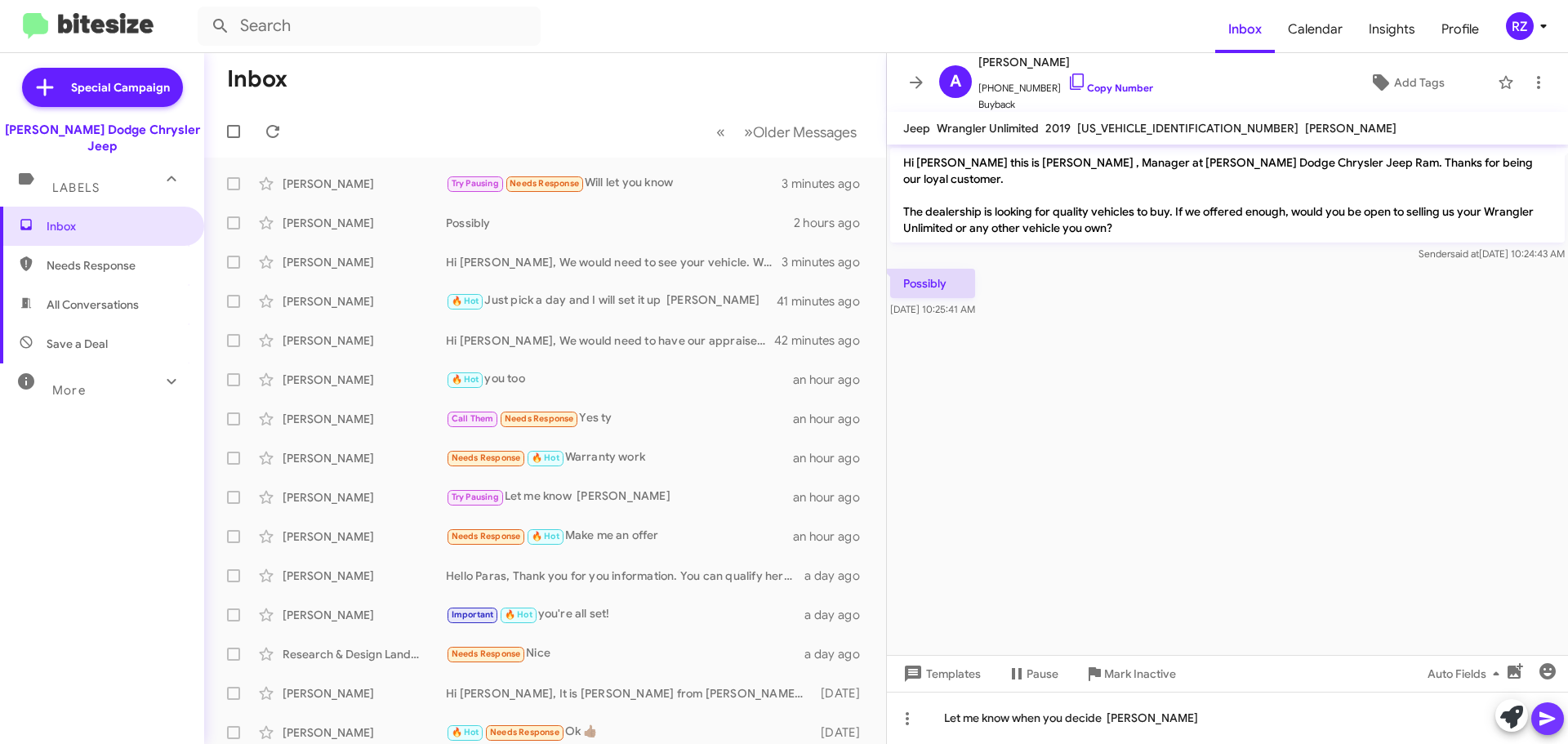
click at [1550, 717] on icon at bounding box center [1547, 719] width 16 height 14
click at [163, 372] on icon at bounding box center [171, 381] width 19 height 19
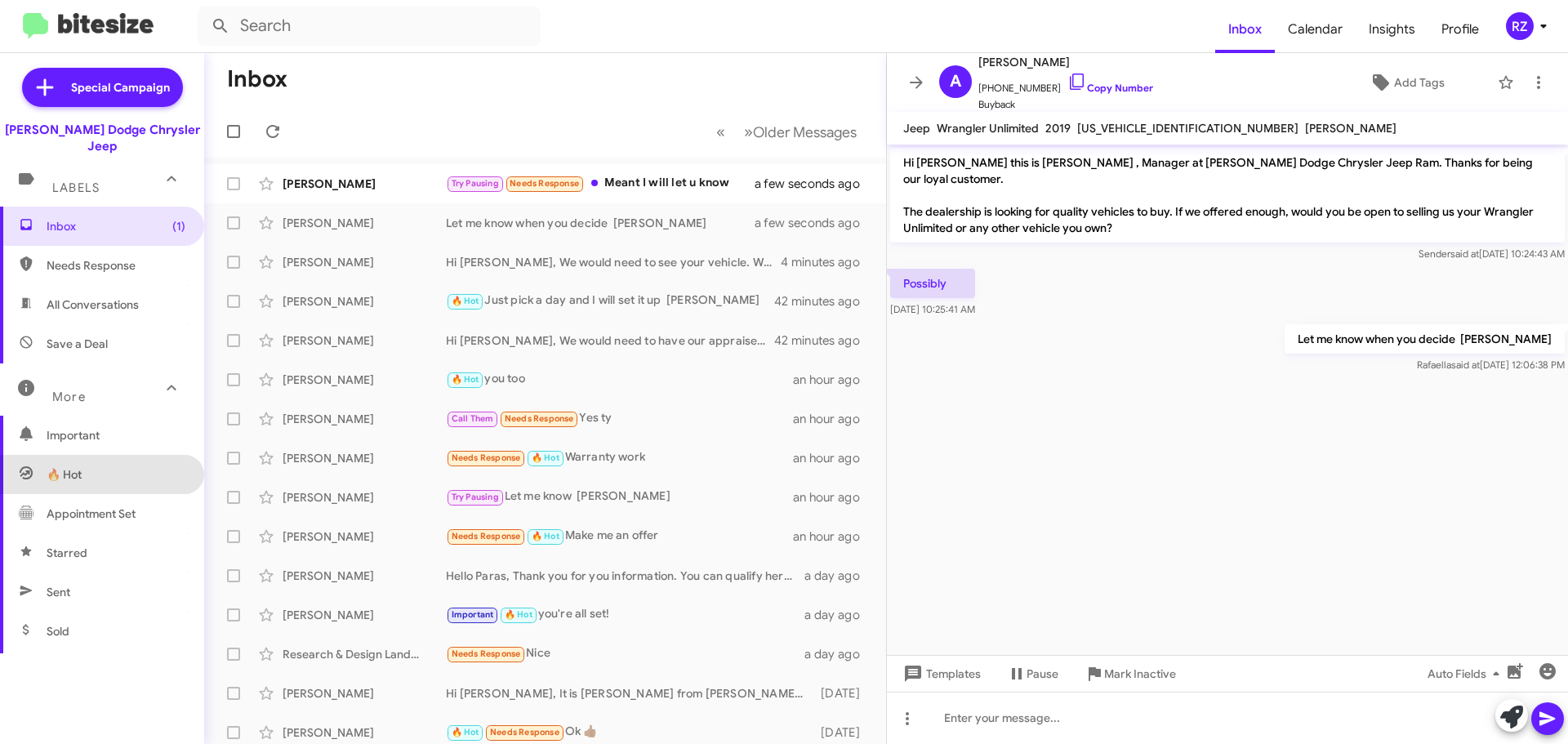
click at [127, 455] on span "🔥 Hot" at bounding box center [102, 475] width 204 height 39
type input "in:appointment"
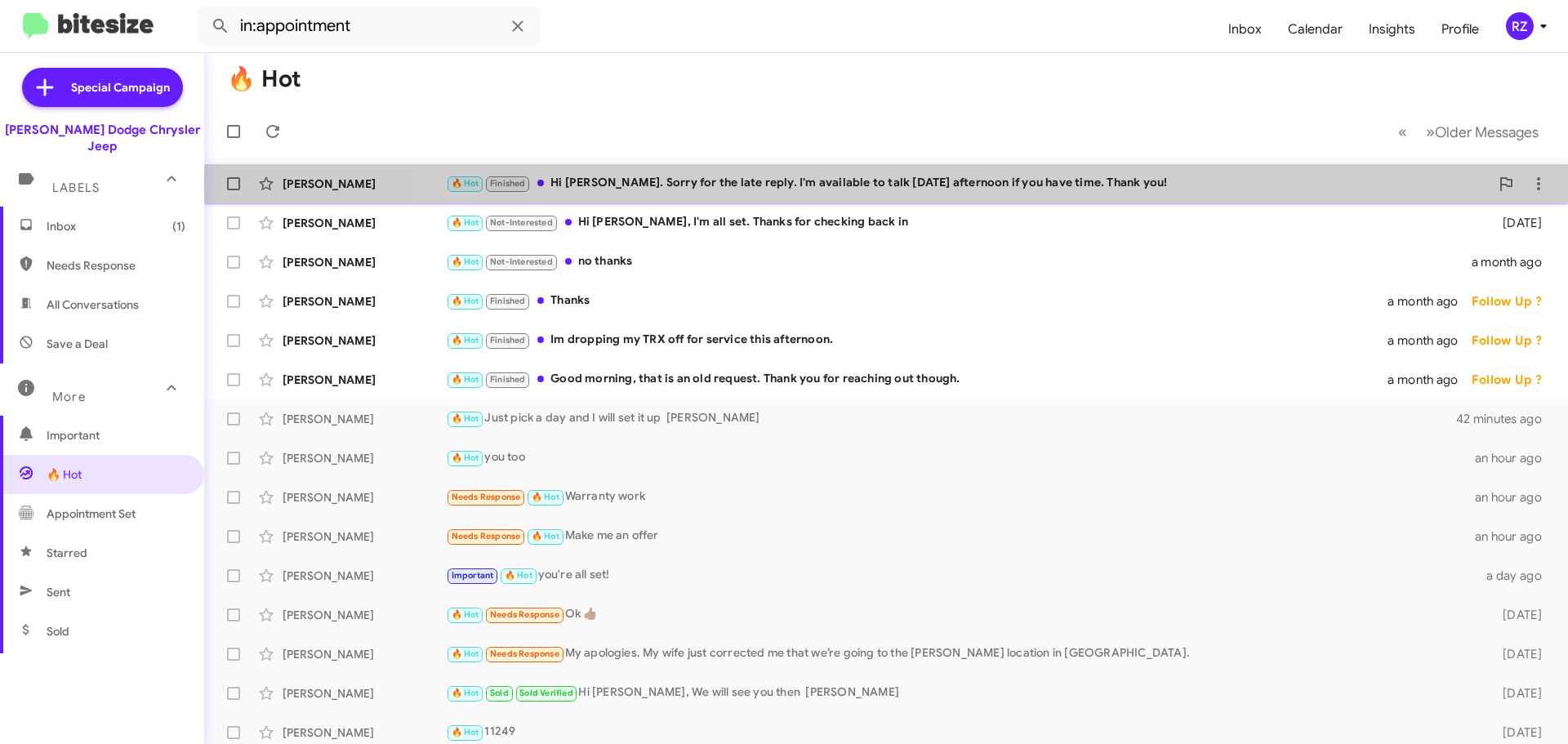
click at [1145, 183] on div "🔥 Hot Finished Hi [PERSON_NAME]. Sorry for the late reply. I'm available to tal…" at bounding box center [968, 183] width 1044 height 18
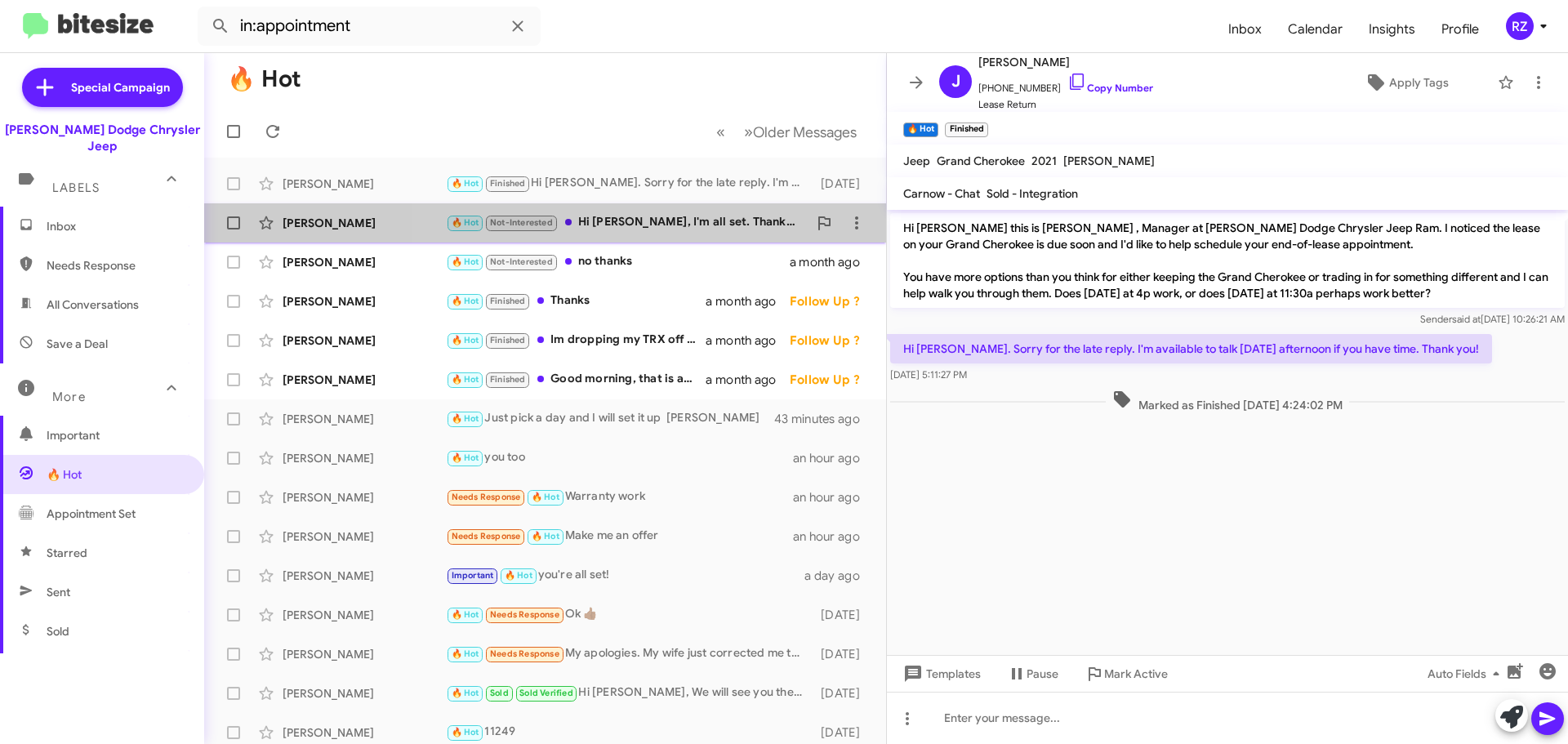
click at [716, 229] on div "🔥 Hot Not-Interested Hi [PERSON_NAME], I'm all set. Thanks for checking back in" at bounding box center [627, 223] width 361 height 18
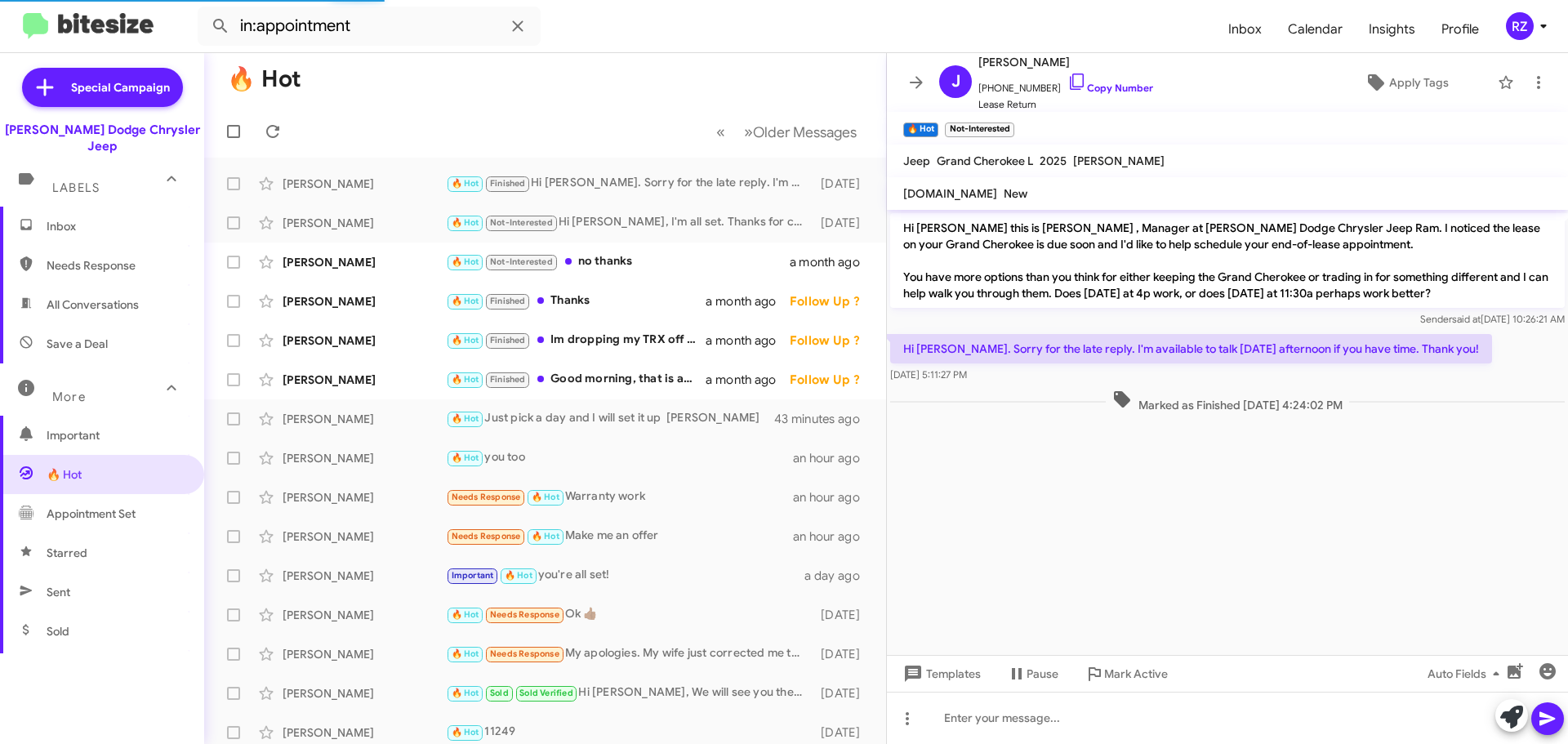
scroll to position [2, 0]
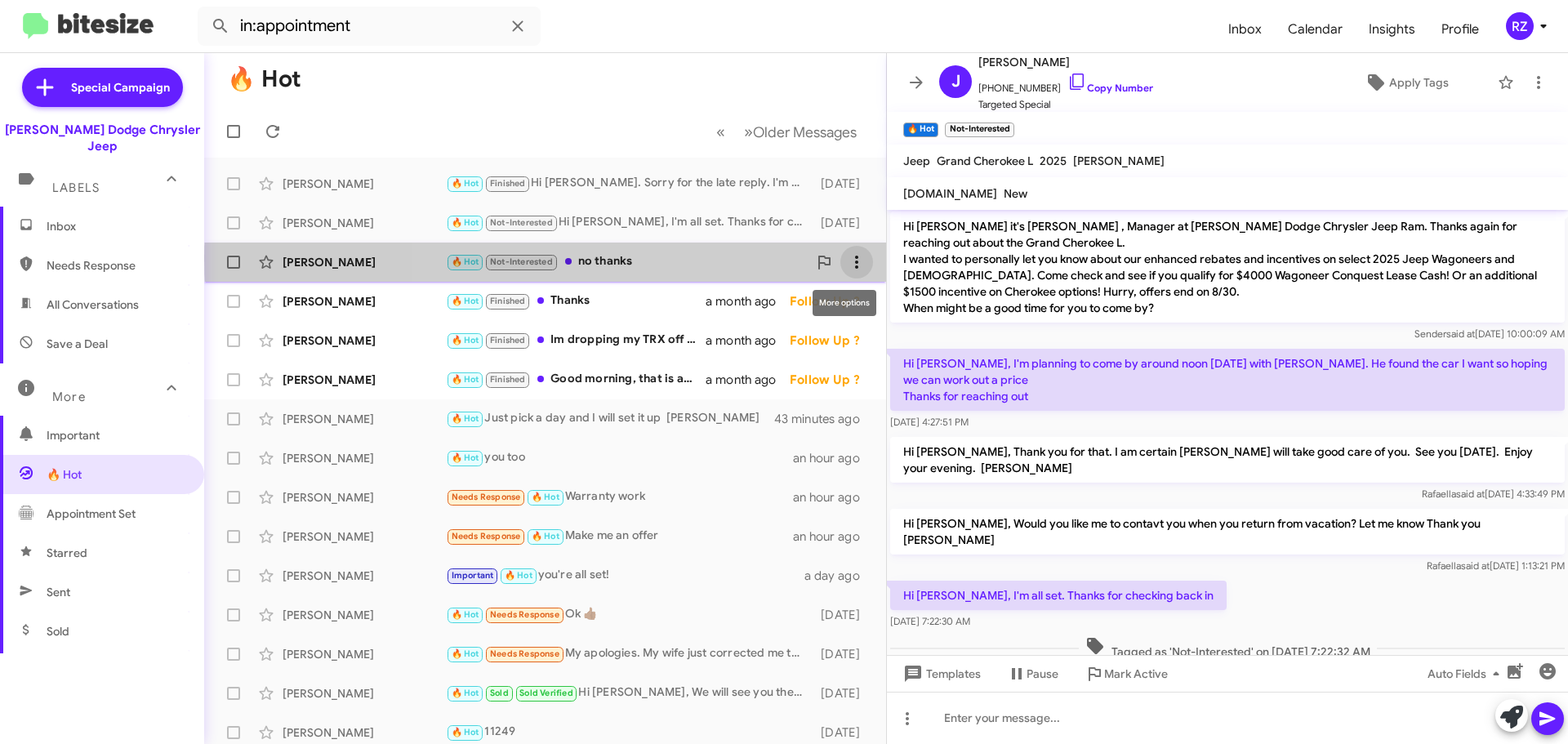
click at [847, 259] on icon at bounding box center [856, 262] width 19 height 19
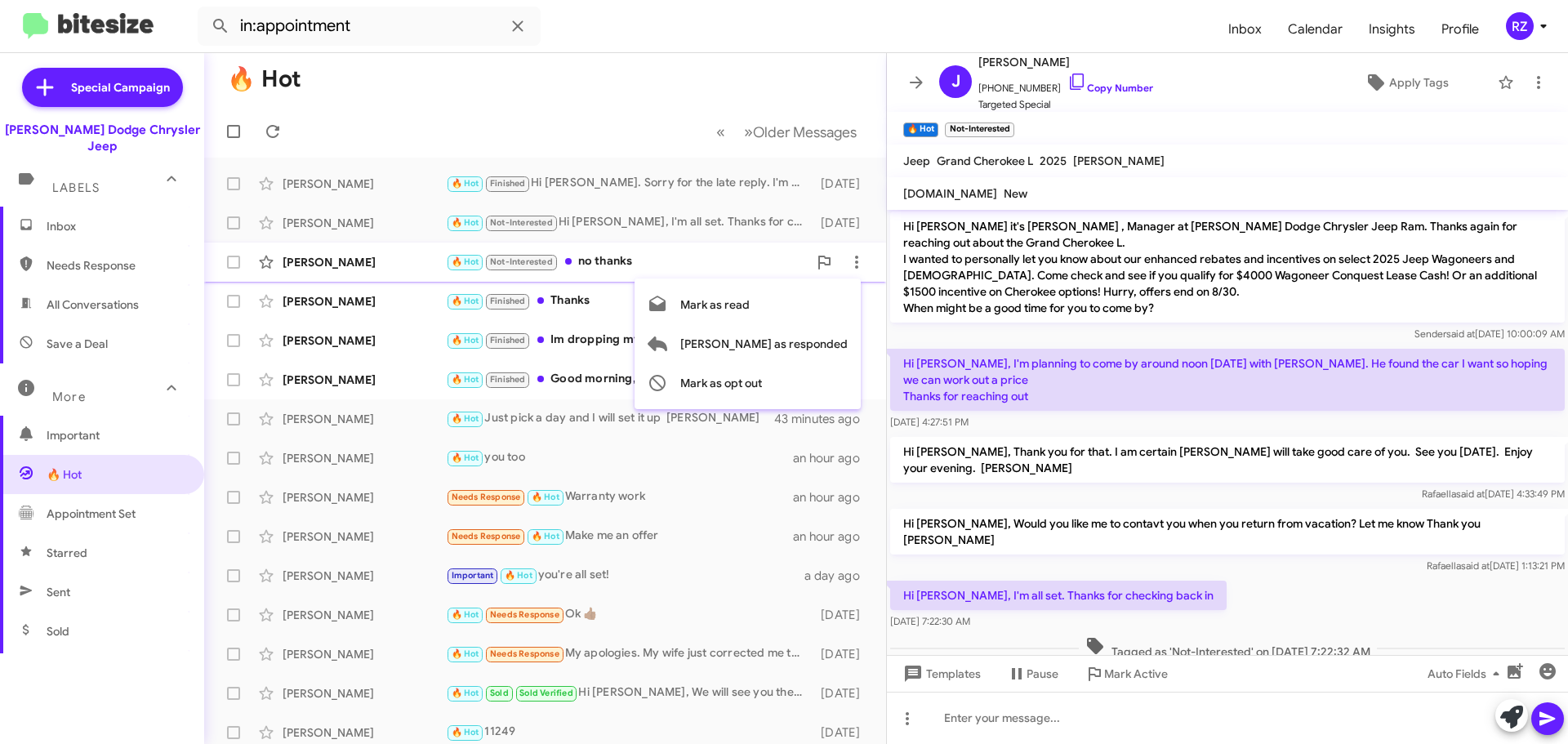
click at [788, 259] on div at bounding box center [784, 372] width 1568 height 744
click at [814, 261] on icon at bounding box center [823, 262] width 19 height 19
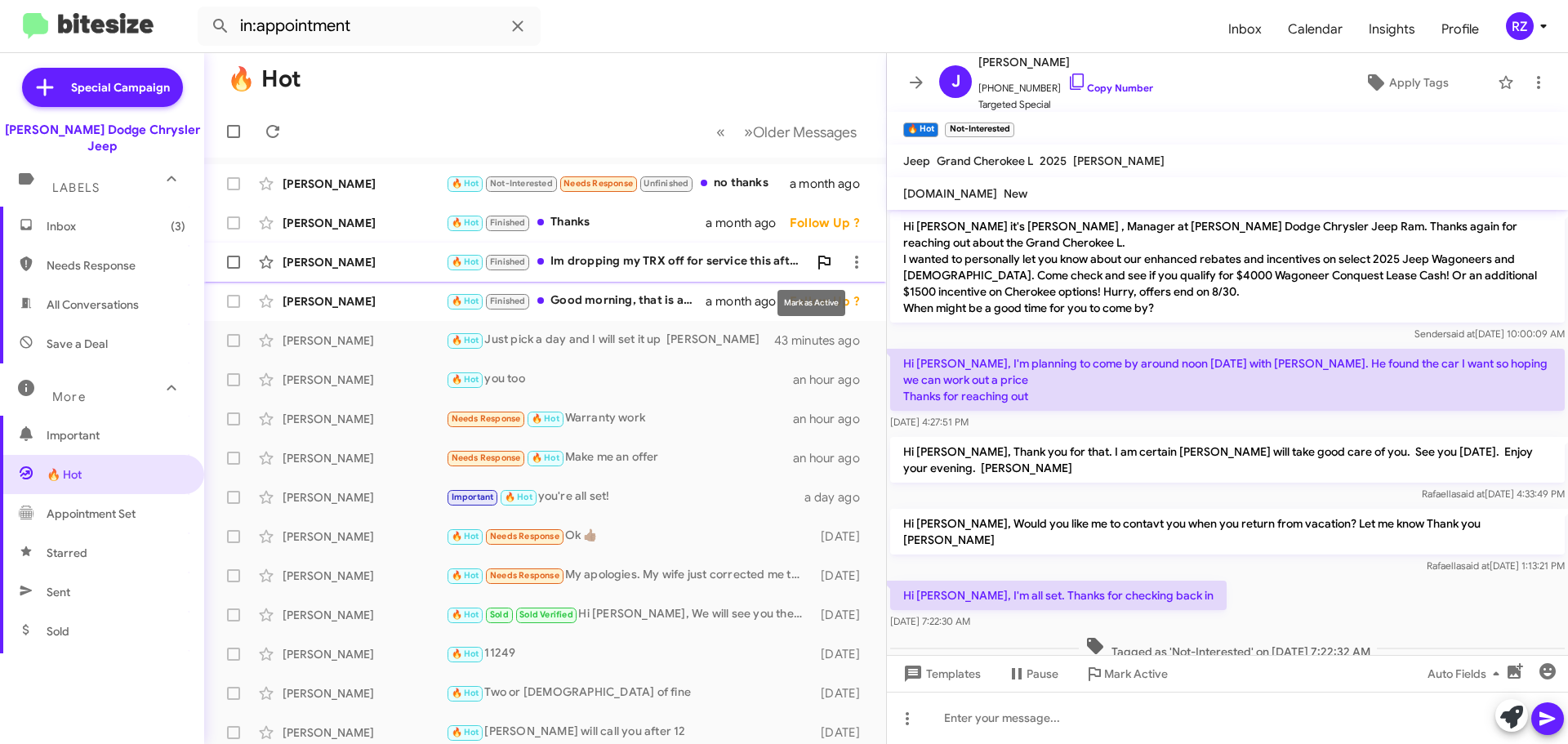
click at [818, 259] on icon at bounding box center [824, 263] width 13 height 14
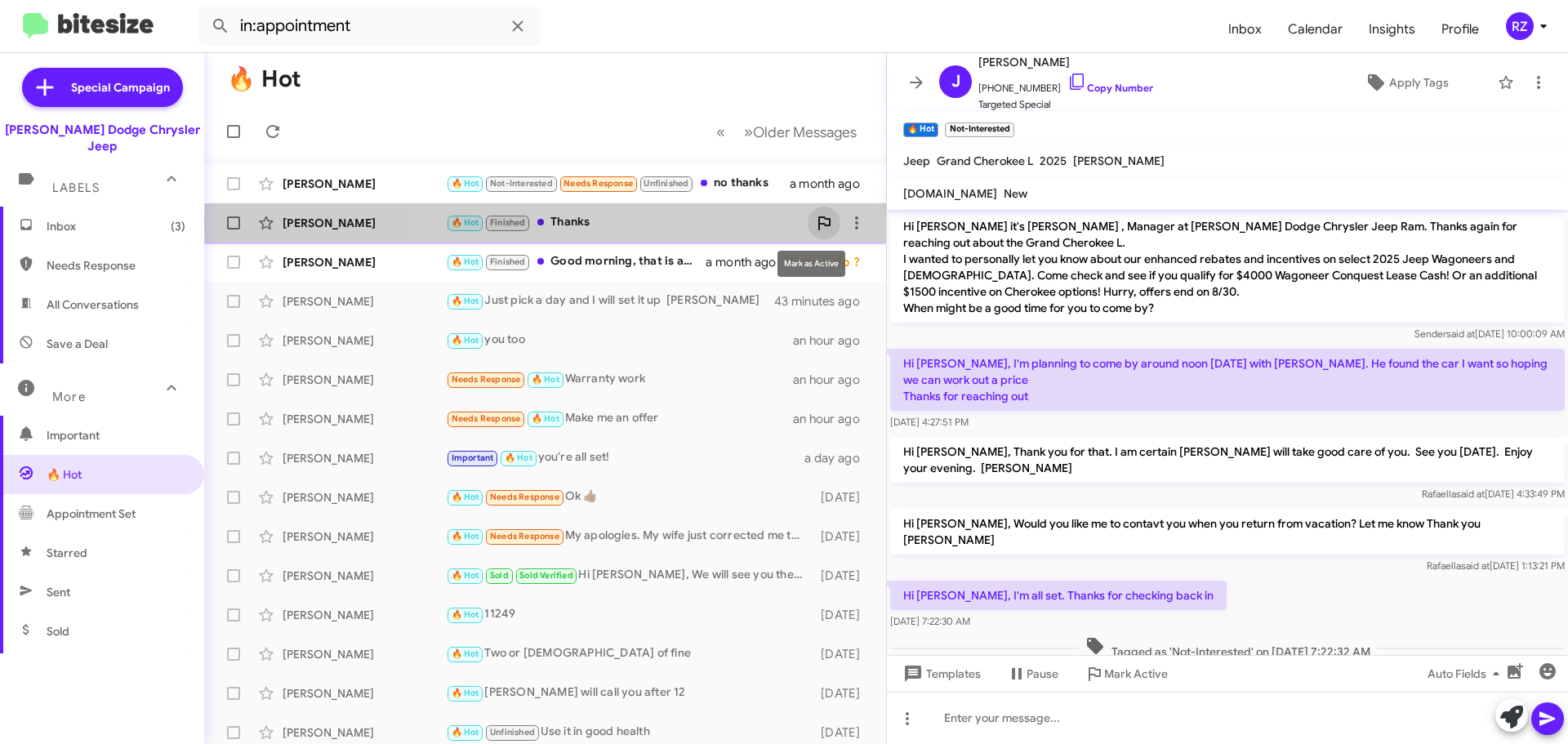
click at [814, 222] on icon at bounding box center [823, 223] width 19 height 19
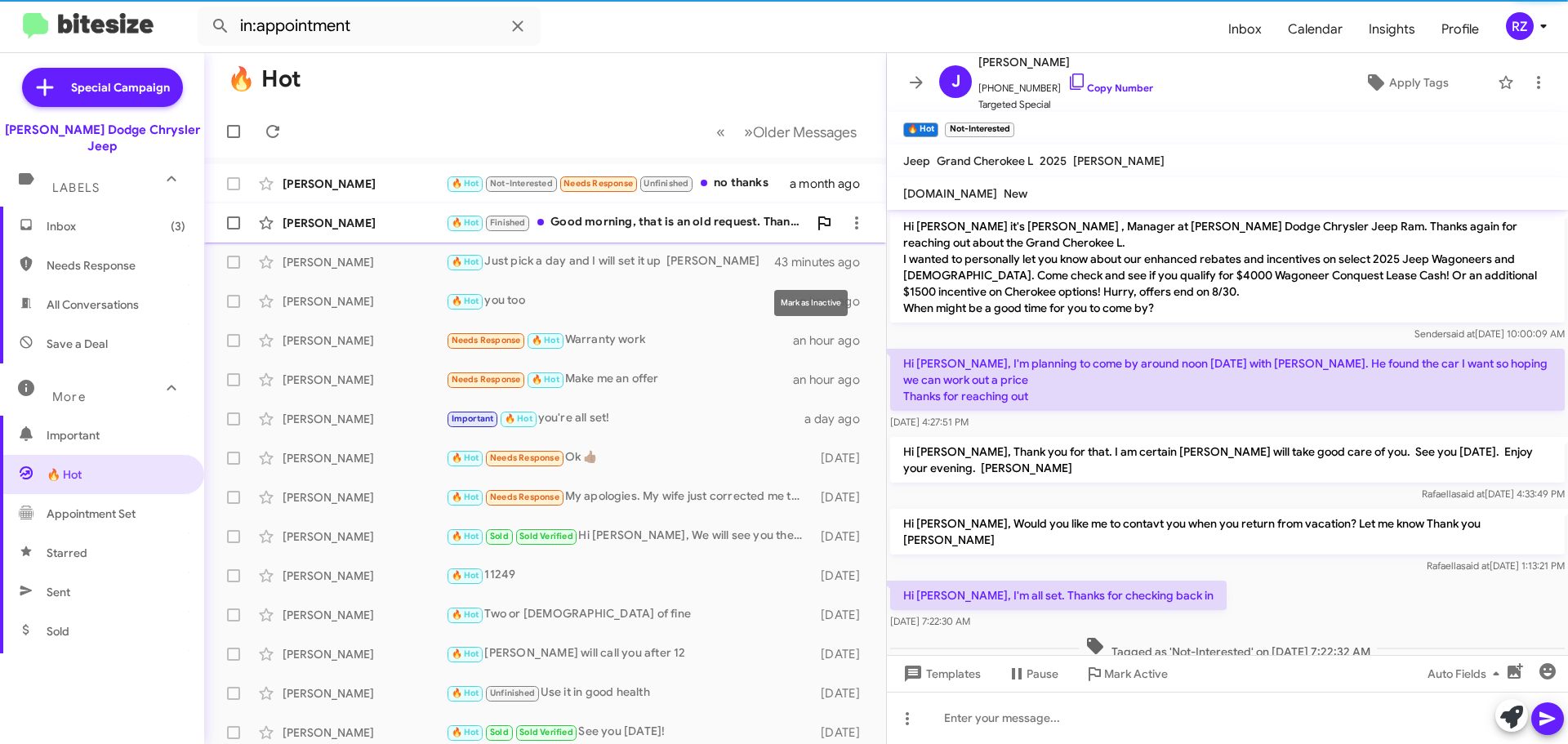
click at [0, 0] on icon at bounding box center [0, 0] width 0 height 0
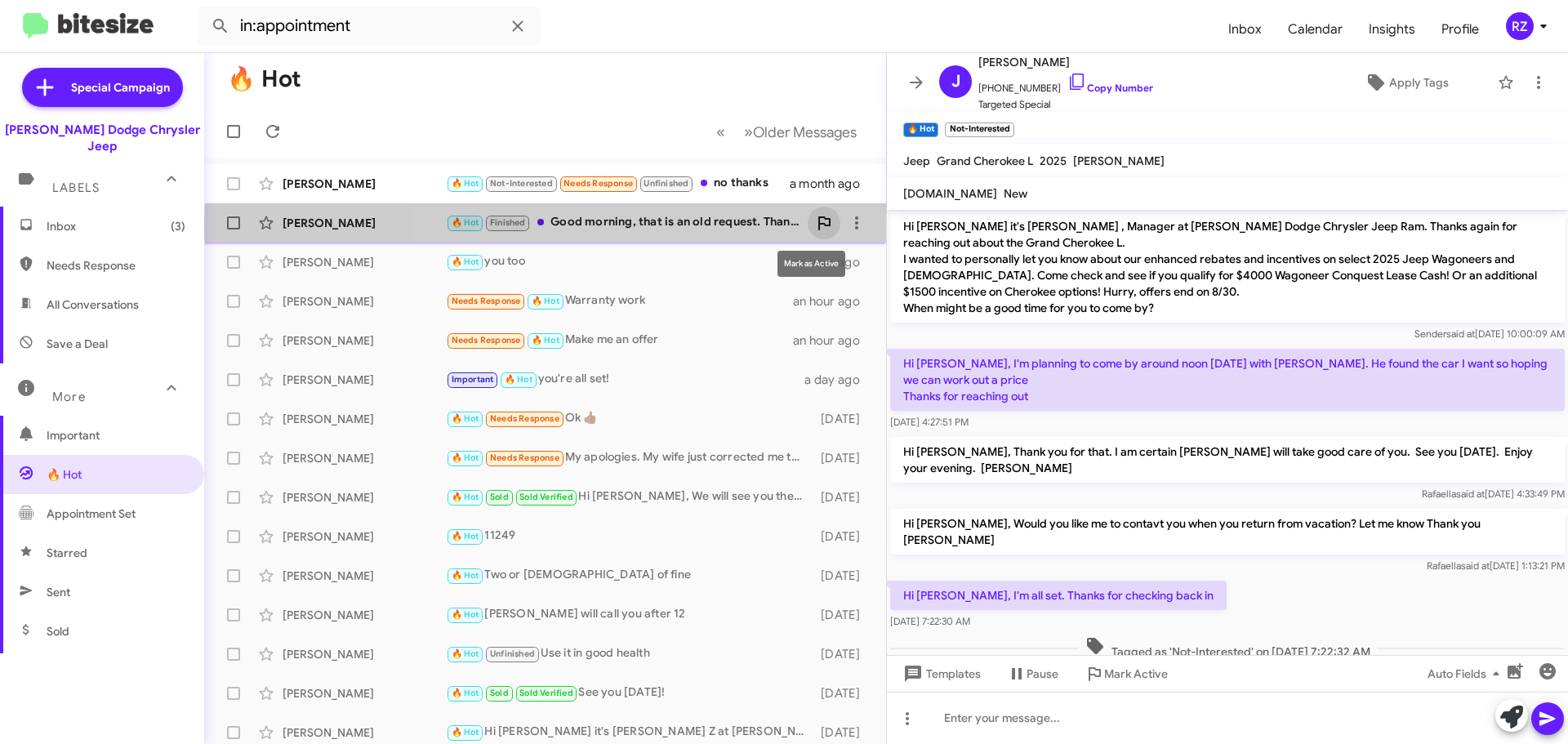
click at [815, 223] on icon at bounding box center [823, 223] width 19 height 19
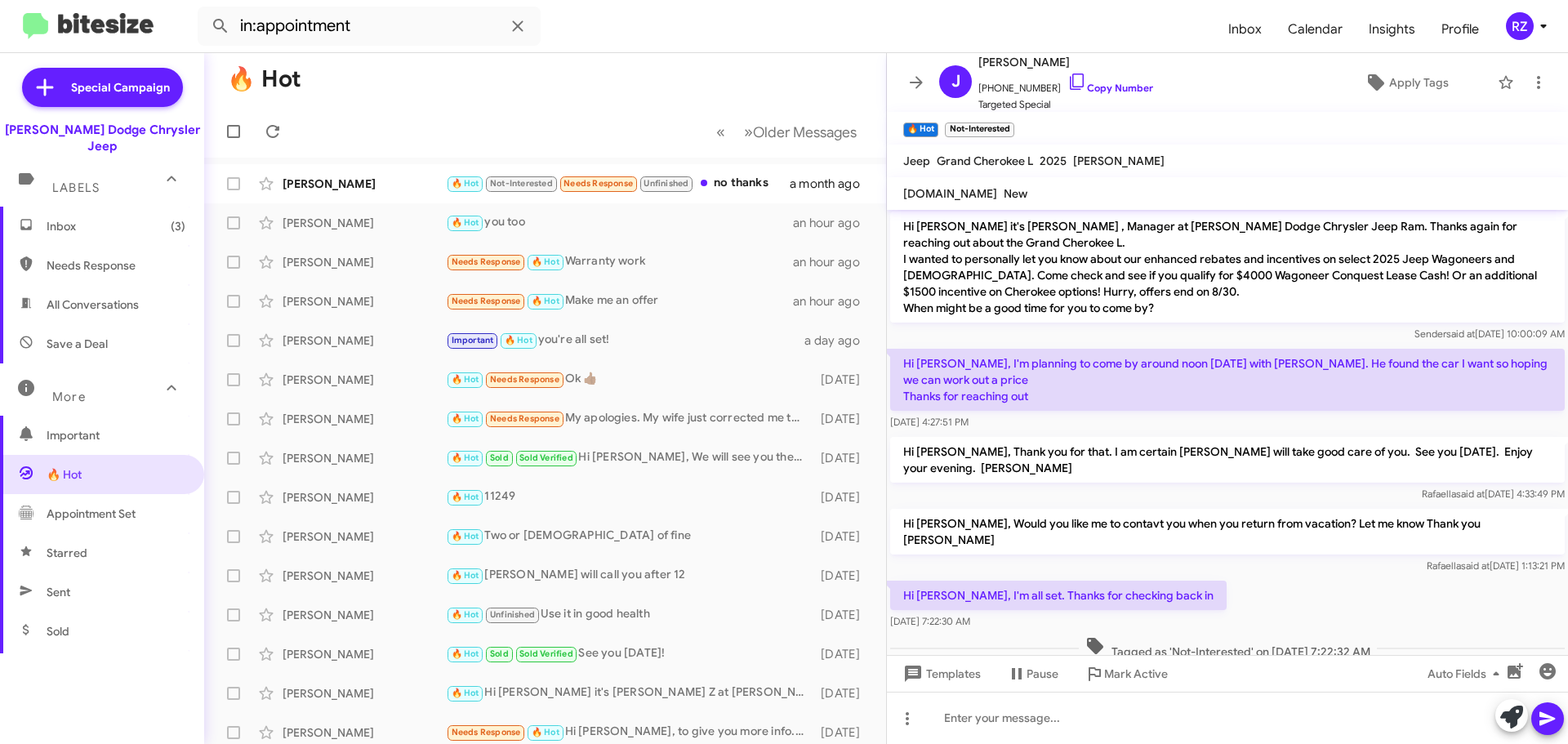
click at [160, 375] on mat-icon at bounding box center [171, 387] width 26 height 26
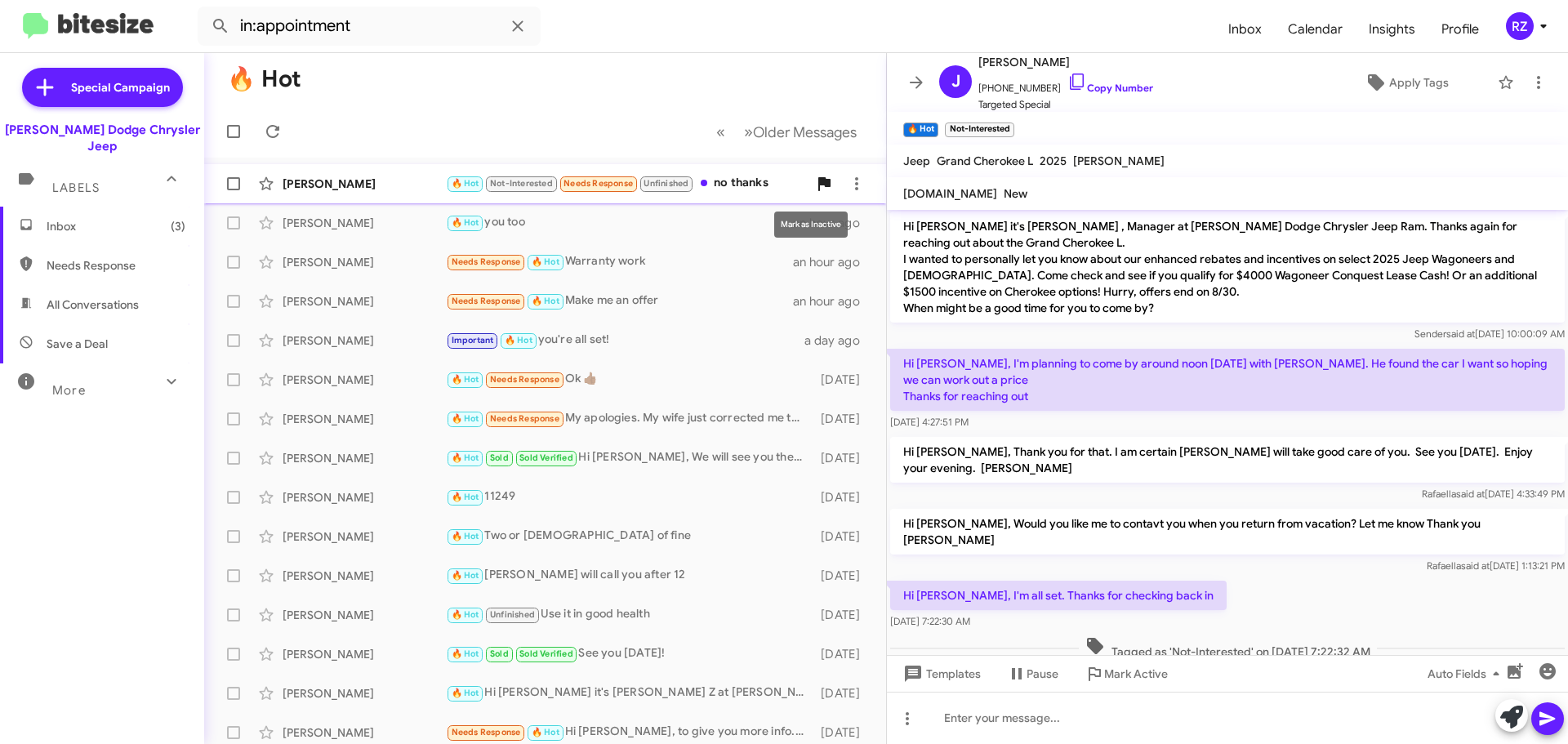
click at [814, 183] on icon at bounding box center [823, 183] width 19 height 19
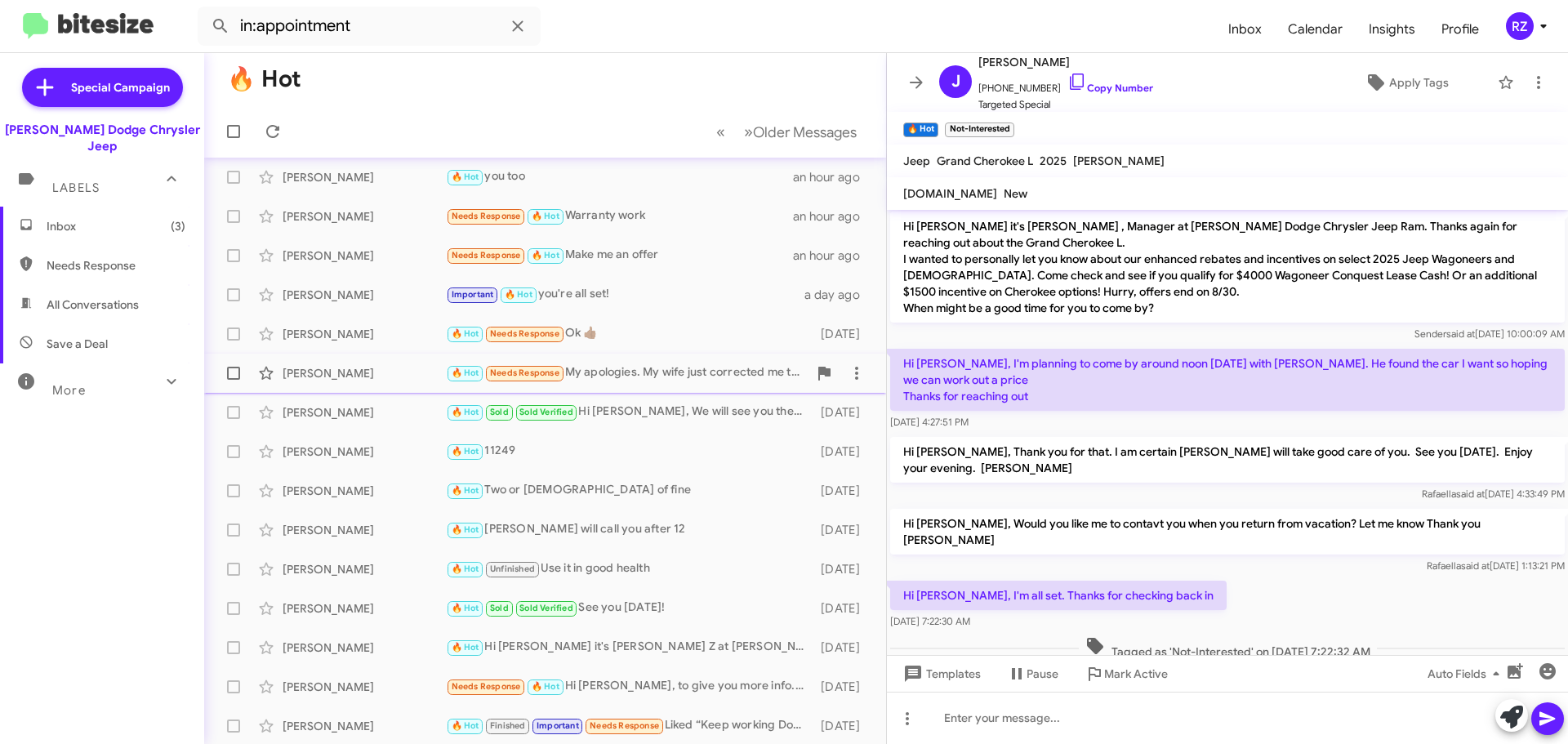
scroll to position [8, 0]
